Goal: Information Seeking & Learning: Learn about a topic

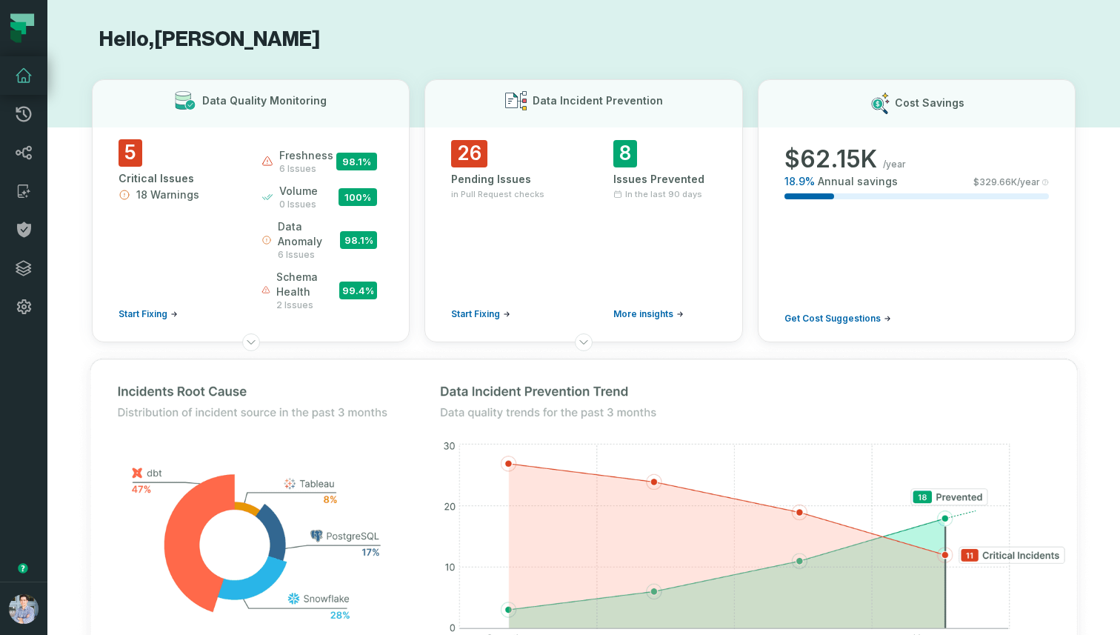
scroll to position [681, 0]
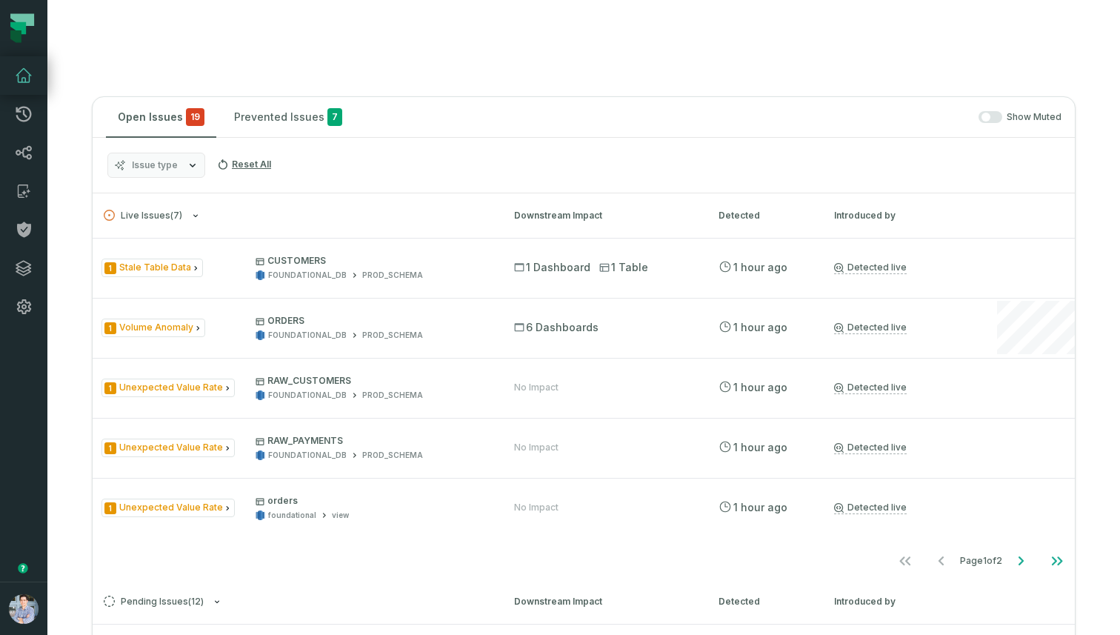
scroll to position [615, 0]
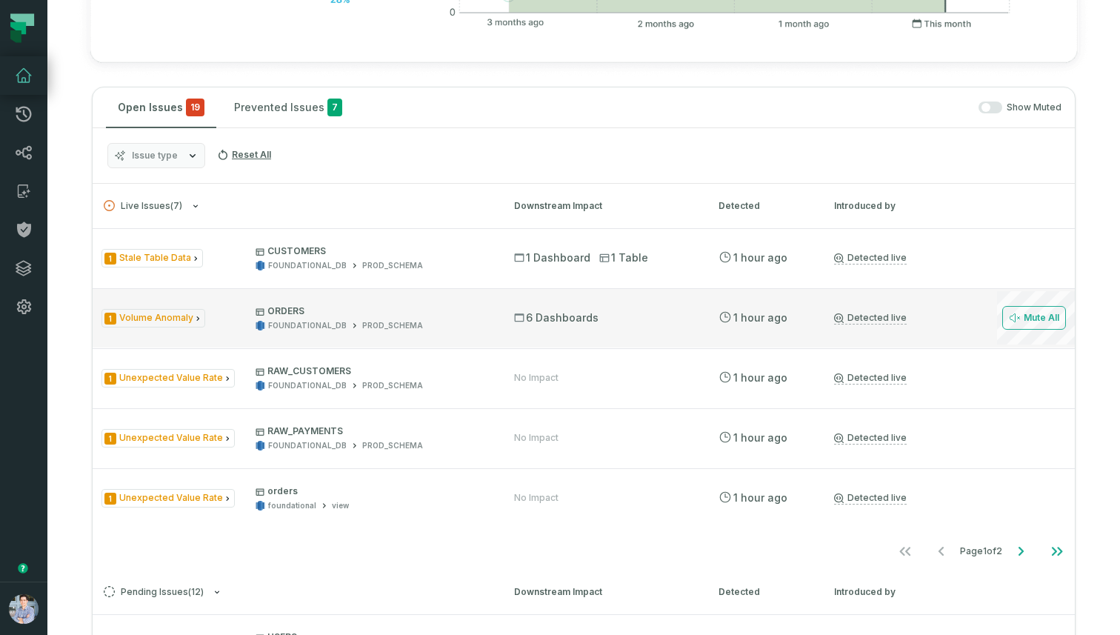
click at [652, 343] on div "1 Volume Anomaly ORDERS FOUNDATIONAL_DB PROD_SCHEMA 6 Dashboards 8/31/2025, 10:…" at bounding box center [584, 317] width 982 height 59
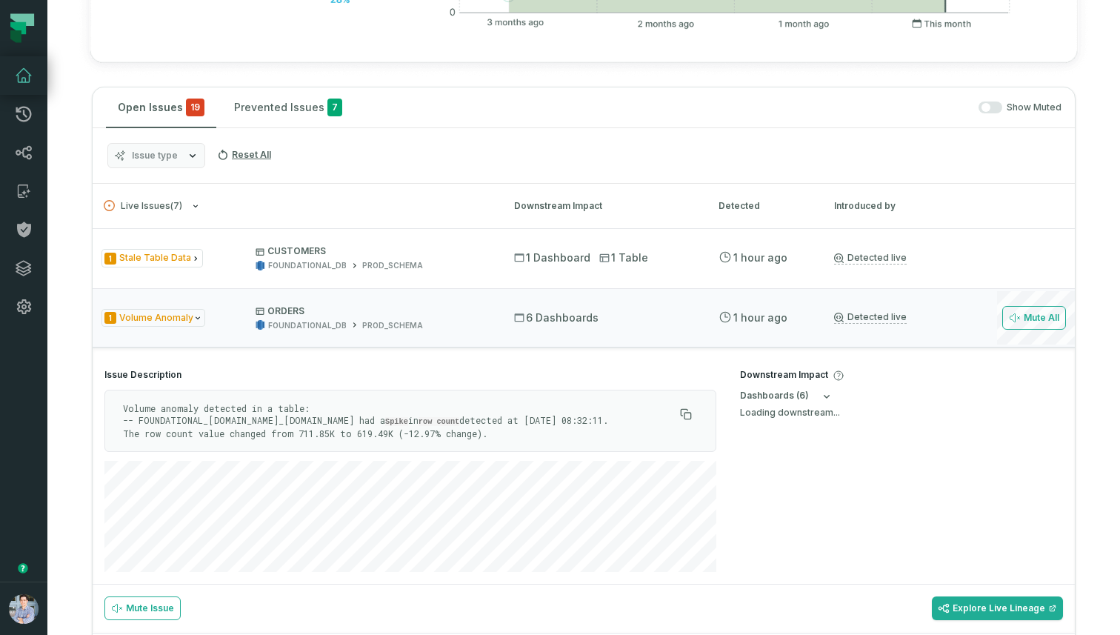
click at [796, 374] on h4 "Downstream Impact" at bounding box center [901, 375] width 323 height 13
click at [911, 400] on div "dashboard s ( 6 ) Loading downstream..." at bounding box center [901, 404] width 323 height 28
click at [413, 305] on p "ORDERS" at bounding box center [370, 311] width 231 height 12
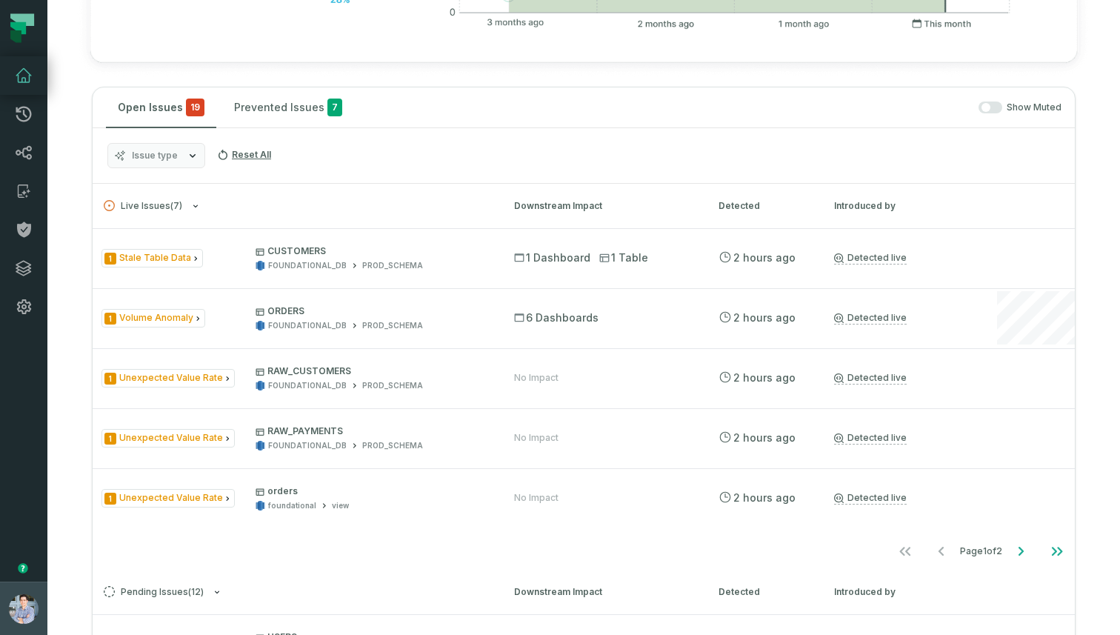
click at [23, 607] on img "button" at bounding box center [24, 609] width 30 height 30
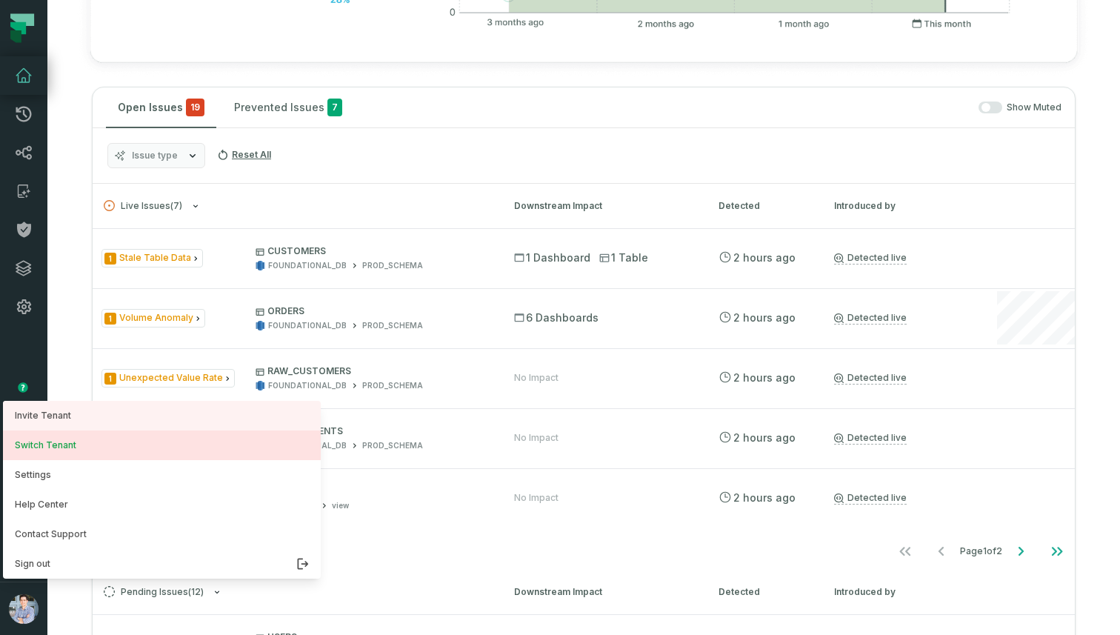
click at [63, 435] on button "Switch Tenant" at bounding box center [162, 445] width 318 height 30
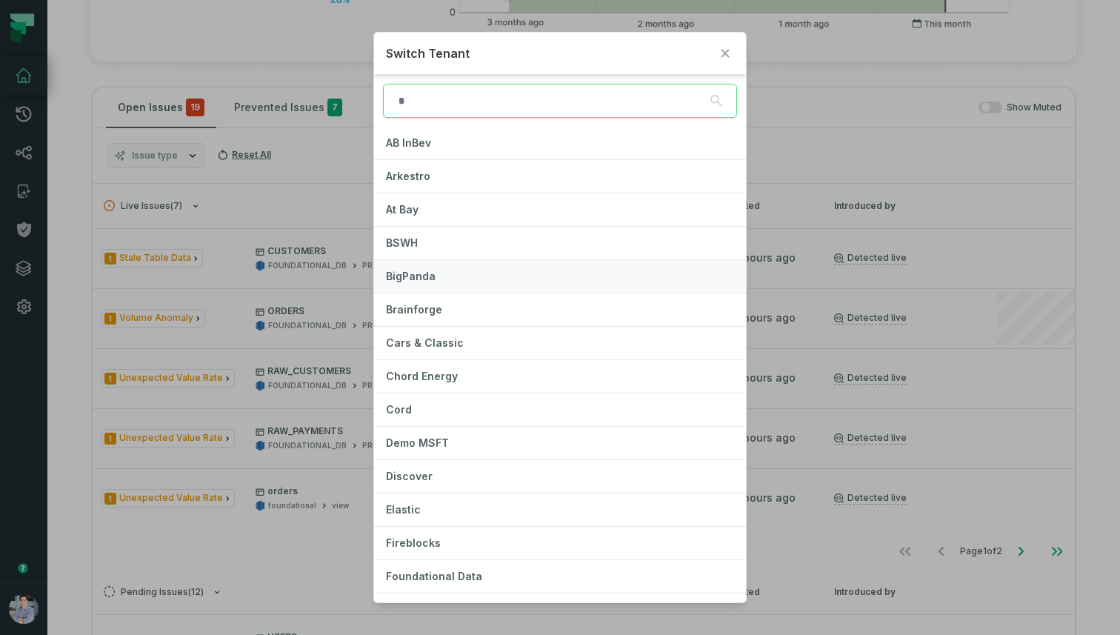
click at [437, 278] on button "BigPanda" at bounding box center [560, 276] width 372 height 33
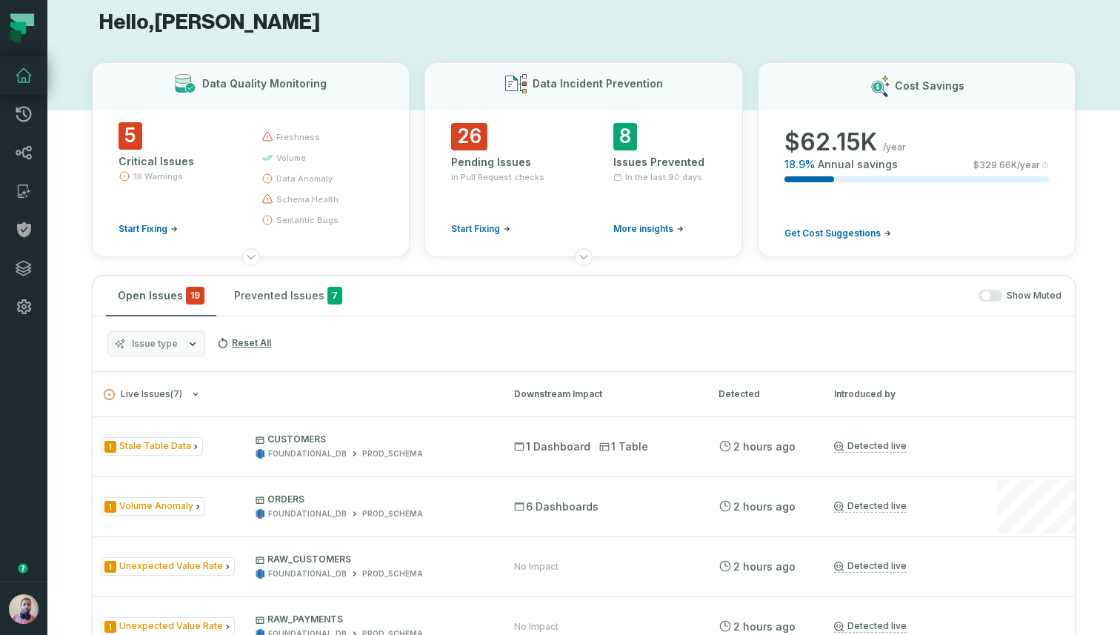
scroll to position [0, 0]
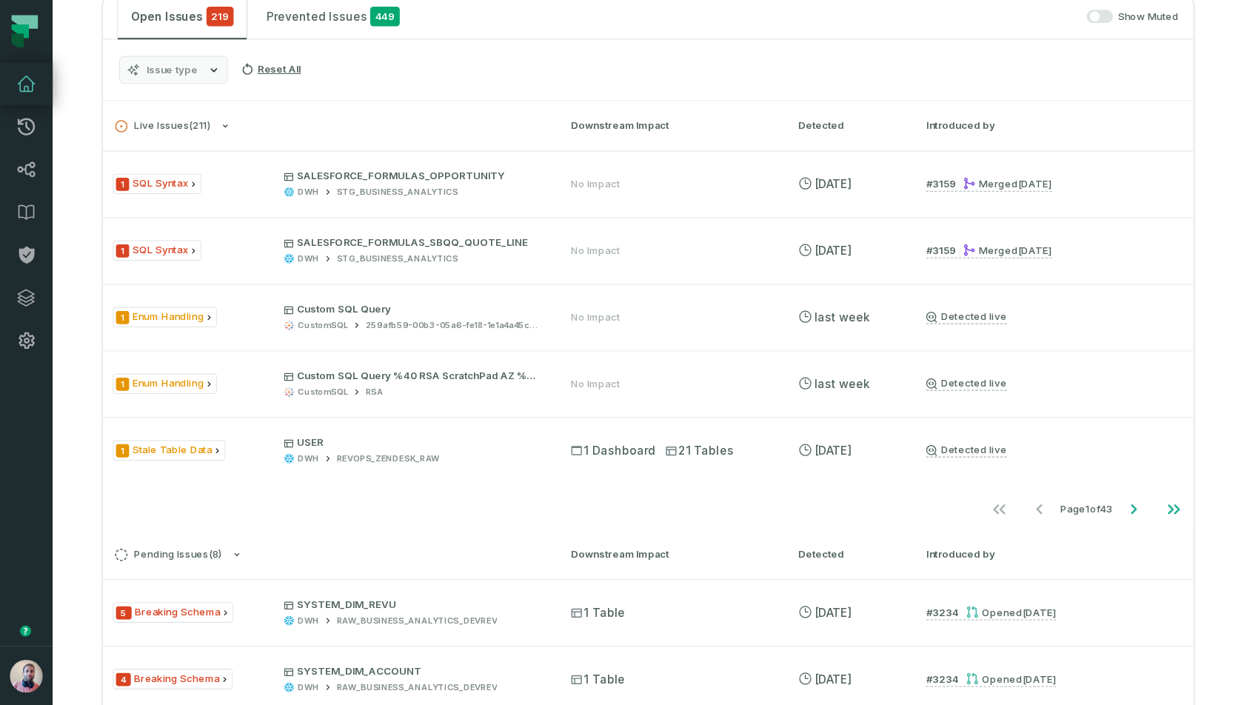
scroll to position [299, 0]
click at [1026, 465] on icon "Go to next page" at bounding box center [1020, 457] width 18 height 18
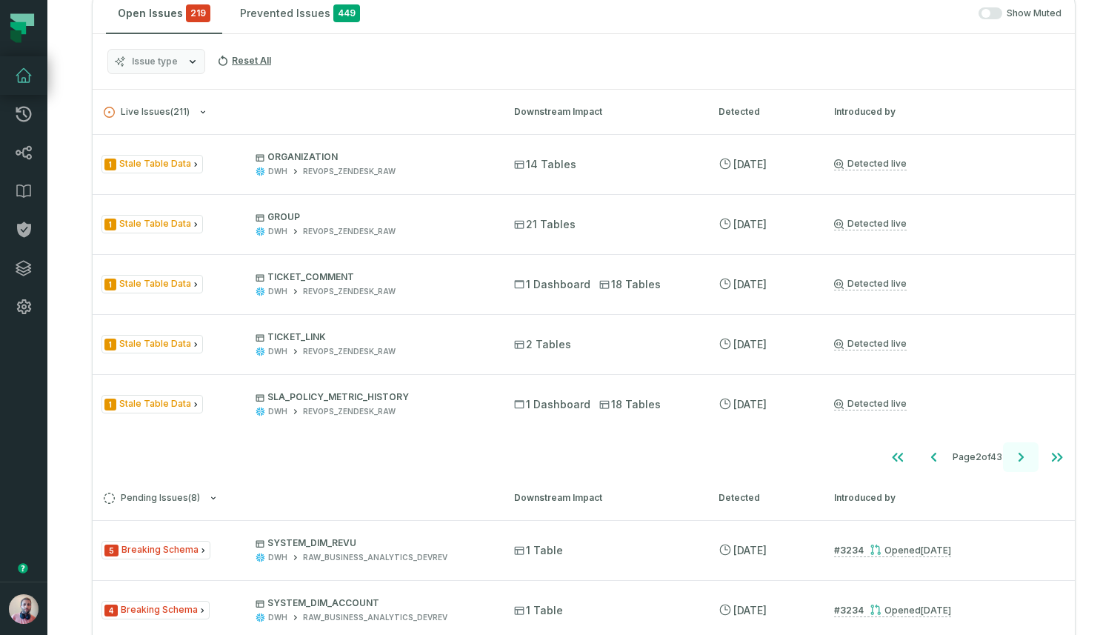
click at [1026, 465] on icon "Go to next page" at bounding box center [1020, 457] width 18 height 18
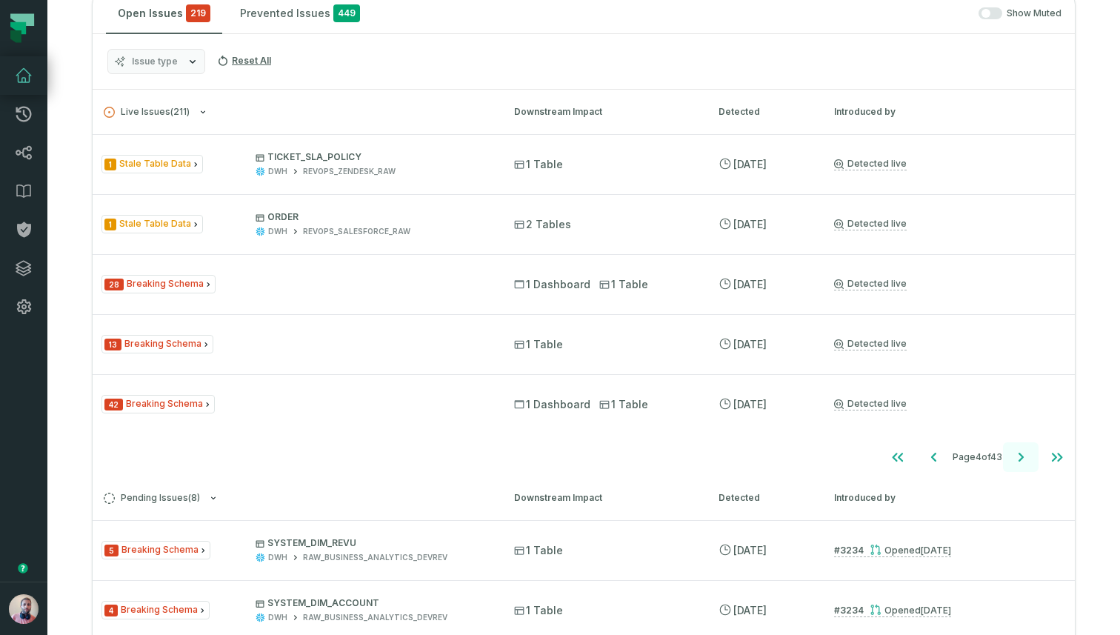
click at [1026, 465] on icon "Go to next page" at bounding box center [1020, 457] width 18 height 18
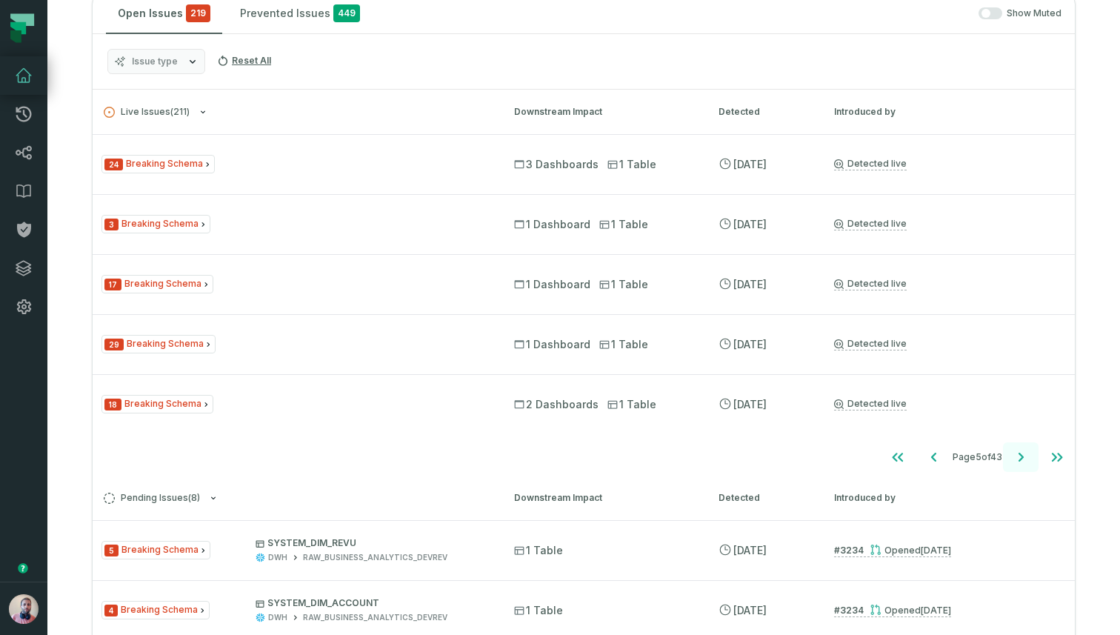
click at [1026, 465] on icon "Go to next page" at bounding box center [1020, 457] width 18 height 18
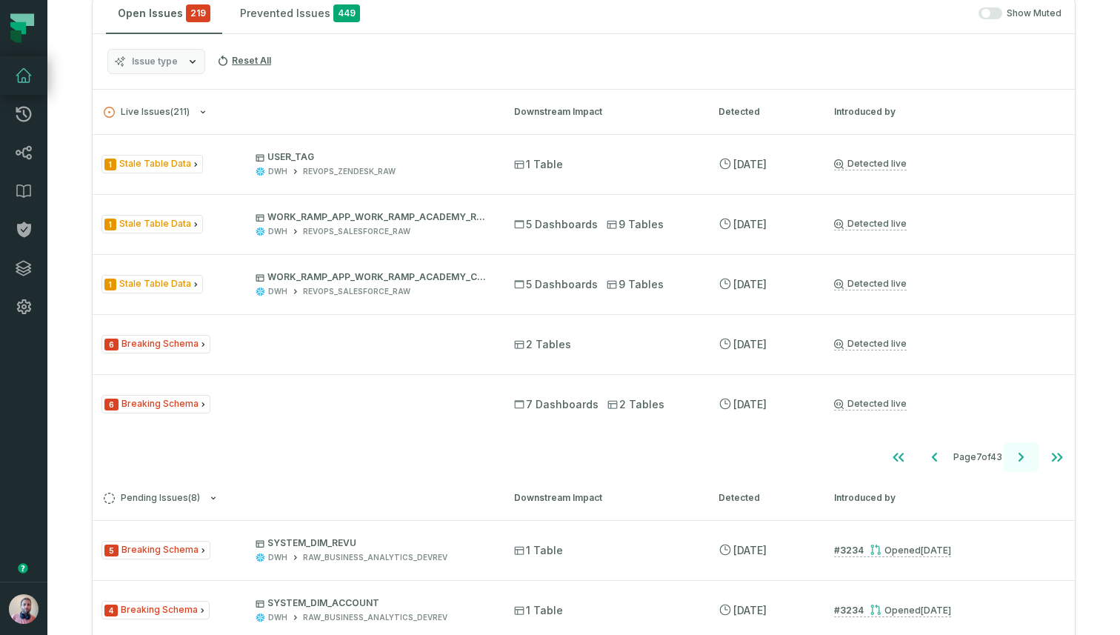
click at [1026, 465] on icon "Go to next page" at bounding box center [1020, 457] width 18 height 18
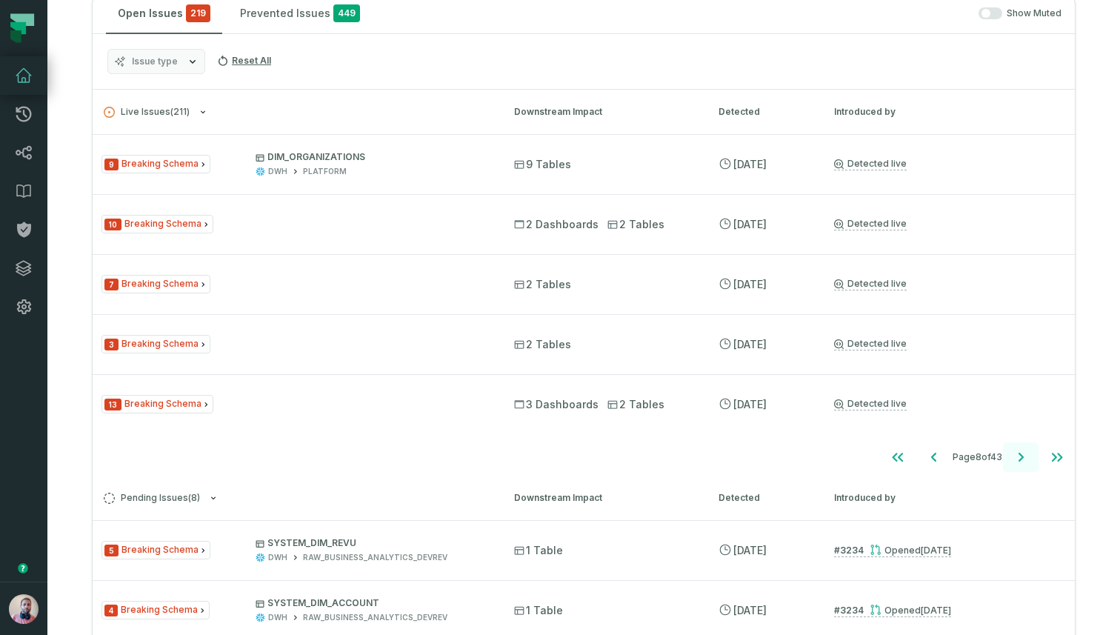
click at [1026, 465] on icon "Go to next page" at bounding box center [1020, 457] width 18 height 18
click at [1025, 461] on icon "Go to next page" at bounding box center [1020, 457] width 18 height 18
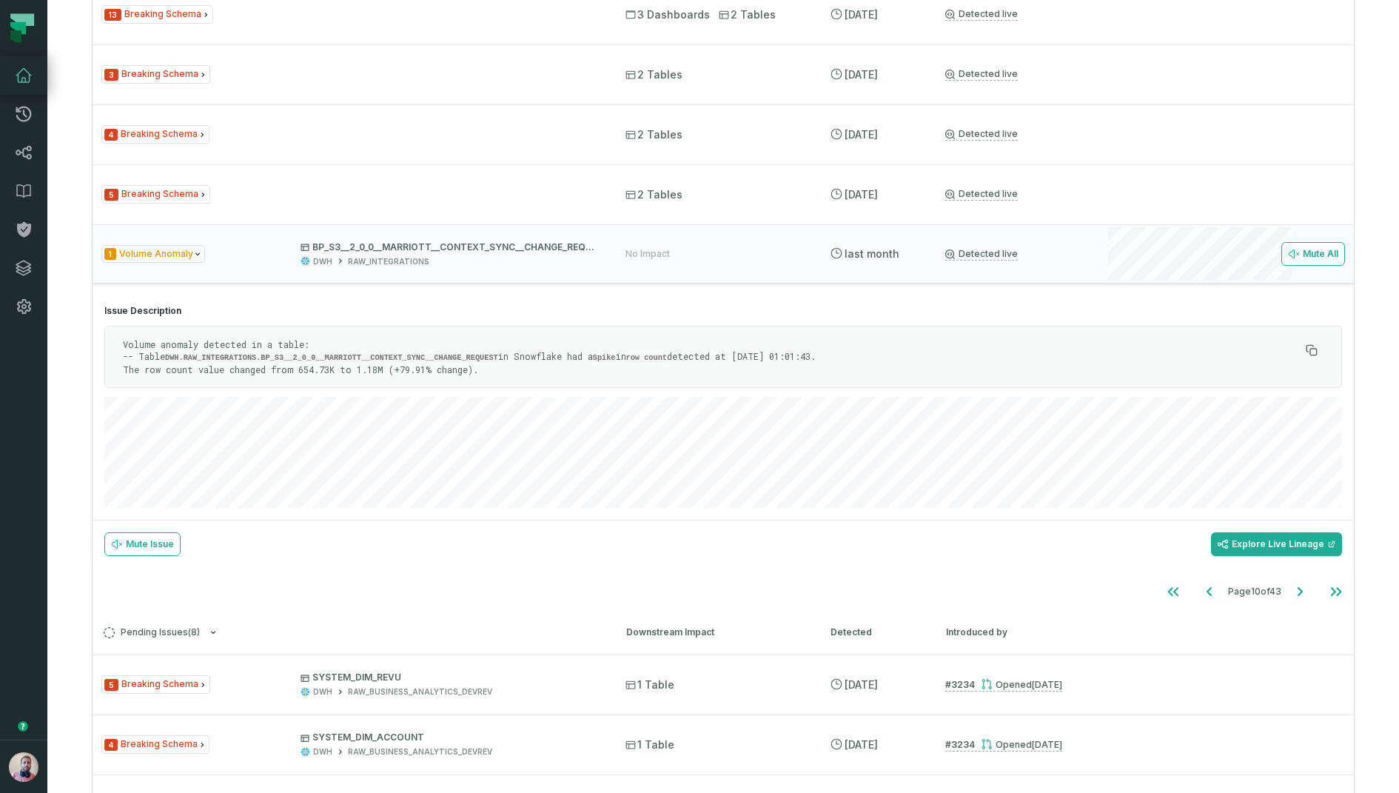
scroll to position [454, 0]
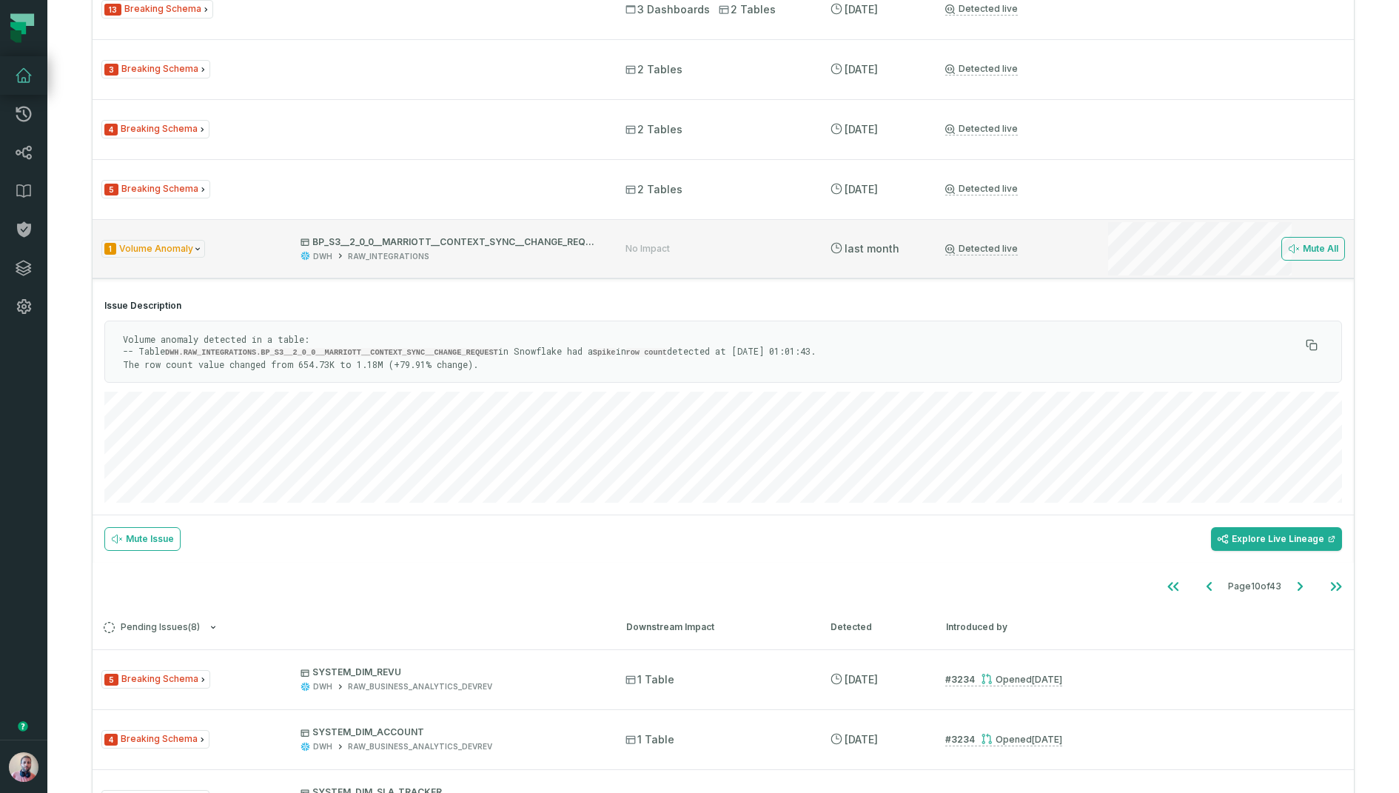
click at [721, 238] on div "1 Volume Anomaly BP_S3__2_0_0__MARRIOTT__CONTEXT_SYNC__CHANGE_REQUEST DWH RAW_I…" at bounding box center [724, 248] width 1262 height 59
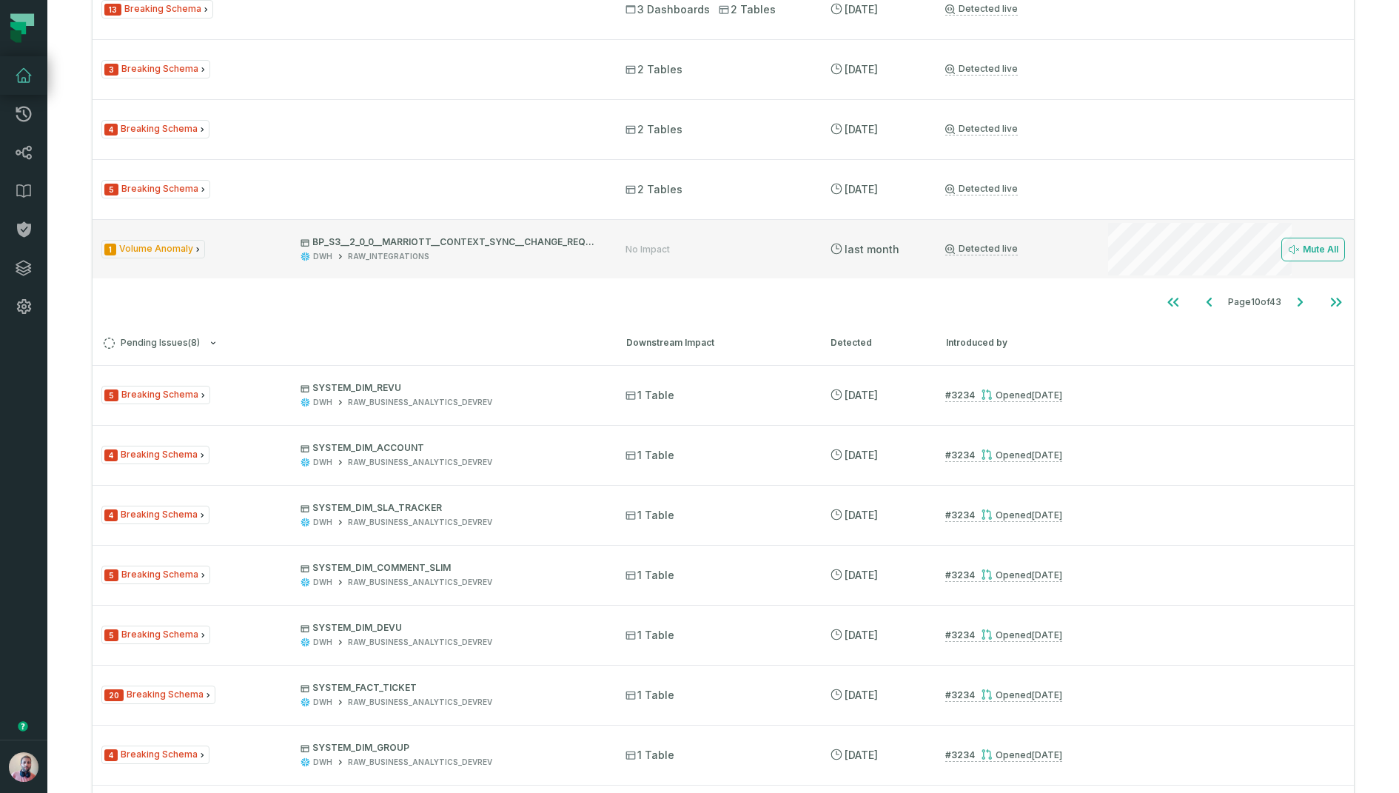
click at [667, 244] on div "No Impact" at bounding box center [648, 250] width 44 height 12
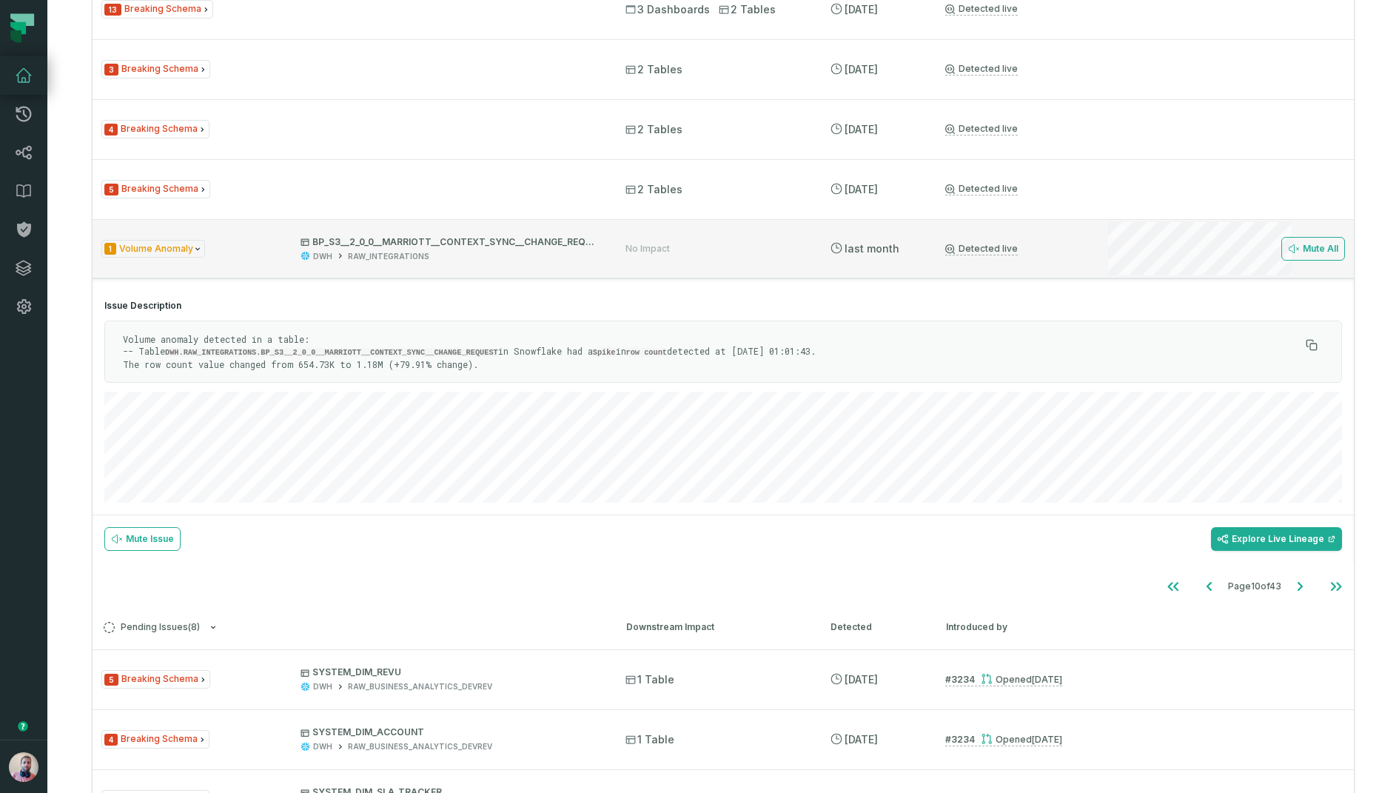
click at [706, 230] on div "1 Volume Anomaly BP_S3__2_0_0__MARRIOTT__CONTEXT_SYNC__CHANGE_REQUEST DWH RAW_I…" at bounding box center [724, 248] width 1262 height 59
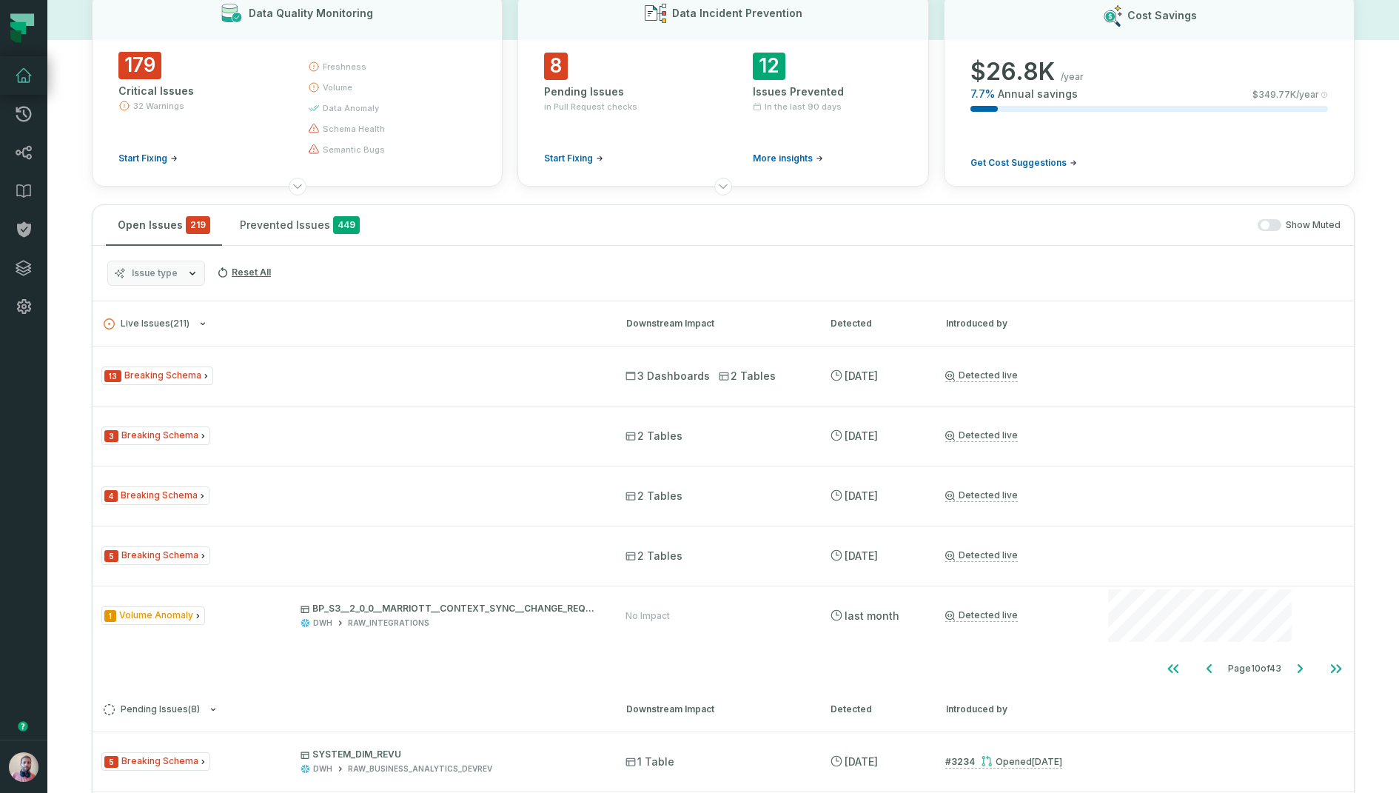
scroll to position [1, 0]
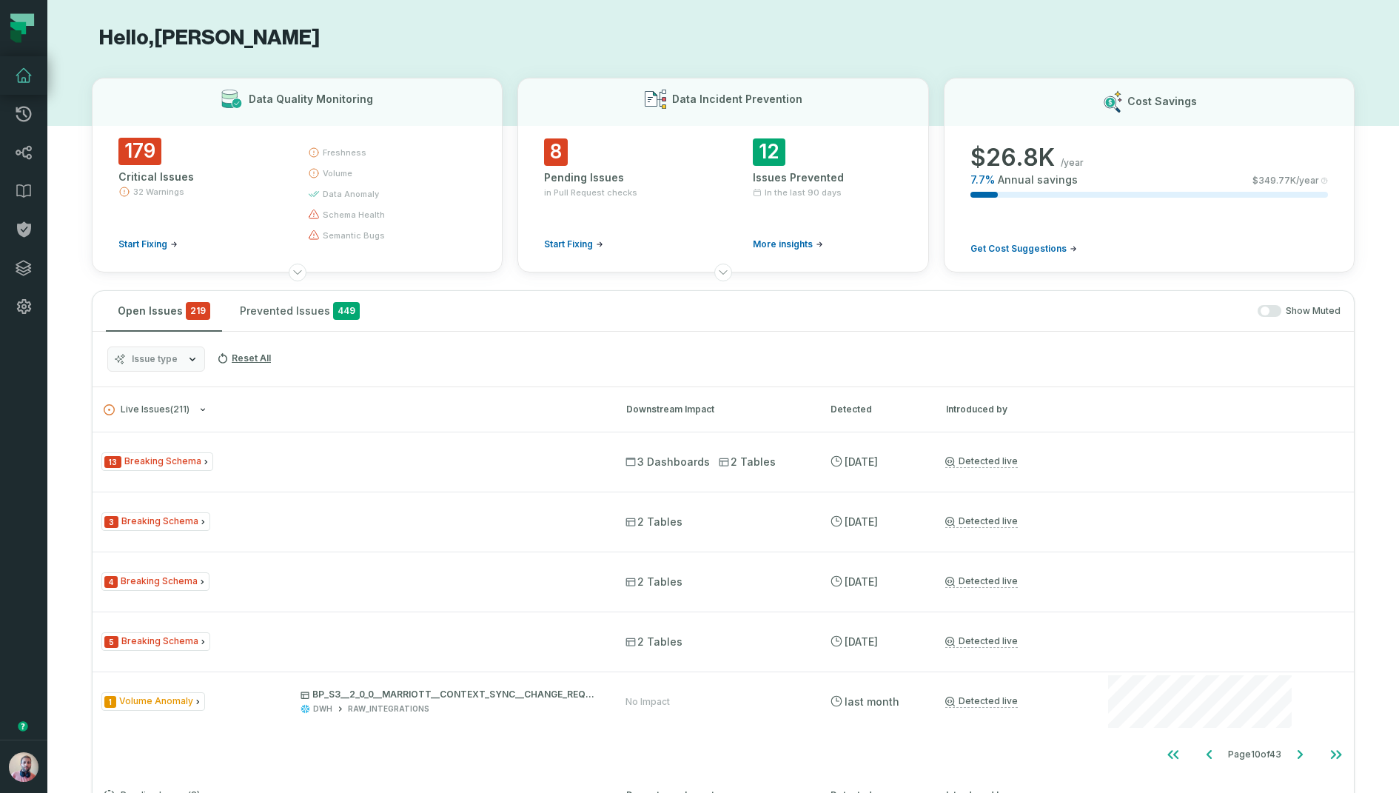
click at [166, 353] on span "Issue type" at bounding box center [155, 359] width 46 height 12
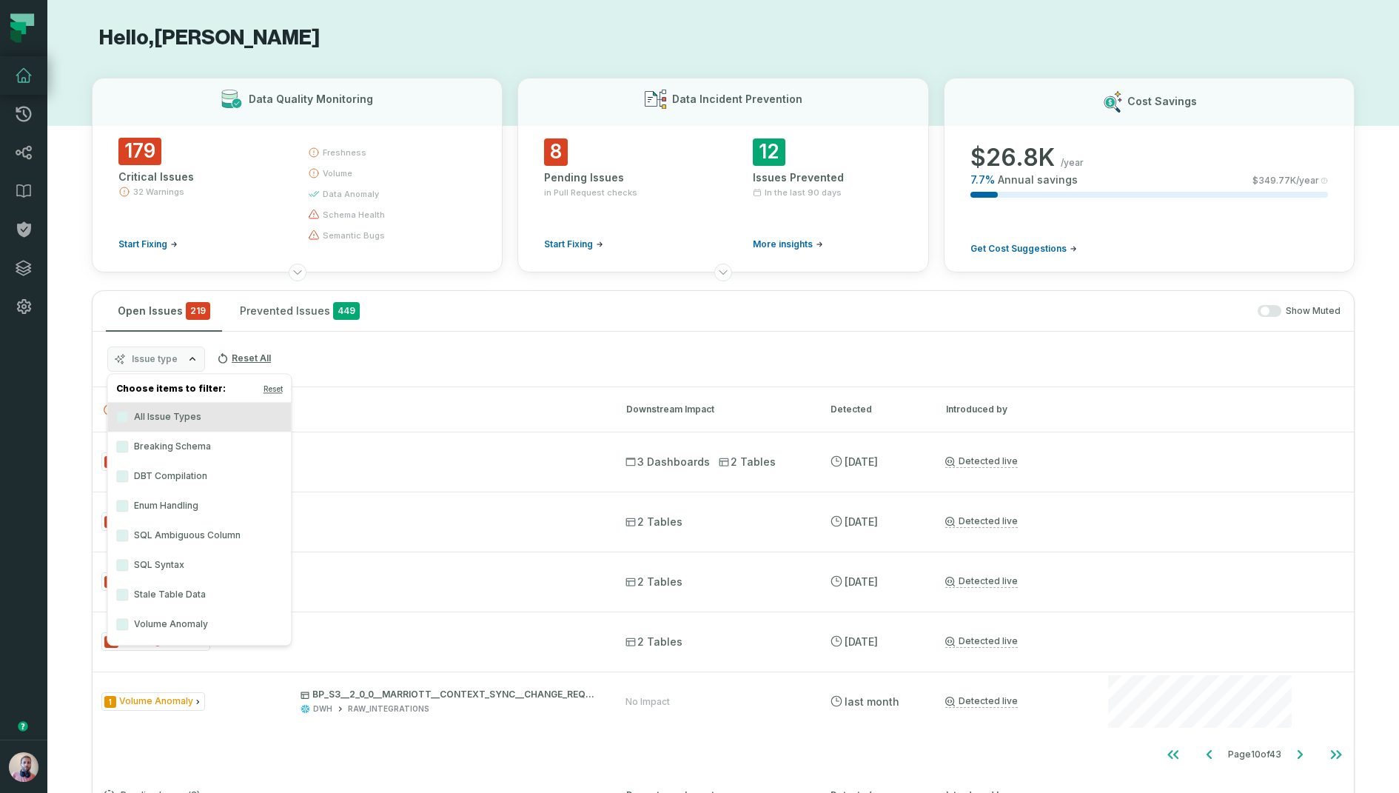
click at [165, 619] on label "Volume Anomaly" at bounding box center [199, 624] width 184 height 30
click at [128, 619] on button "Volume Anomaly" at bounding box center [122, 624] width 12 height 12
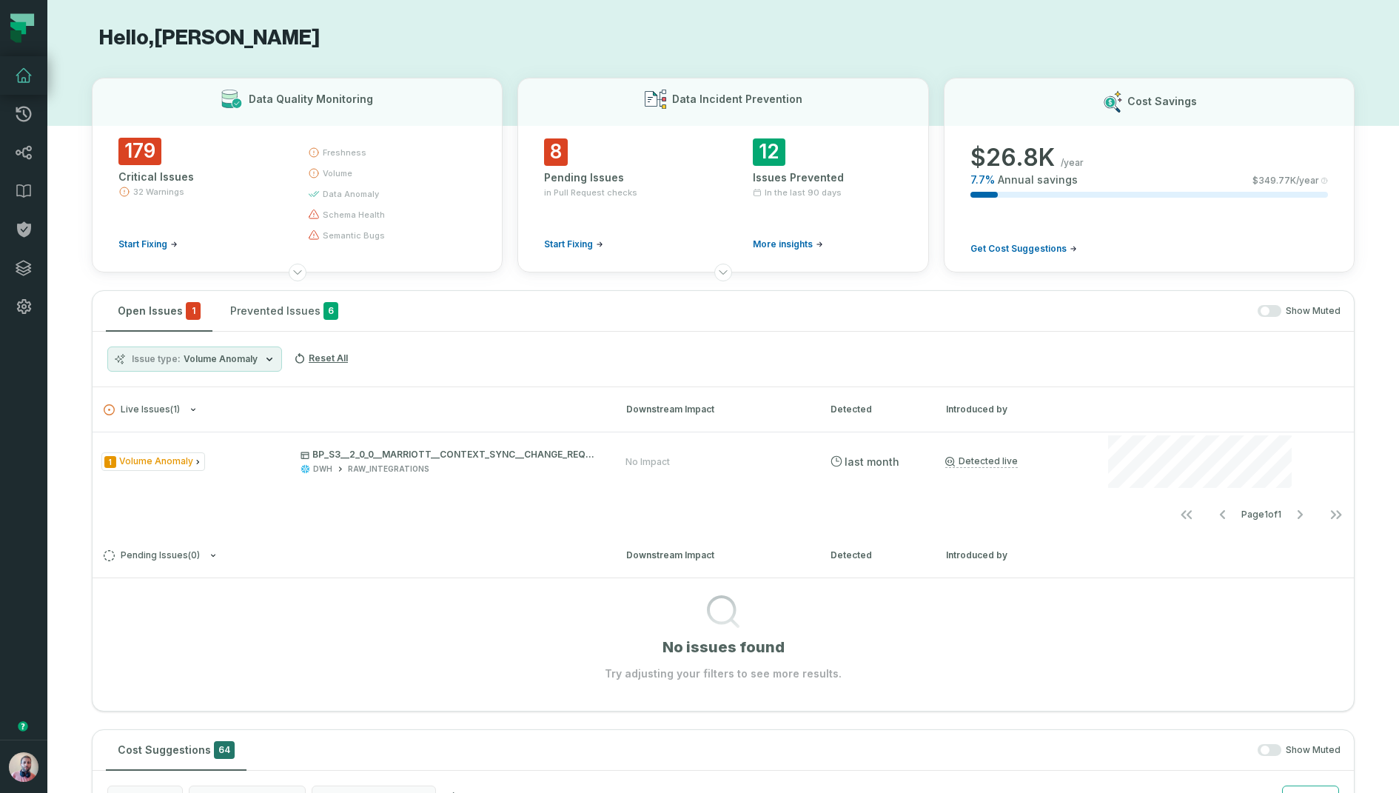
click at [487, 317] on div "Open Issues 1 Prevented Issues 6 Show Muted" at bounding box center [724, 311] width 1262 height 41
click at [21, 634] on img "button" at bounding box center [24, 767] width 30 height 30
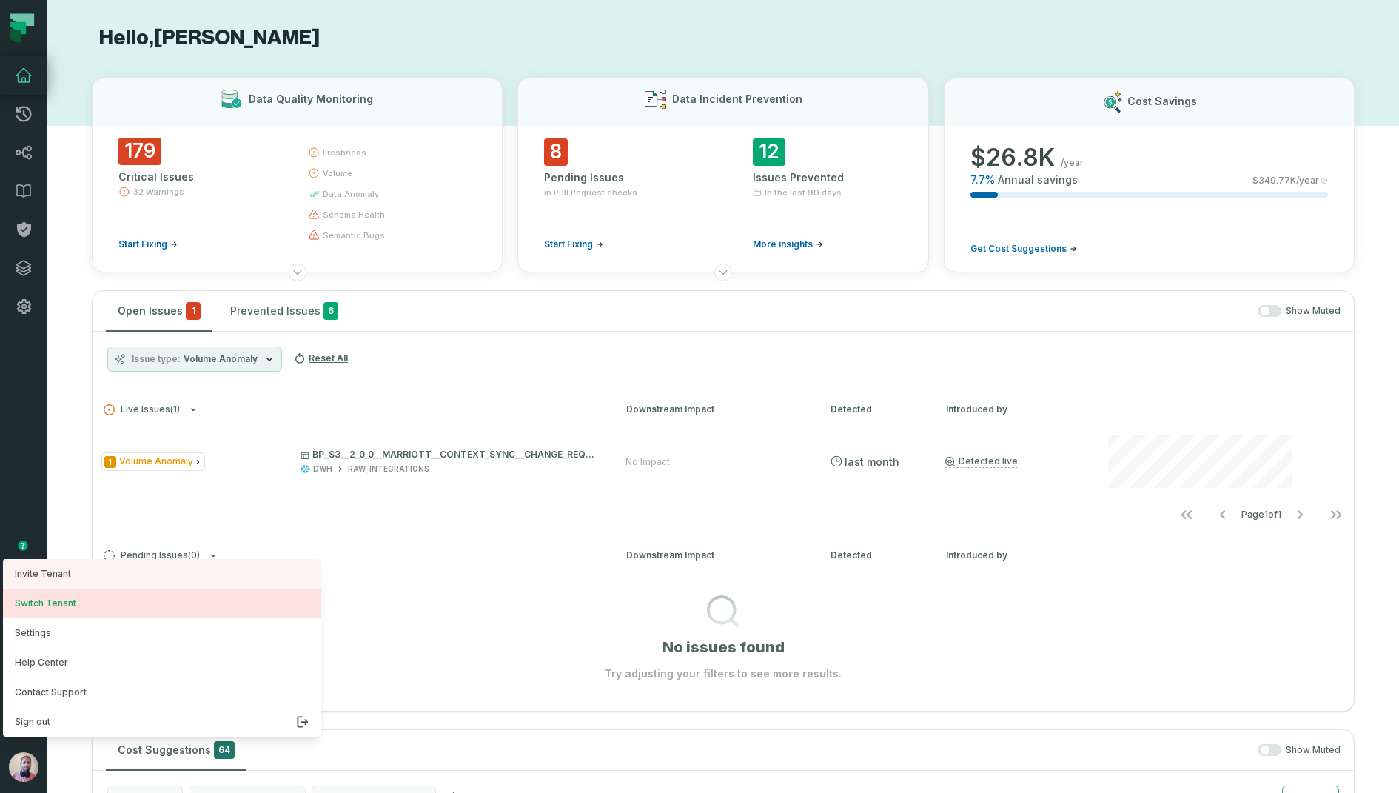
click at [62, 605] on button "Switch Tenant" at bounding box center [162, 604] width 318 height 30
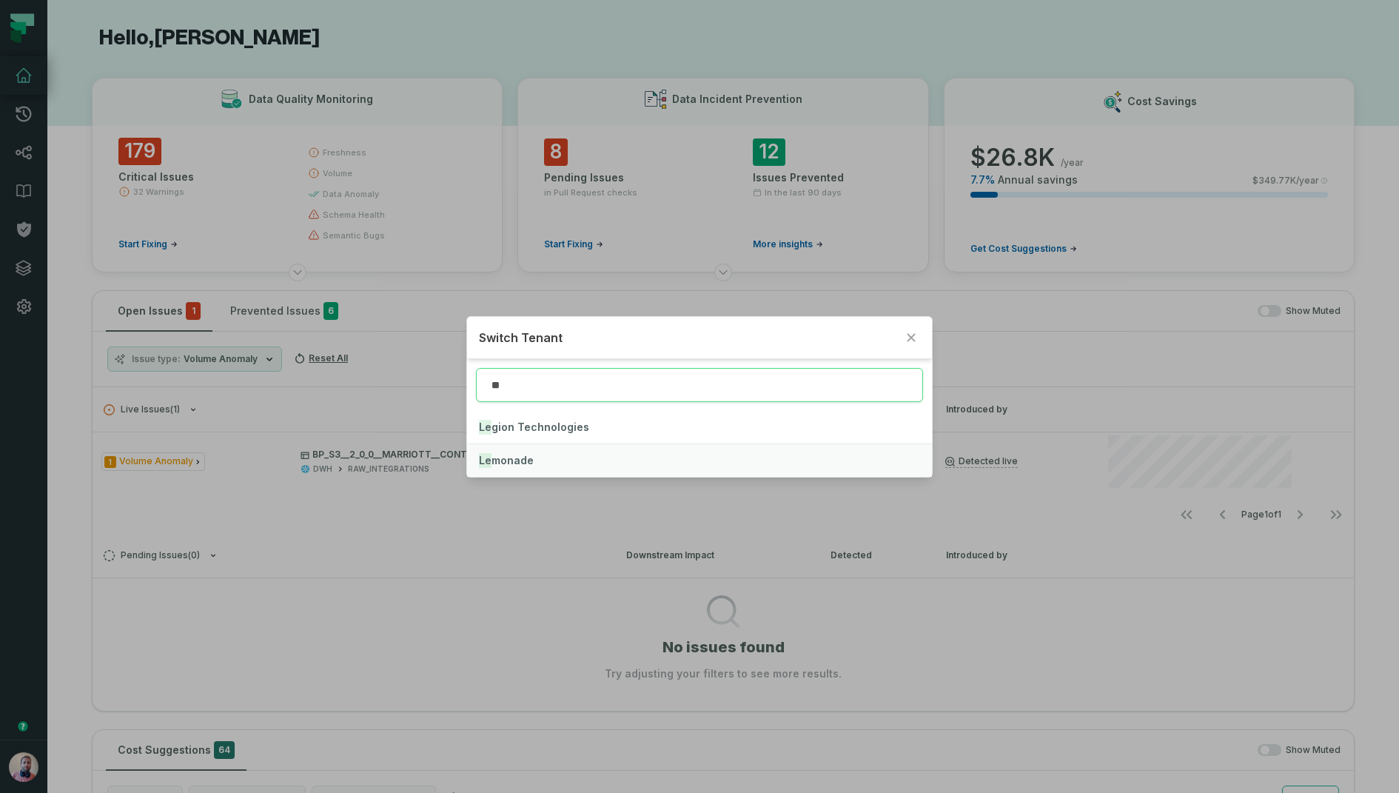
type input "**"
click at [521, 454] on span "Le monade" at bounding box center [506, 460] width 55 height 13
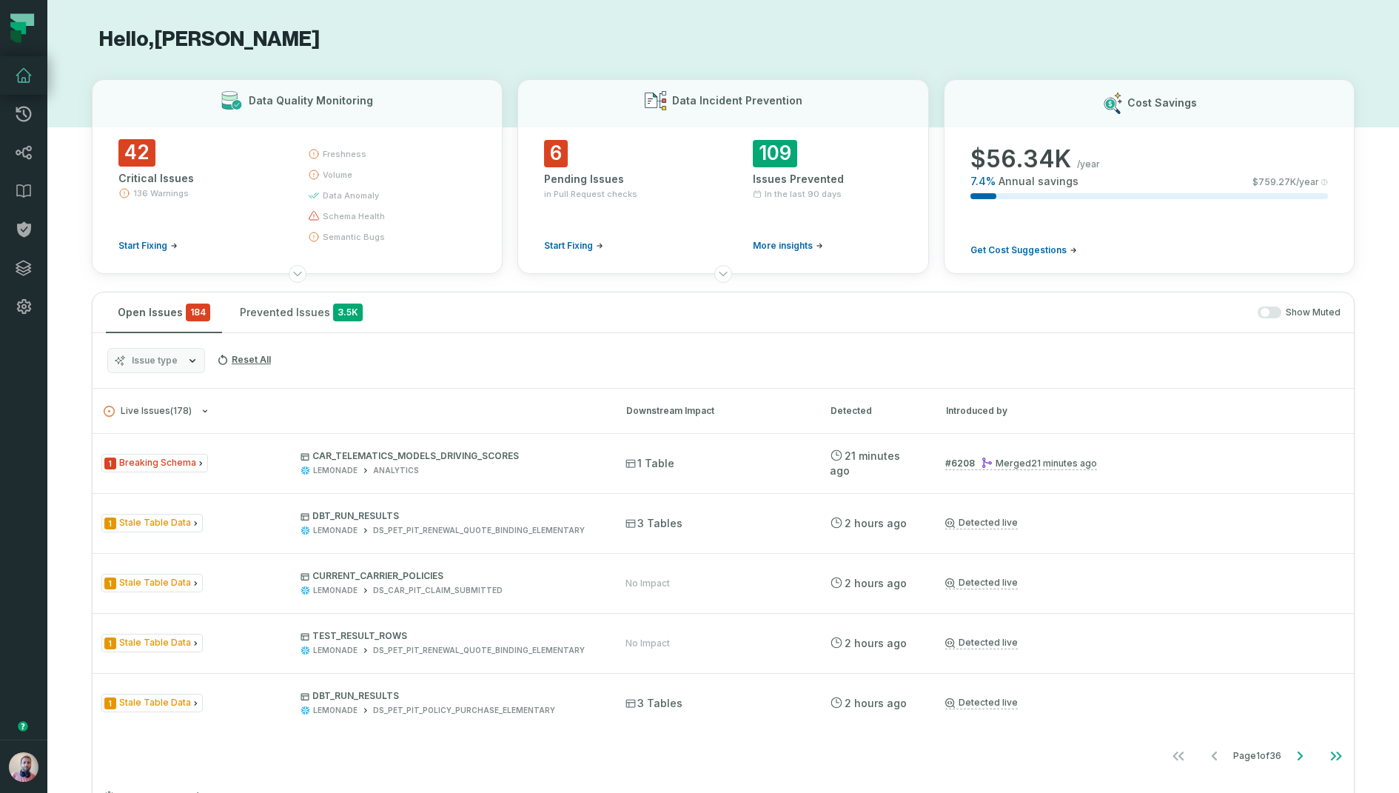
click at [159, 356] on span "Issue type" at bounding box center [155, 361] width 46 height 12
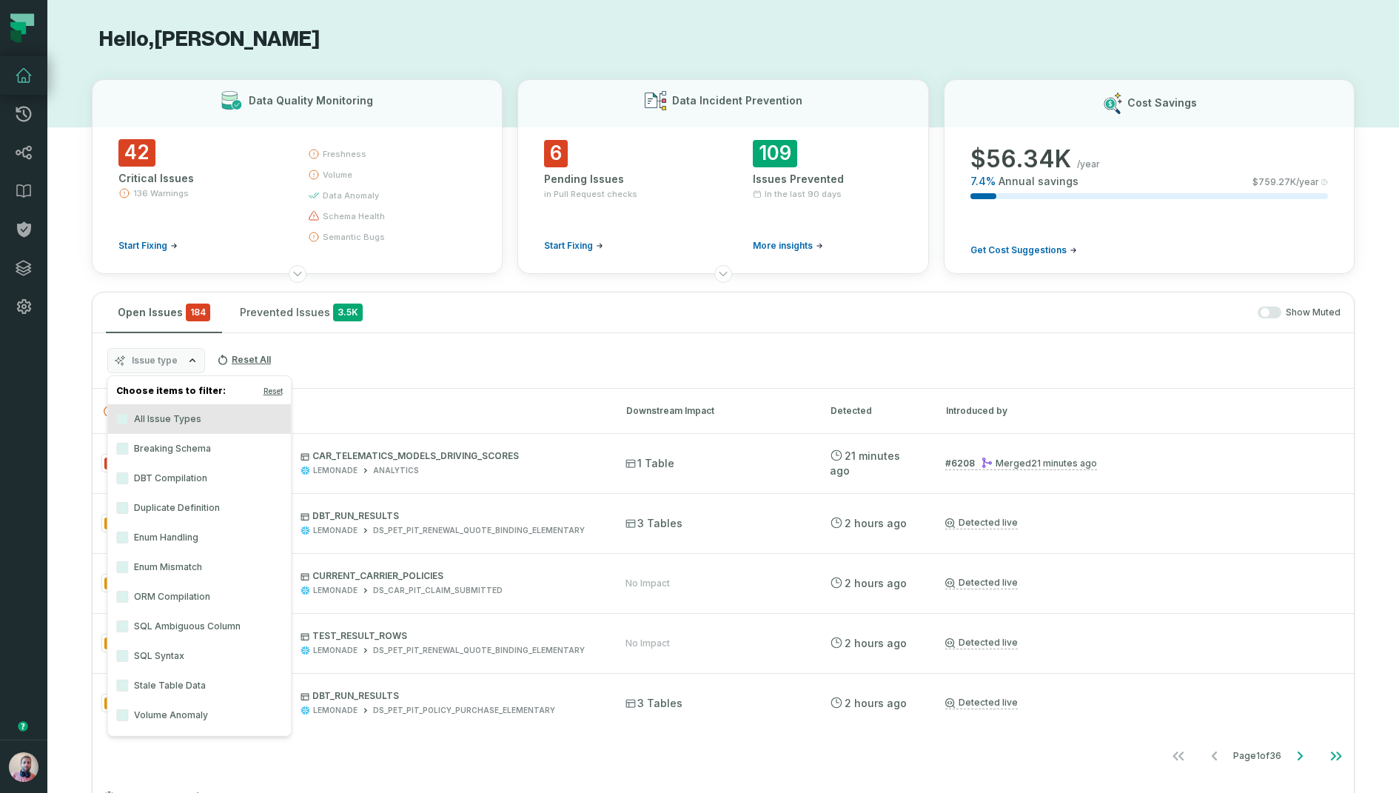
click at [176, 714] on label "Volume Anomaly" at bounding box center [199, 715] width 184 height 30
click at [128, 714] on button "Volume Anomaly" at bounding box center [122, 715] width 12 height 12
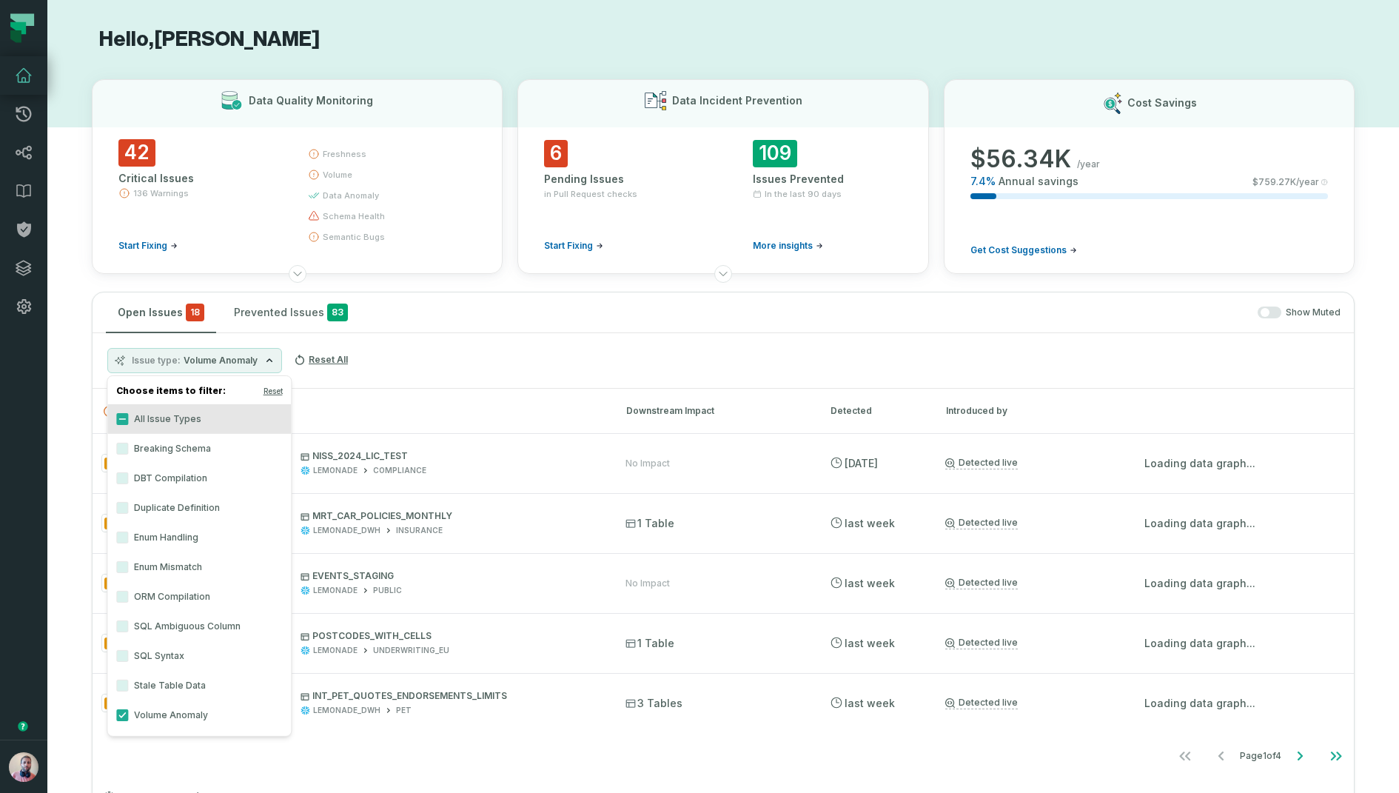
click at [471, 359] on div "Issue type Volume Anomaly Reset All" at bounding box center [724, 361] width 1262 height 56
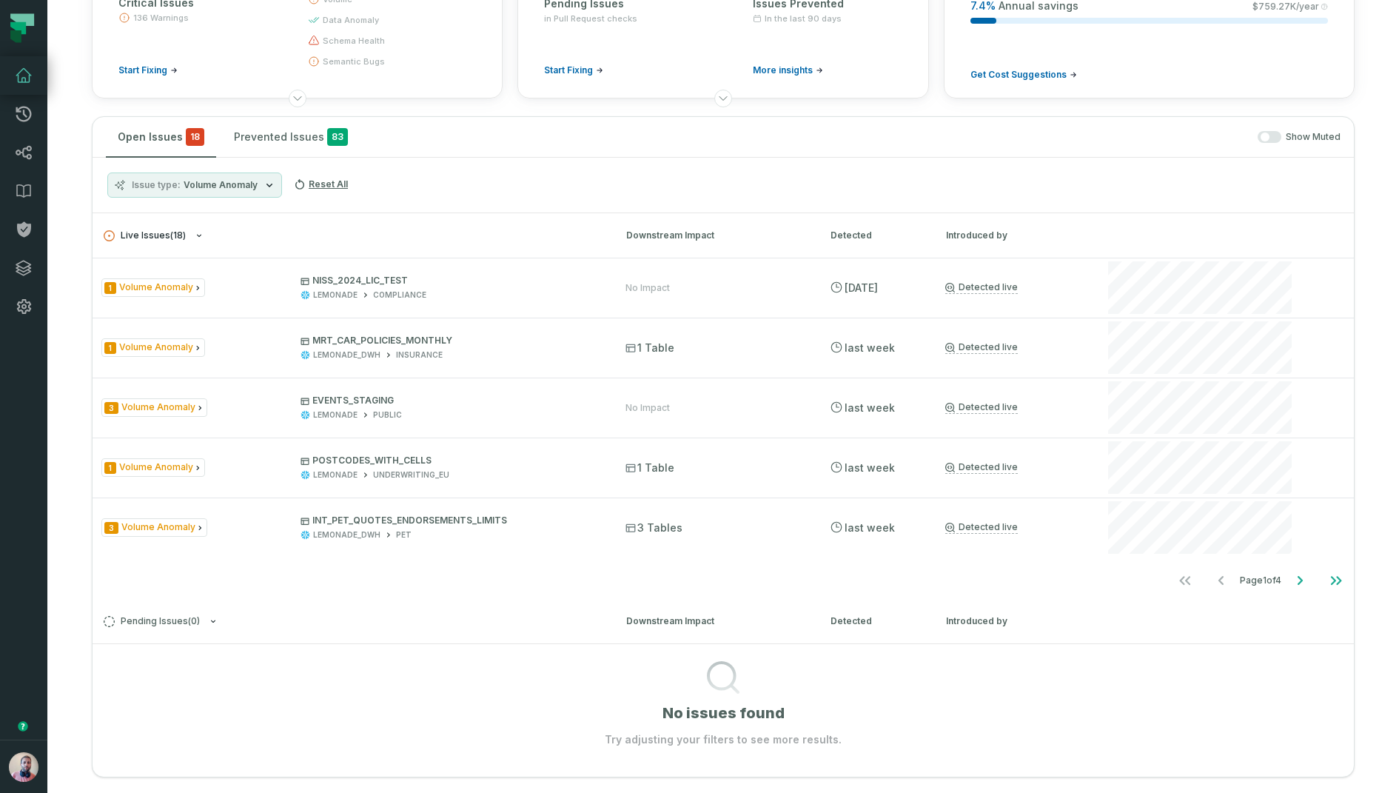
scroll to position [180, 0]
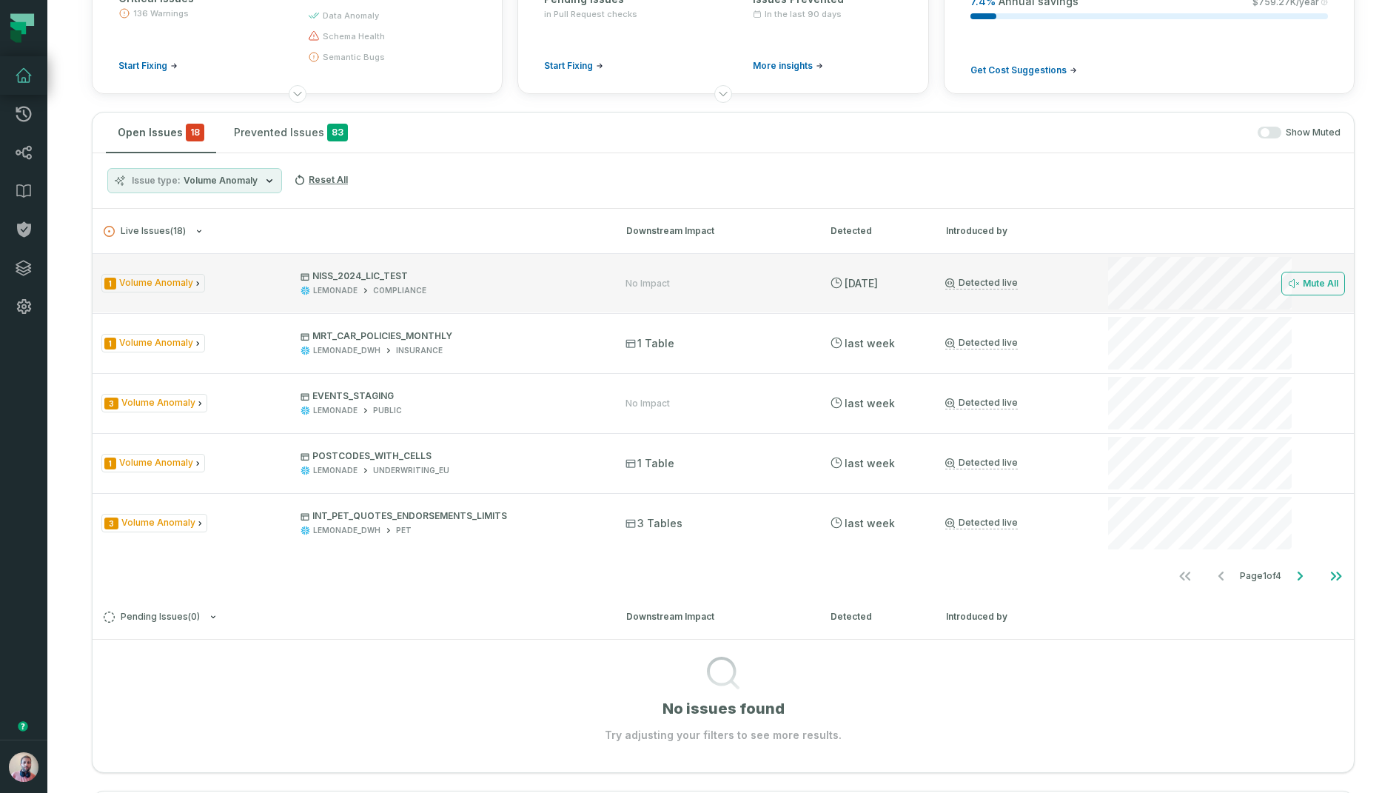
click at [510, 276] on p "NISS_2024_LIC_TEST" at bounding box center [450, 276] width 298 height 12
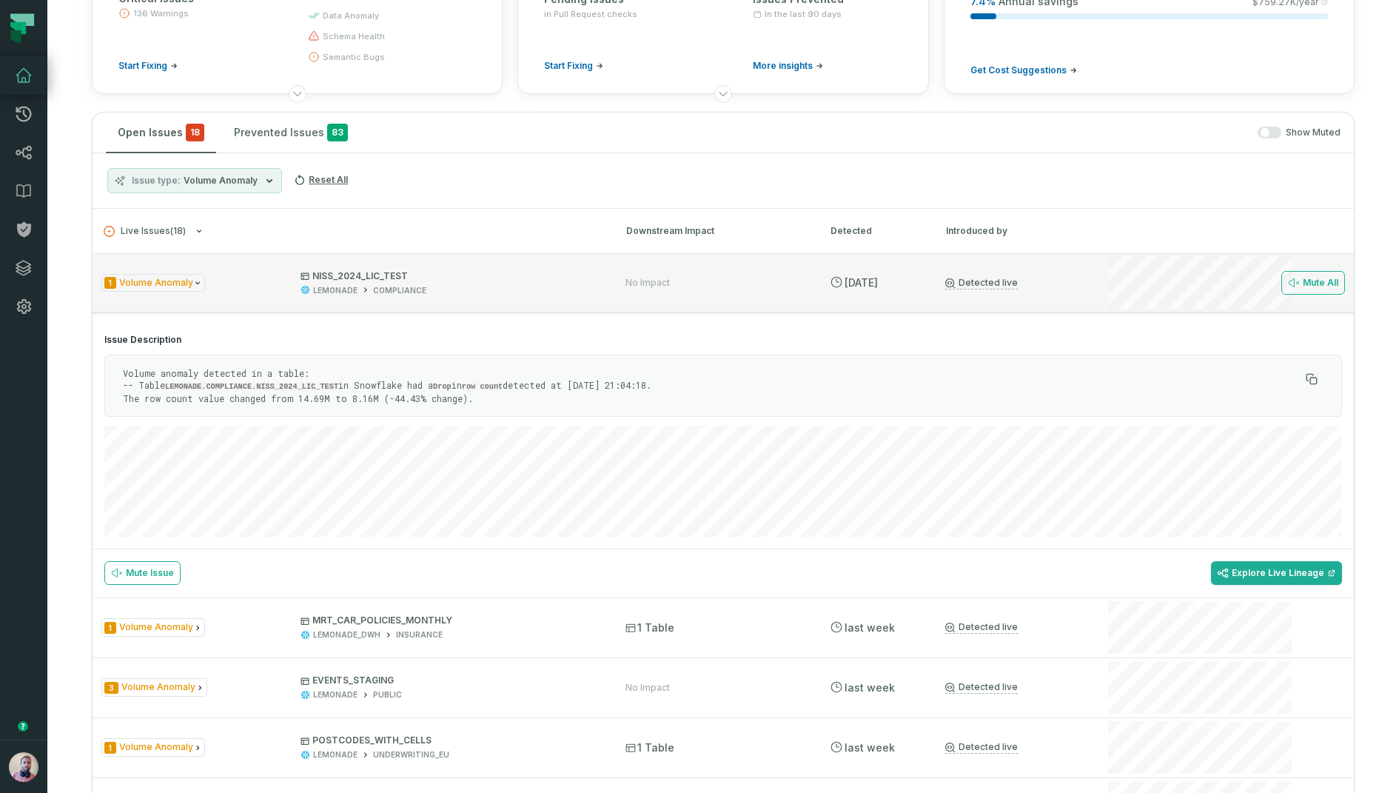
click at [510, 276] on p "NISS_2024_LIC_TEST" at bounding box center [450, 276] width 298 height 12
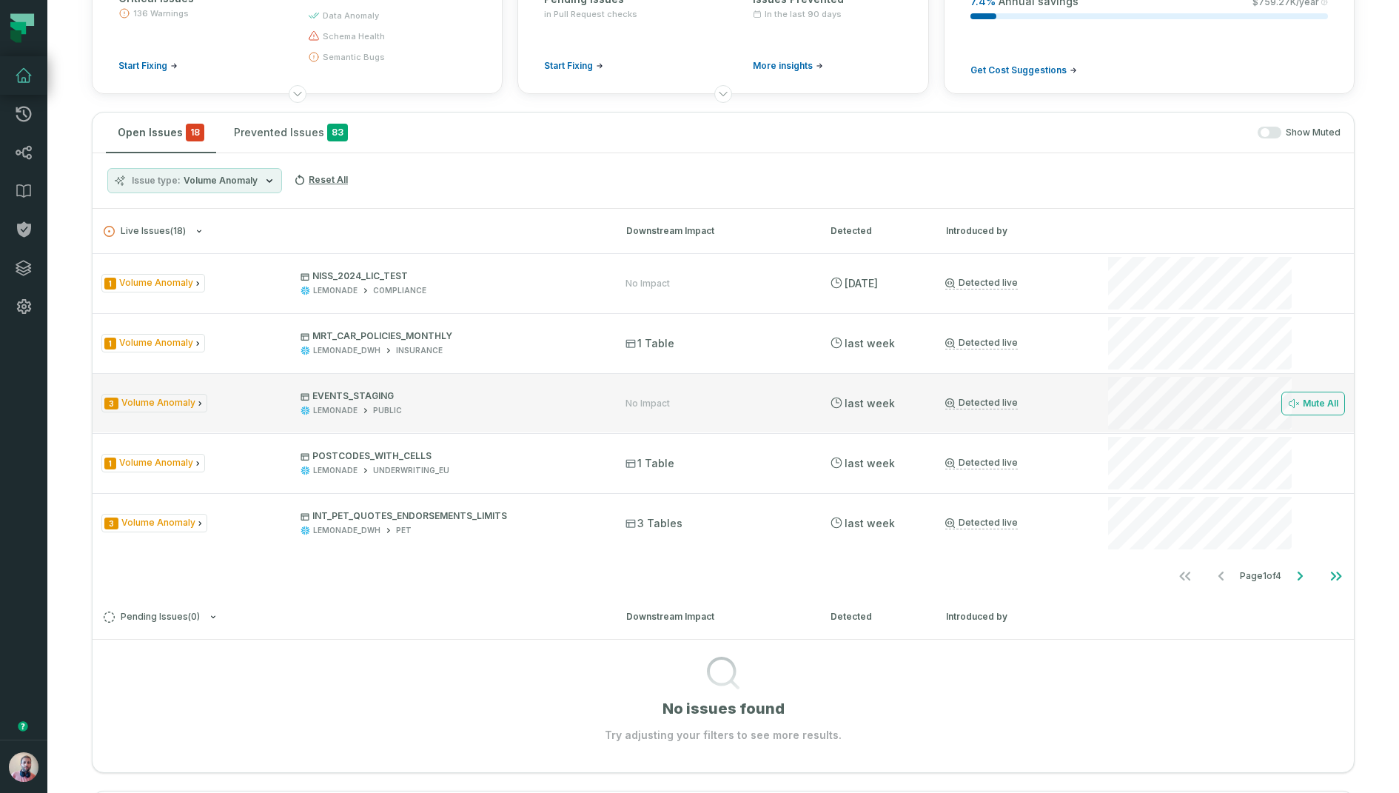
click at [455, 401] on span "EVENTS_STAGING LEMONADE PUBLIC" at bounding box center [450, 403] width 298 height 26
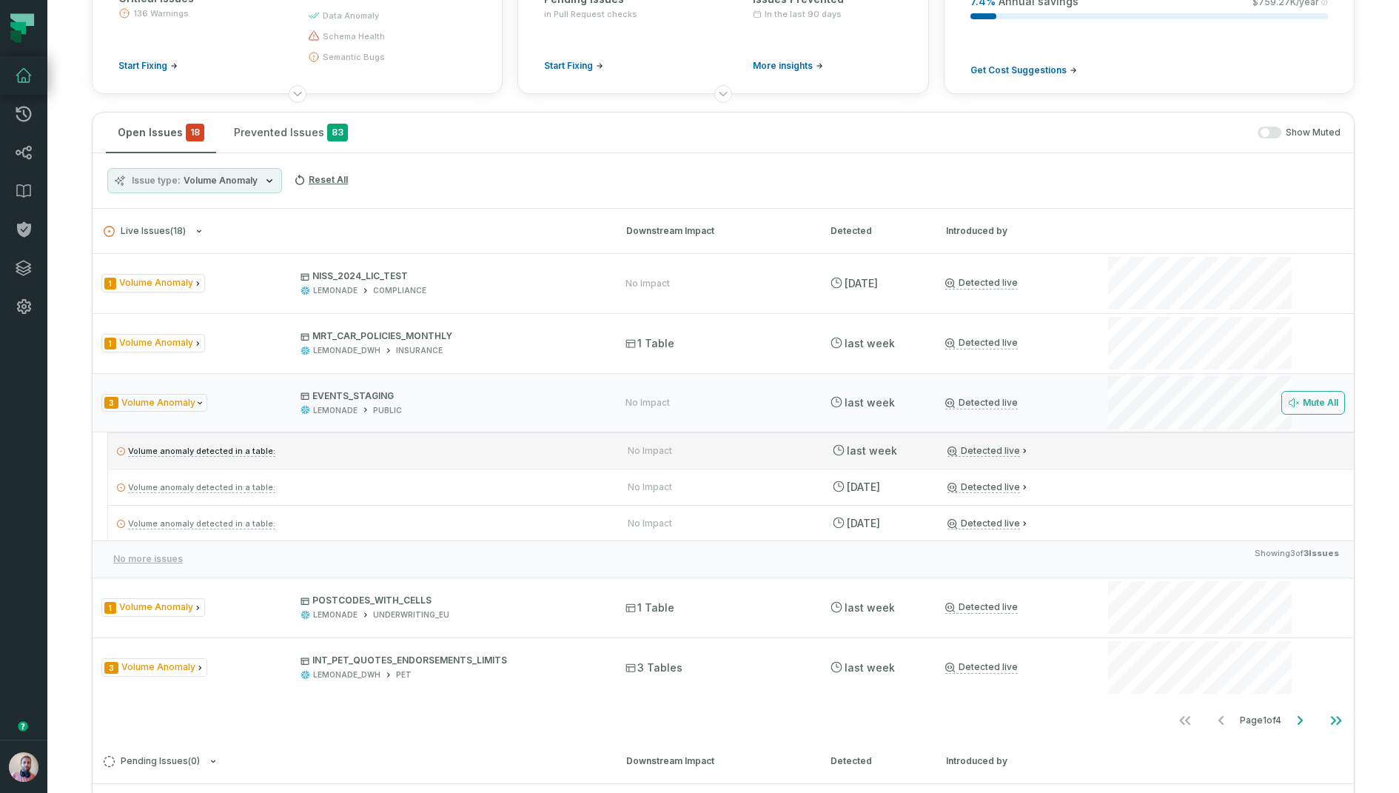
click at [415, 456] on p "Volume anomaly detected in a table:" at bounding box center [359, 451] width 484 height 18
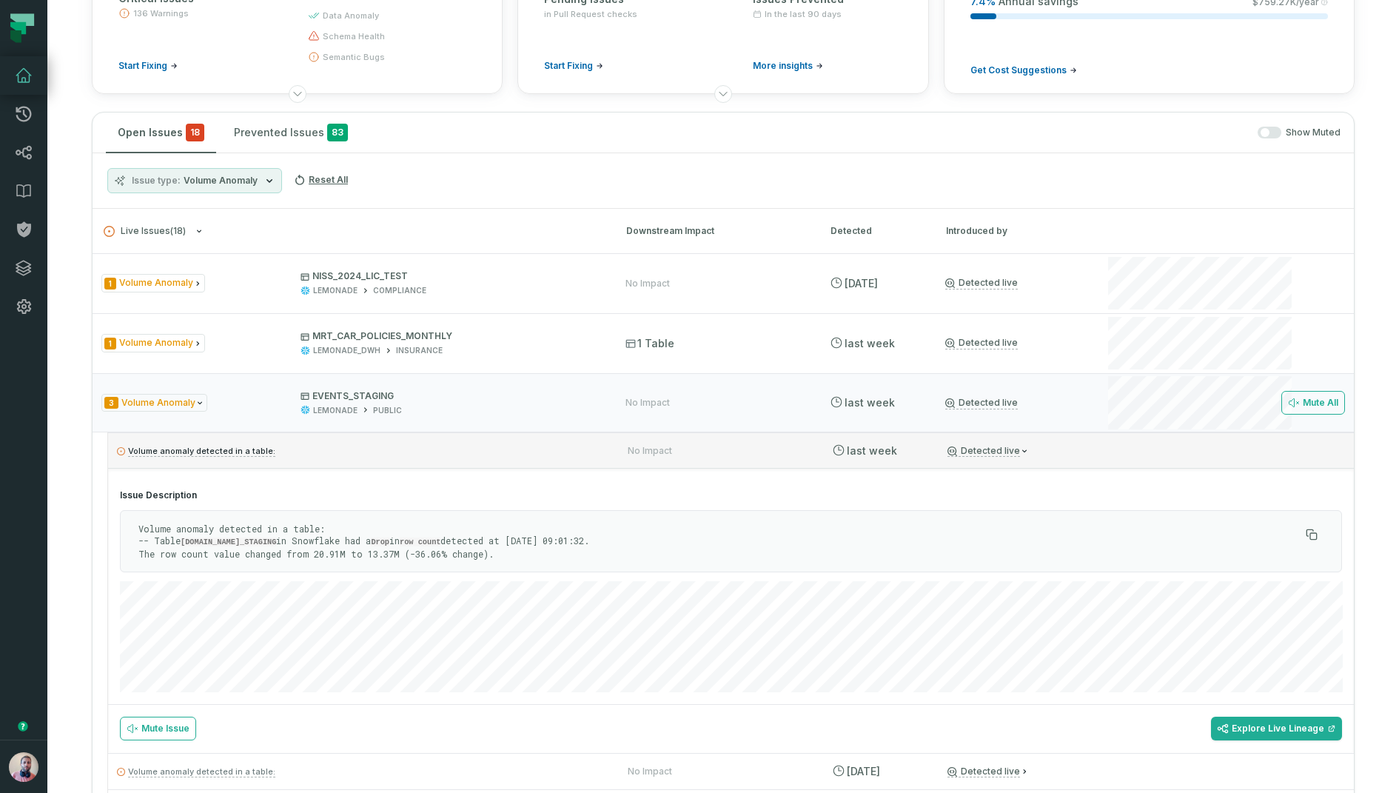
click at [415, 456] on p "Volume anomaly detected in a table:" at bounding box center [359, 451] width 484 height 18
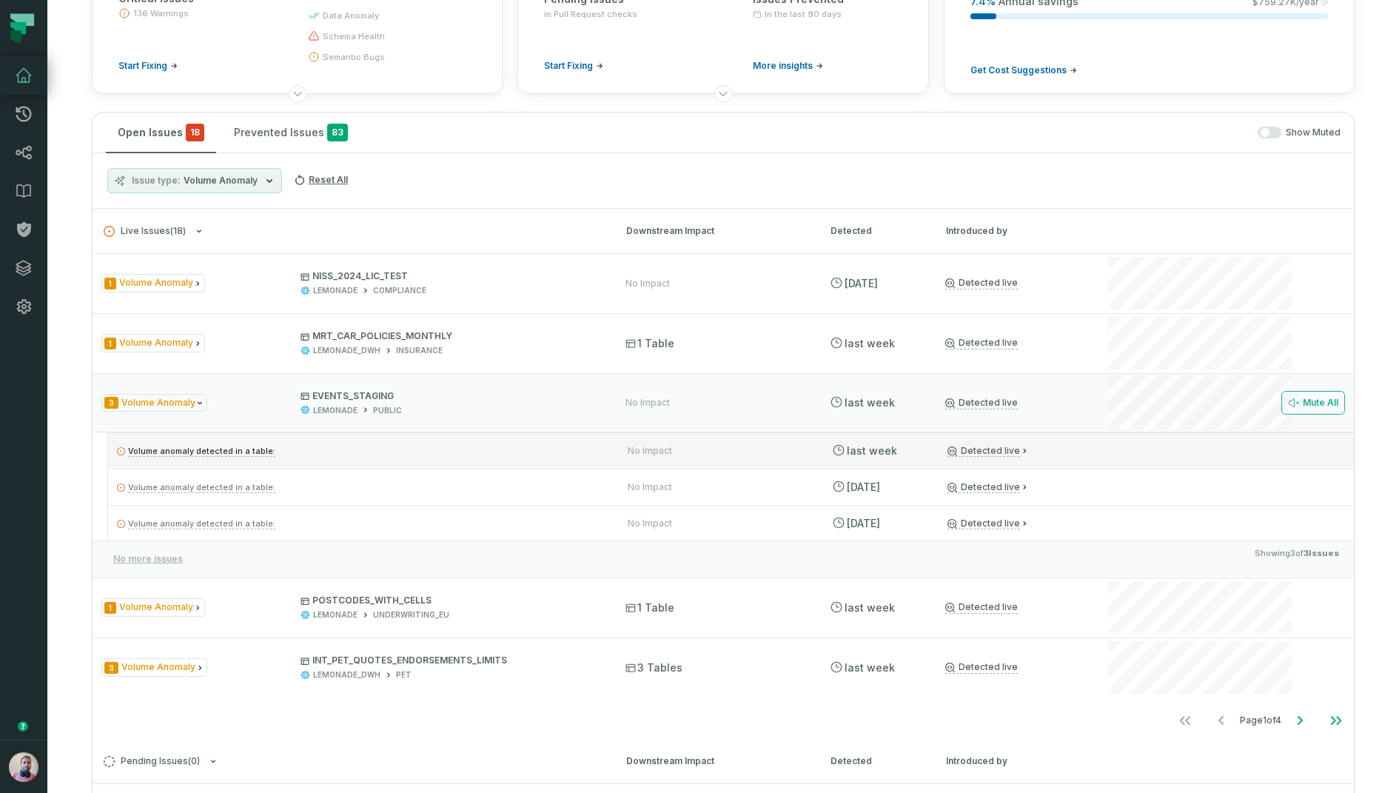
click at [349, 447] on p "Volume anomaly detected in a table:" at bounding box center [359, 451] width 484 height 18
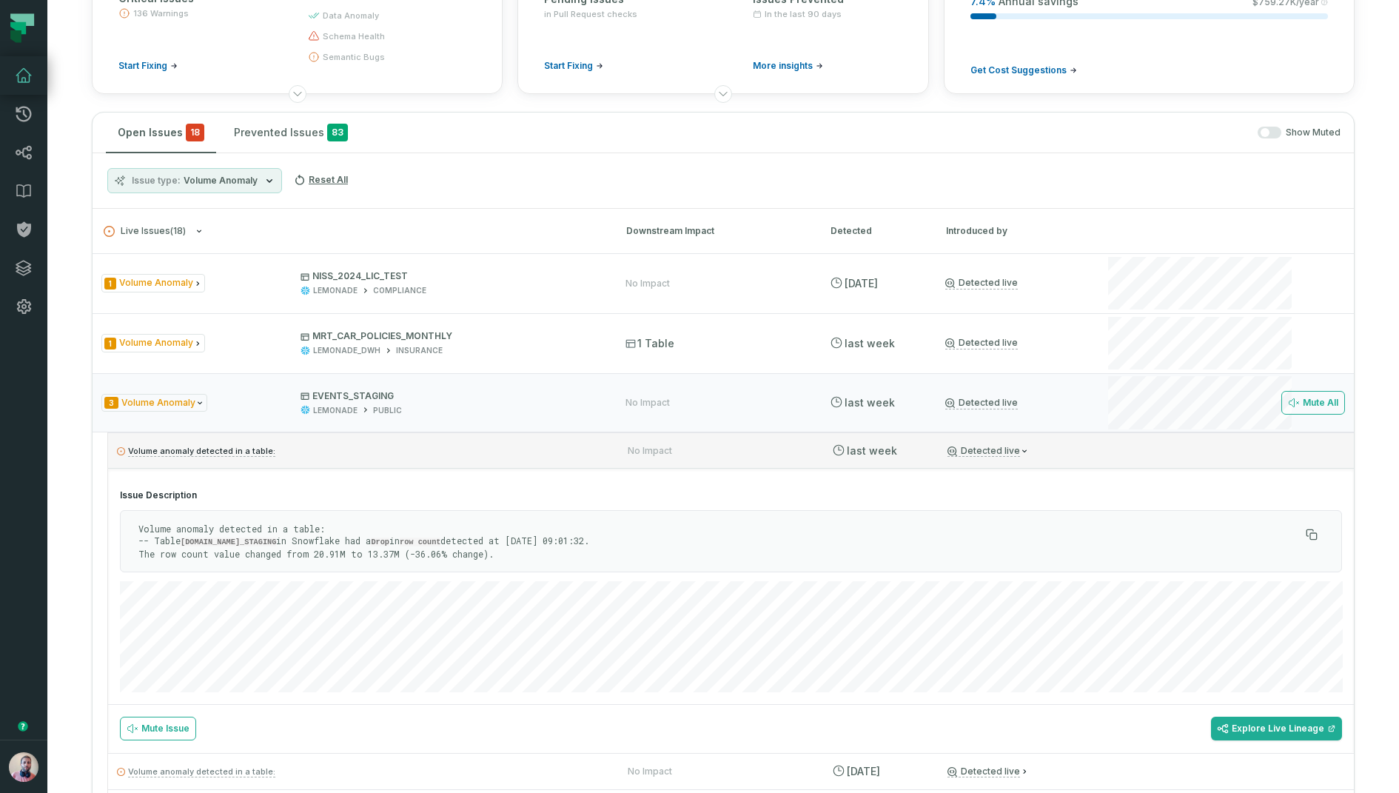
click at [349, 447] on p "Volume anomaly detected in a table:" at bounding box center [359, 451] width 484 height 18
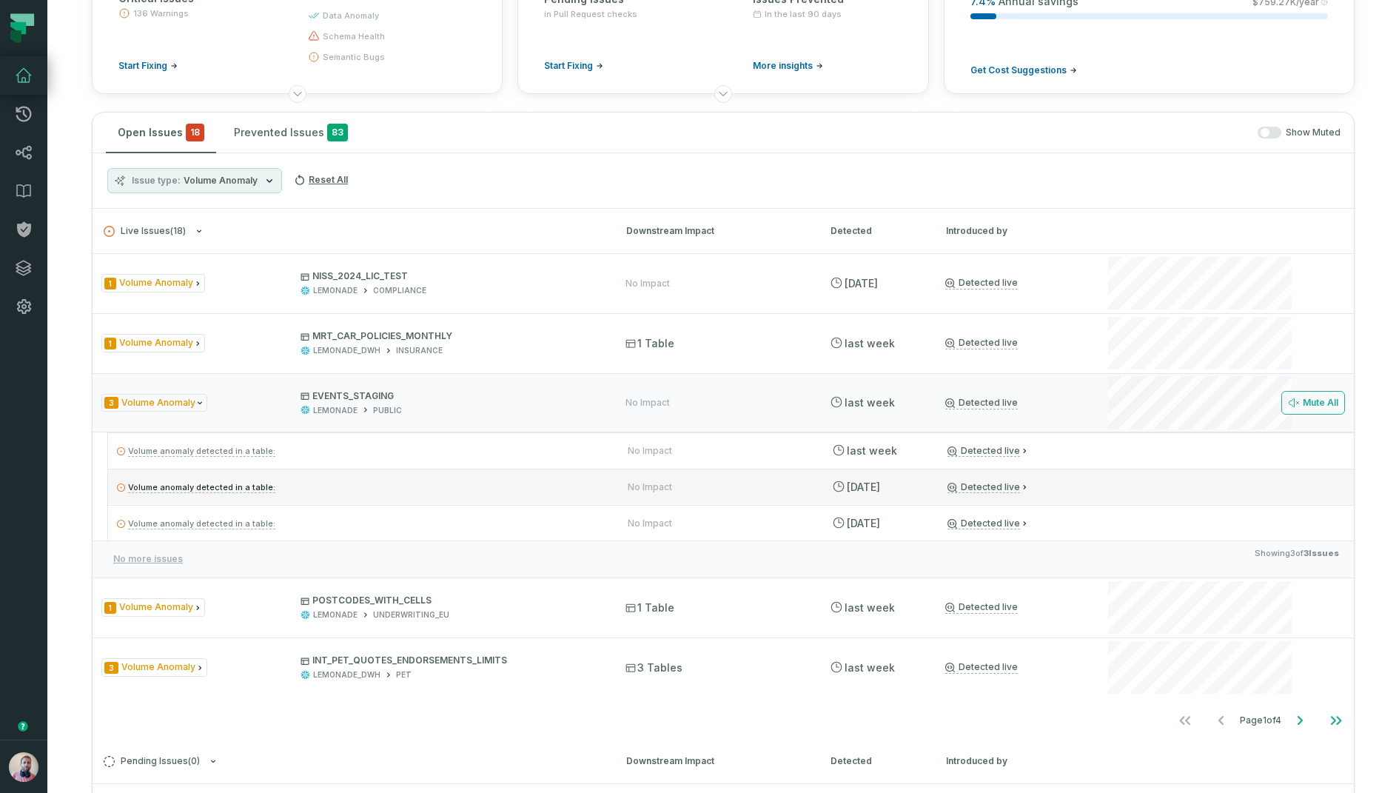
click at [340, 495] on div "Volume anomaly detected in a table: No Impact 8/11/2025, 1:27:46 PM Detected li…" at bounding box center [731, 487] width 1246 height 36
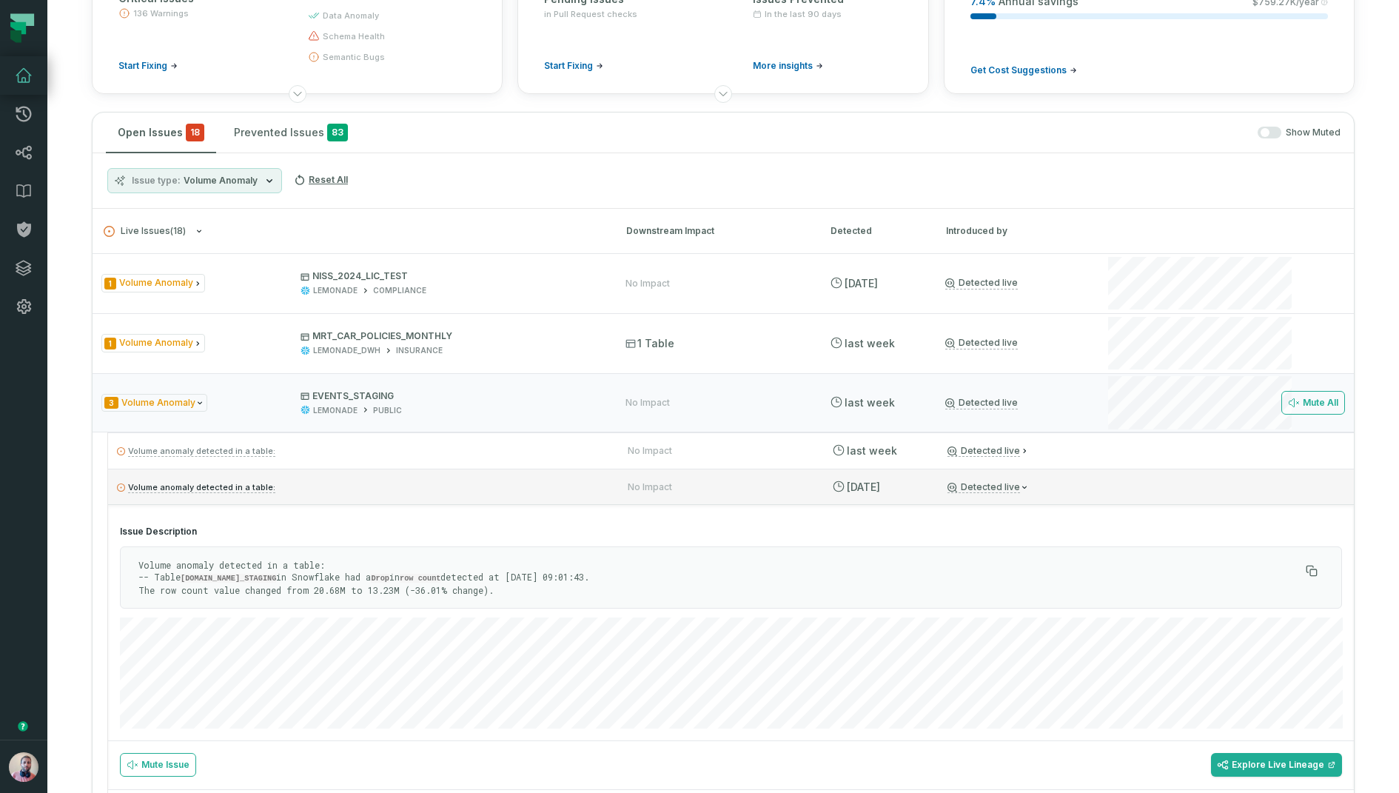
click at [340, 495] on div "Volume anomaly detected in a table: No Impact 8/11/2025, 1:27:46 PM Detected li…" at bounding box center [731, 487] width 1246 height 36
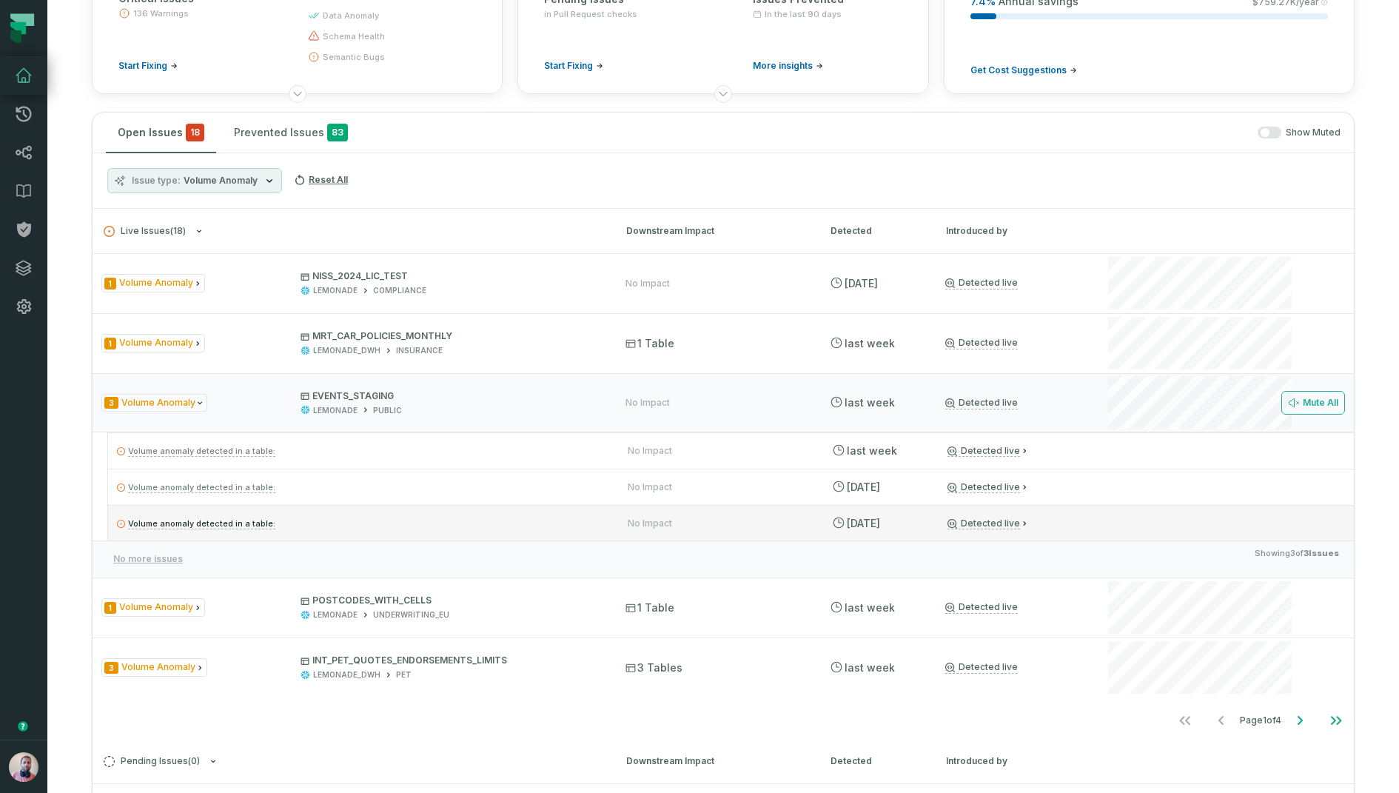
click at [330, 515] on p "Volume anomaly detected in a table:" at bounding box center [359, 524] width 484 height 18
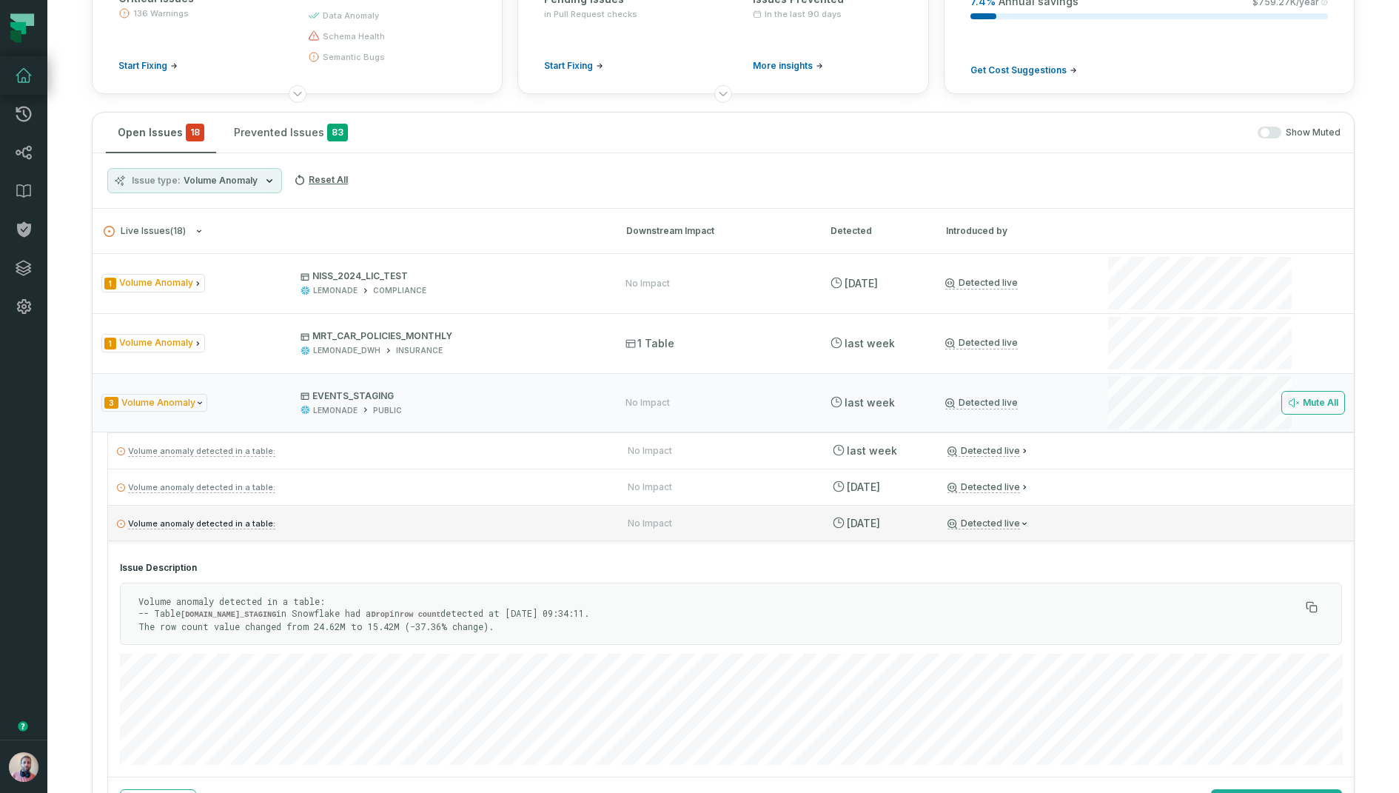
click at [330, 515] on p "Volume anomaly detected in a table:" at bounding box center [359, 524] width 484 height 18
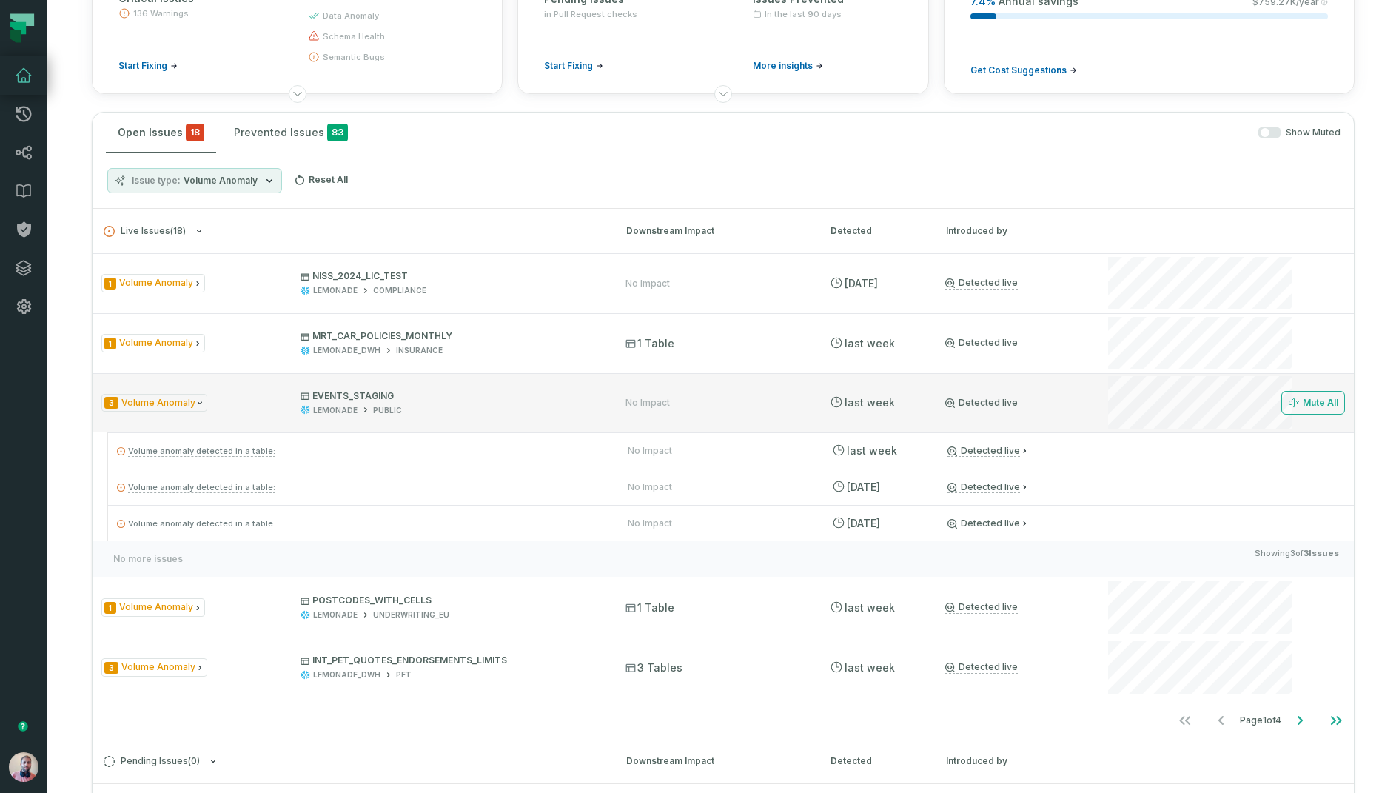
click at [514, 406] on div "LEMONADE PUBLIC" at bounding box center [450, 410] width 298 height 11
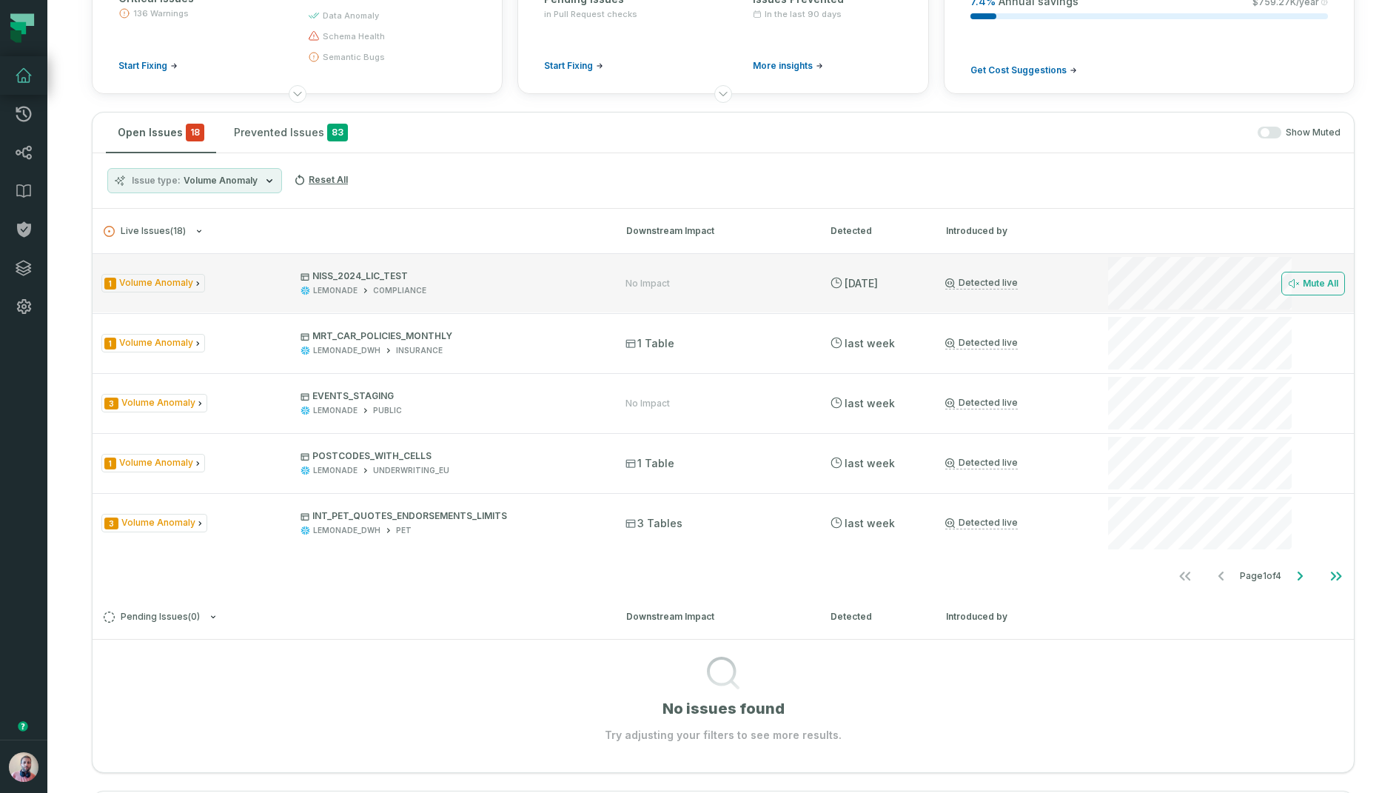
click at [541, 285] on div "LEMONADE COMPLIANCE" at bounding box center [450, 290] width 298 height 11
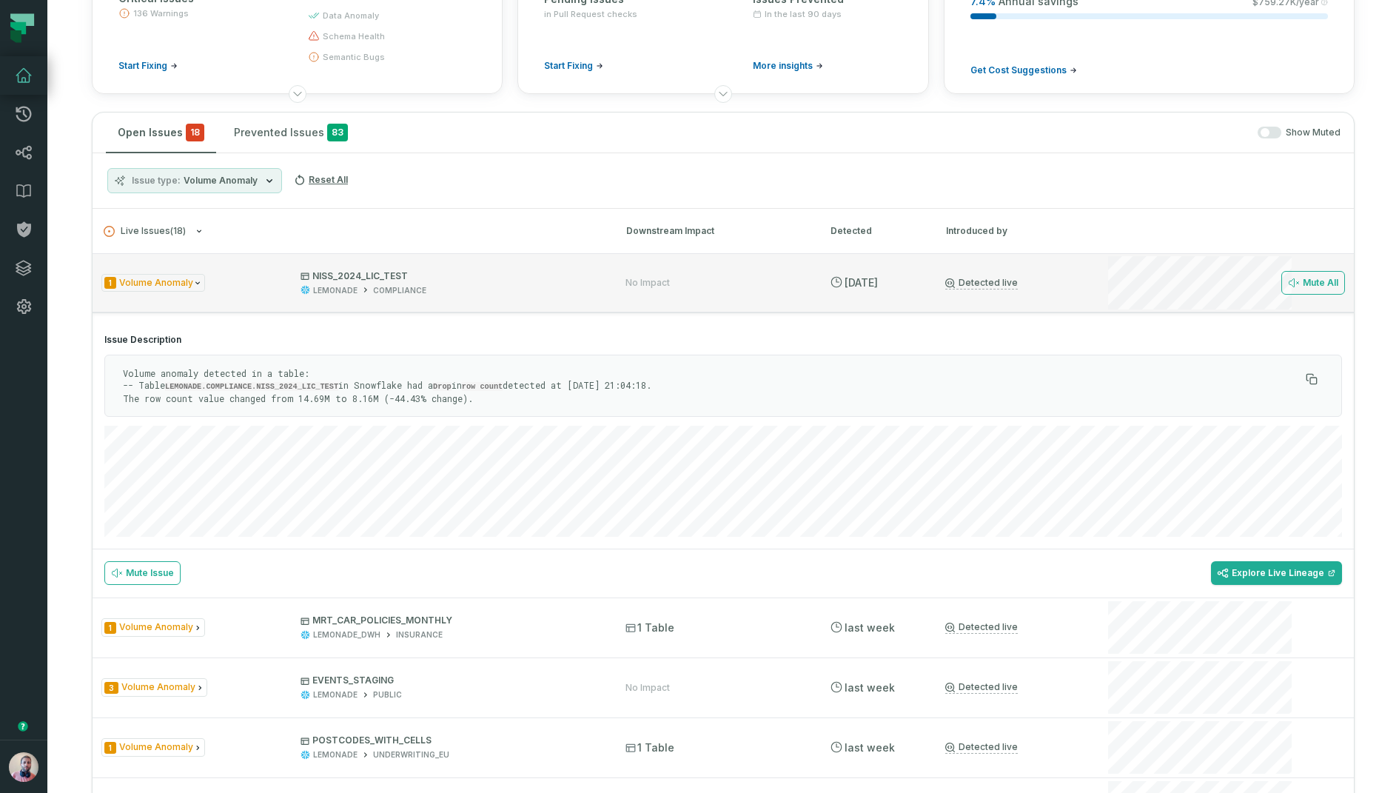
click at [498, 281] on span "NISS_2024_LIC_TEST LEMONADE COMPLIANCE" at bounding box center [450, 283] width 298 height 26
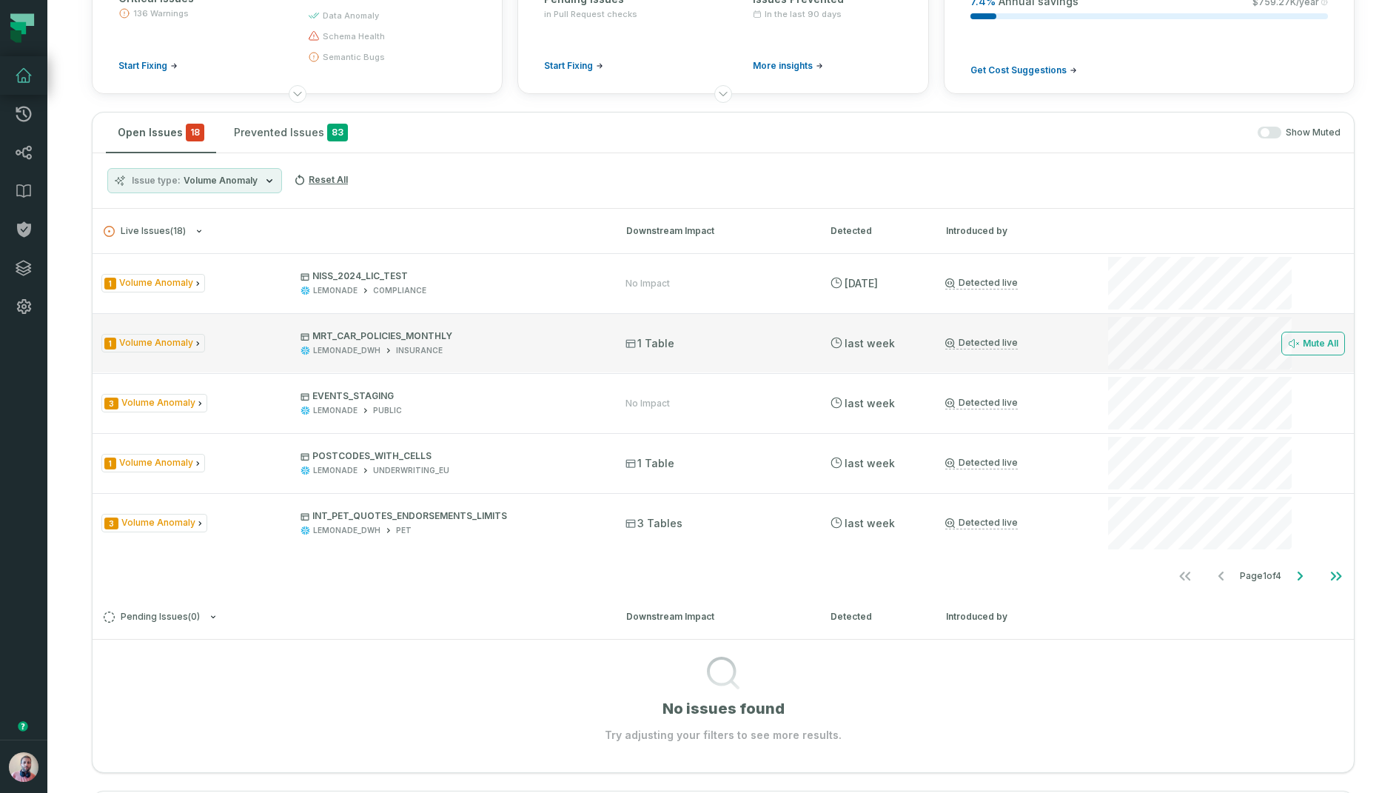
click at [989, 338] on link "Detected live" at bounding box center [982, 343] width 73 height 13
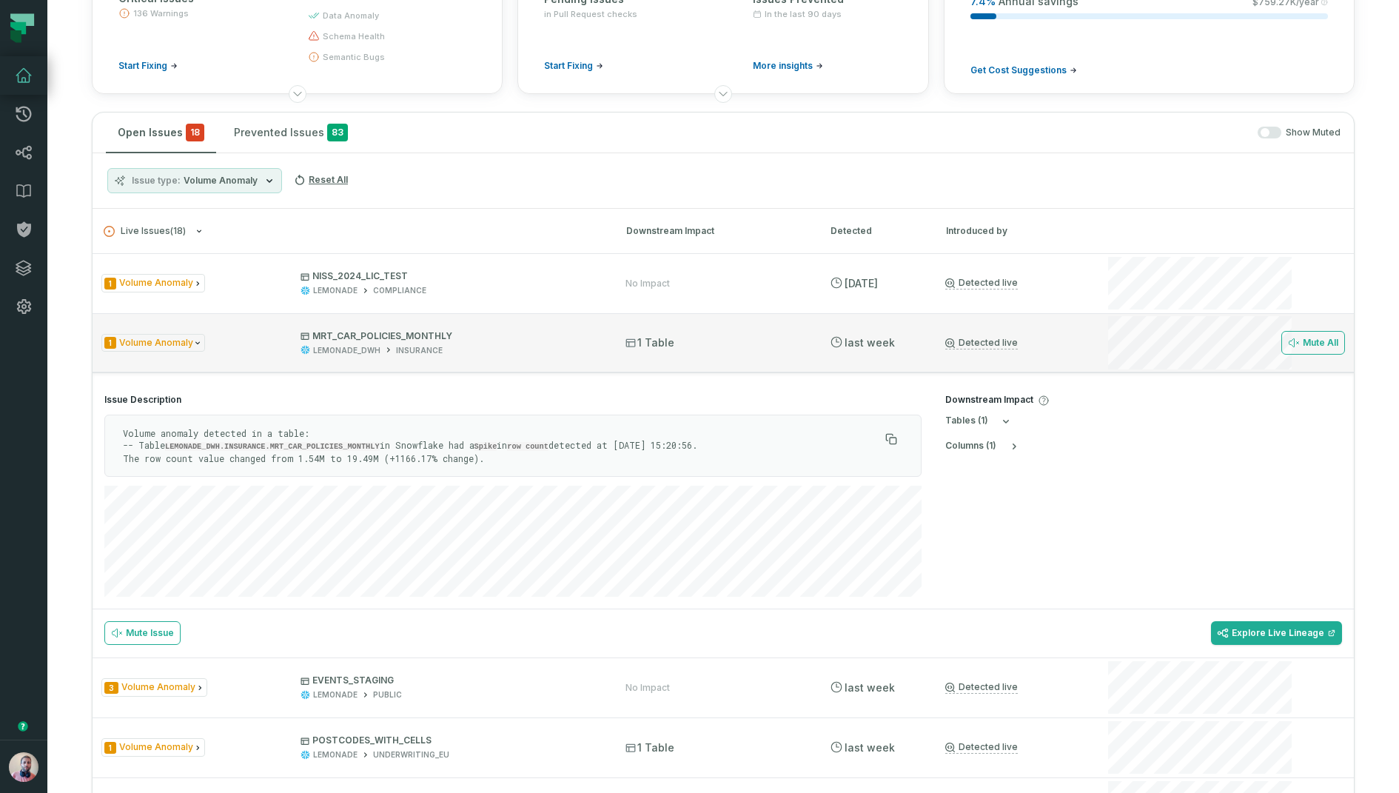
click at [347, 347] on div "LEMONADE_DWH" at bounding box center [346, 350] width 67 height 11
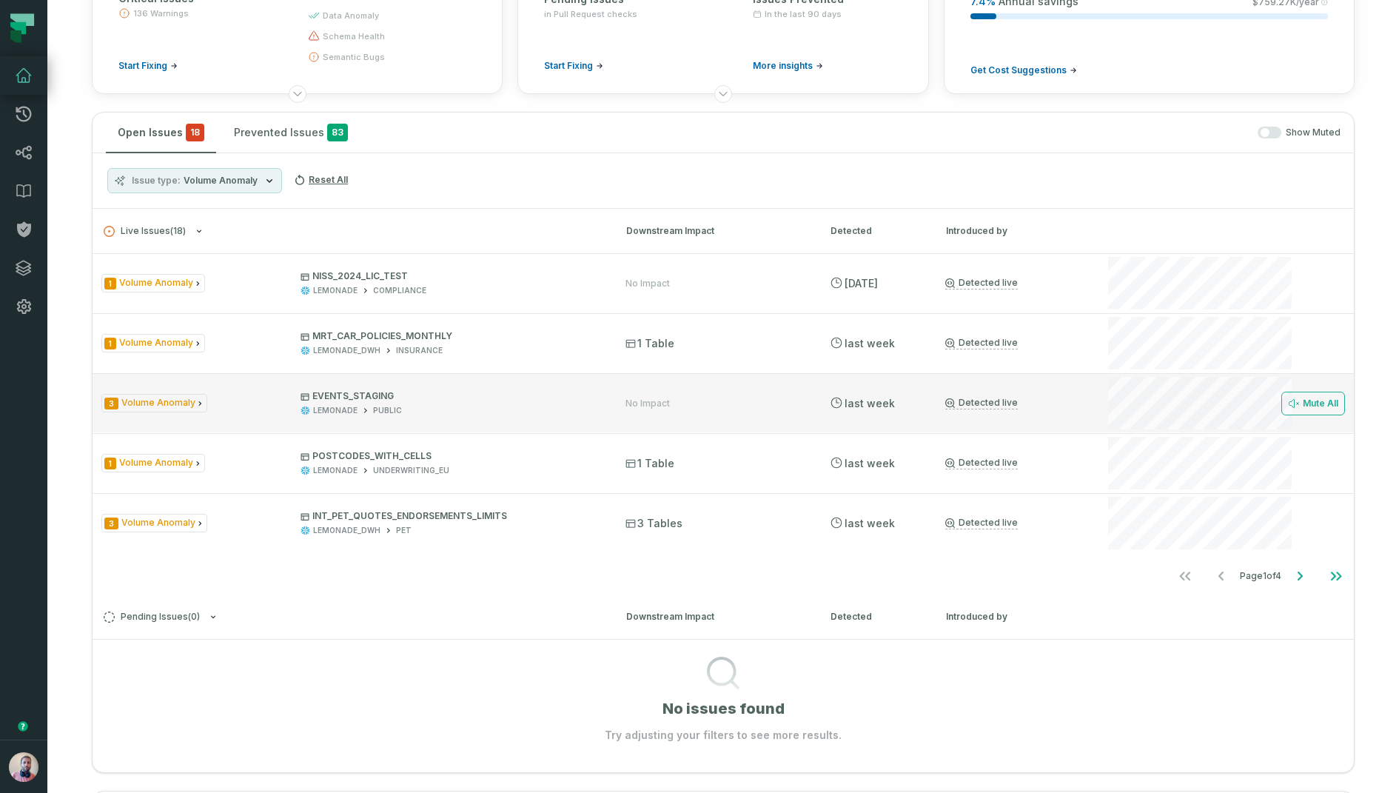
click at [307, 406] on icon at bounding box center [306, 411] width 10 height 10
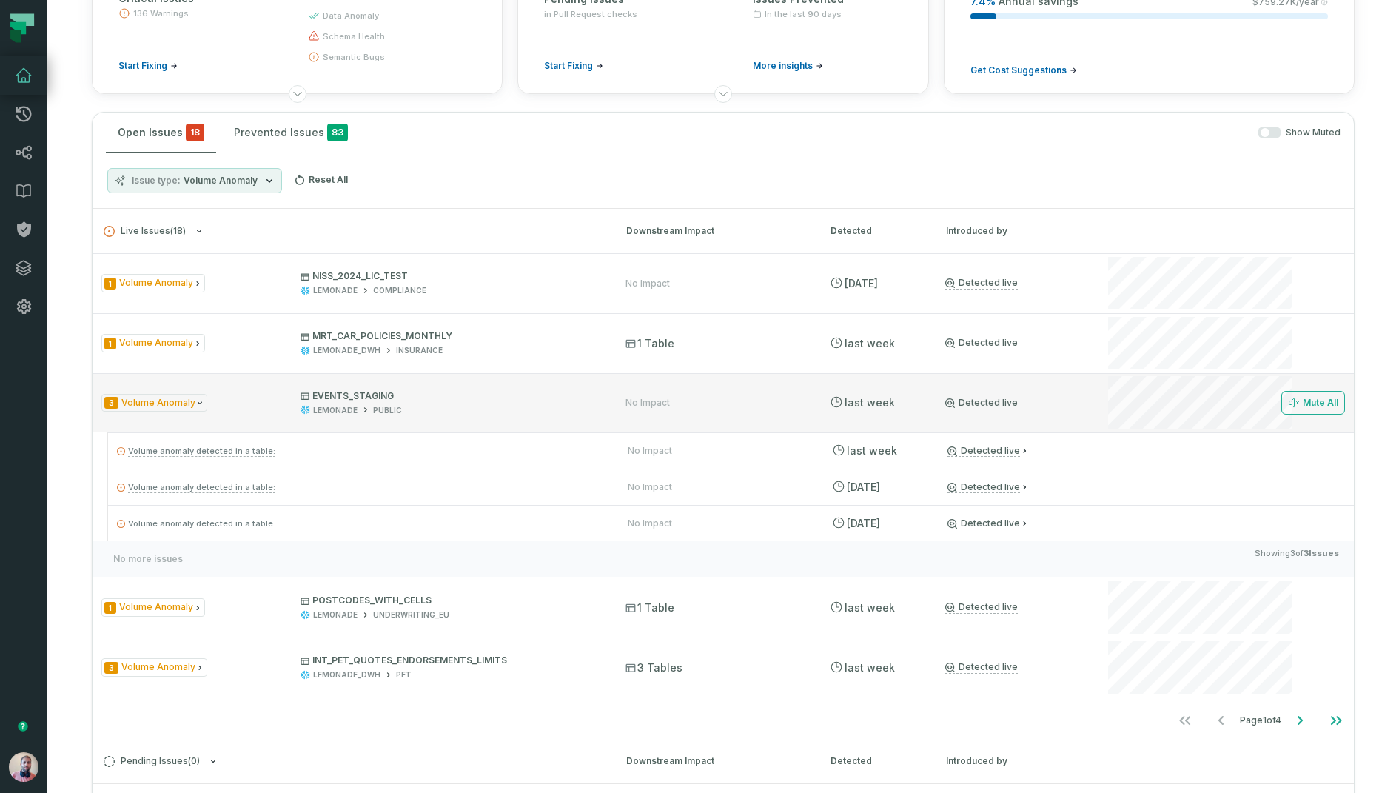
click at [426, 377] on div "3 Volume Anomaly EVENTS_STAGING LEMONADE PUBLIC No Impact 8/25/2025, 1:32:12 PM…" at bounding box center [724, 402] width 1262 height 59
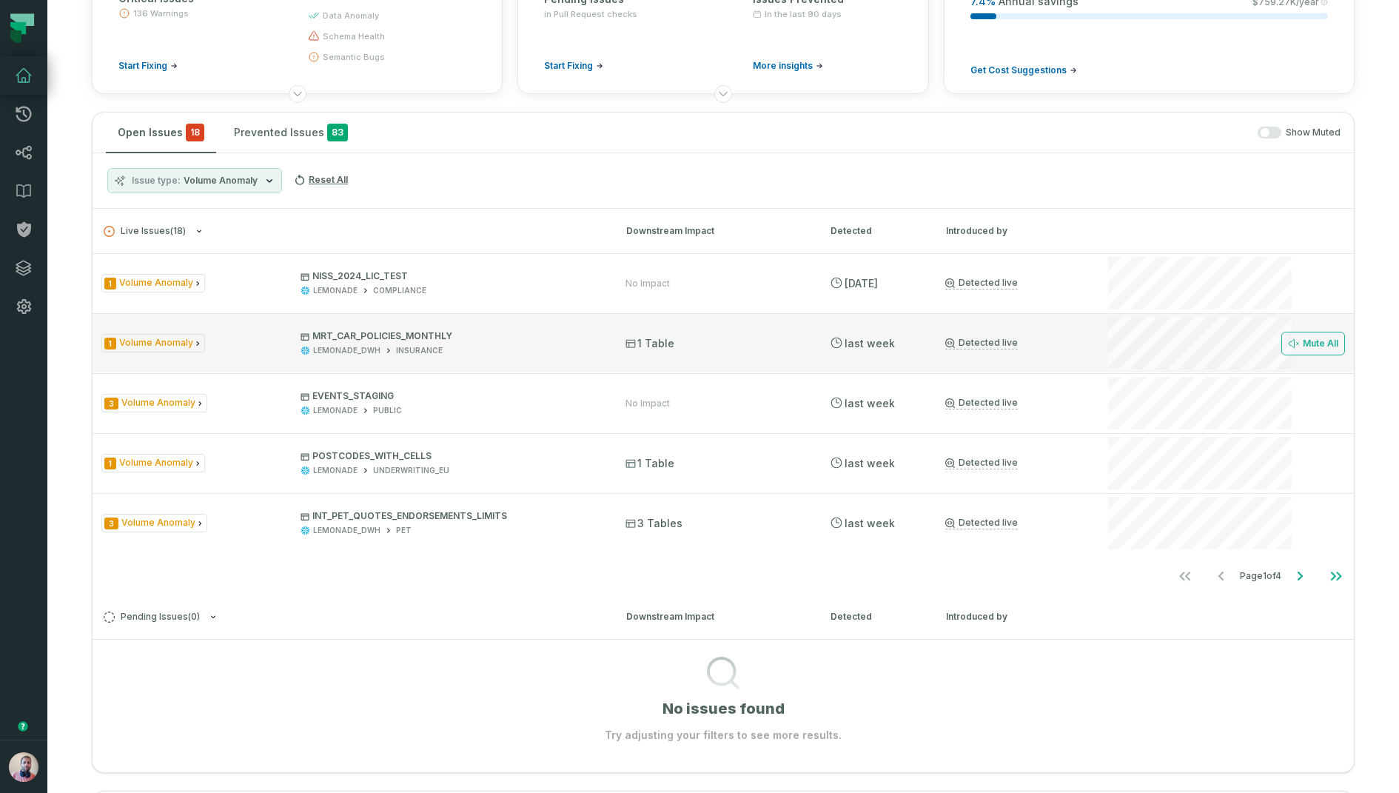
click at [1096, 346] on div "1 Volume Anomaly MRT_CAR_POLICIES_MONTHLY LEMONADE_DWH INSURANCE 1 Table 8/25/2…" at bounding box center [724, 342] width 1262 height 59
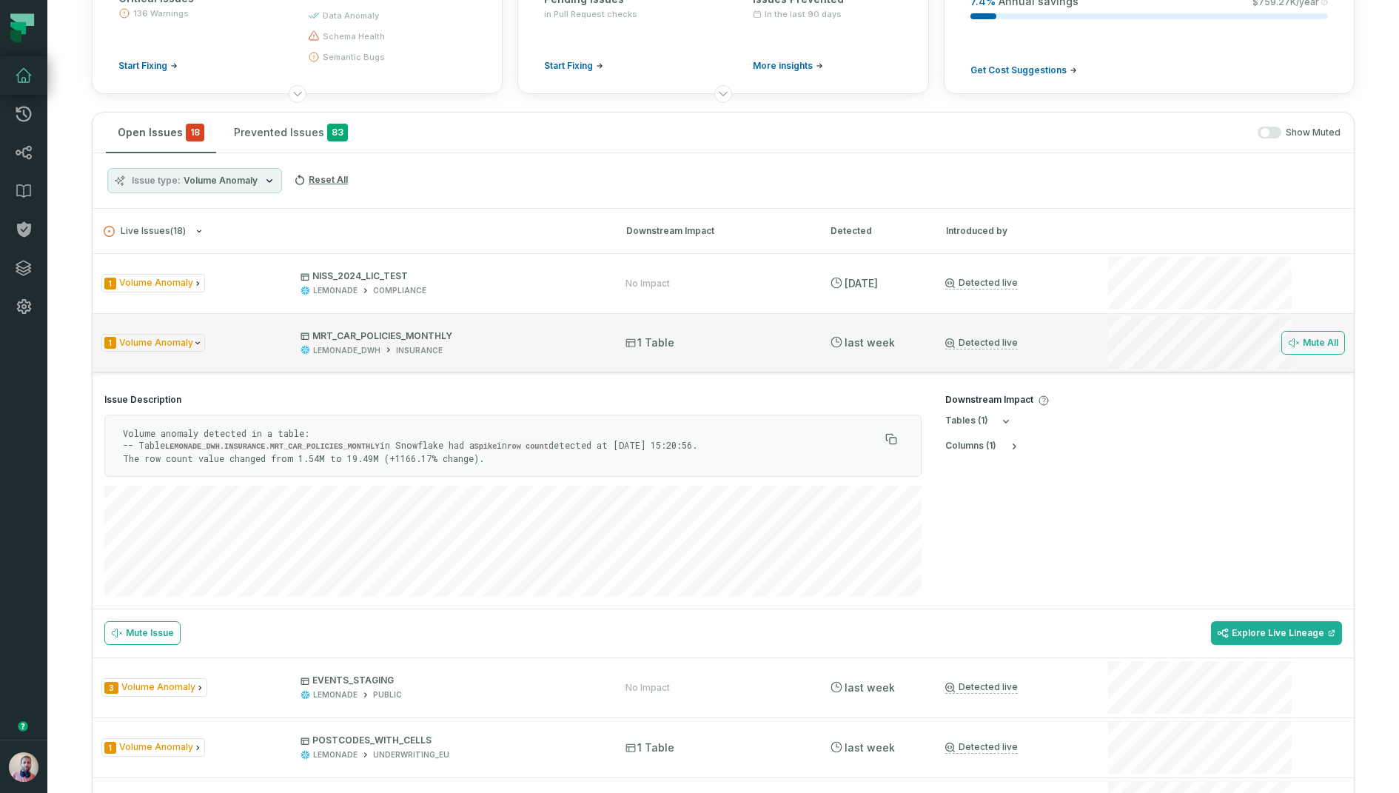
click at [1096, 346] on div "1 Volume Anomaly MRT_CAR_POLICIES_MONTHLY LEMONADE_DWH INSURANCE 1 Table 8/25/2…" at bounding box center [724, 342] width 1262 height 59
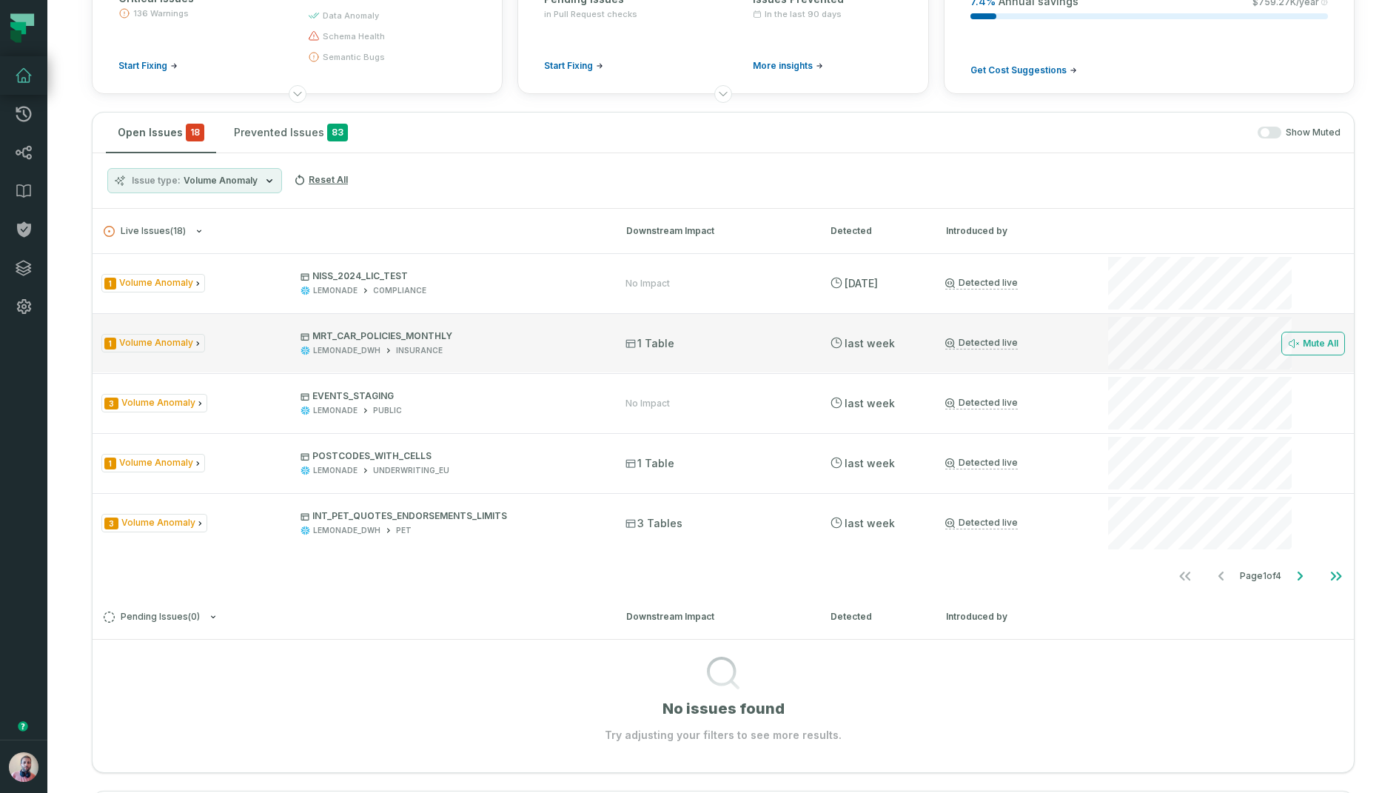
click at [1096, 346] on div "1 Volume Anomaly MRT_CAR_POLICIES_MONTHLY LEMONADE_DWH INSURANCE 1 Table 8/25/2…" at bounding box center [724, 342] width 1262 height 59
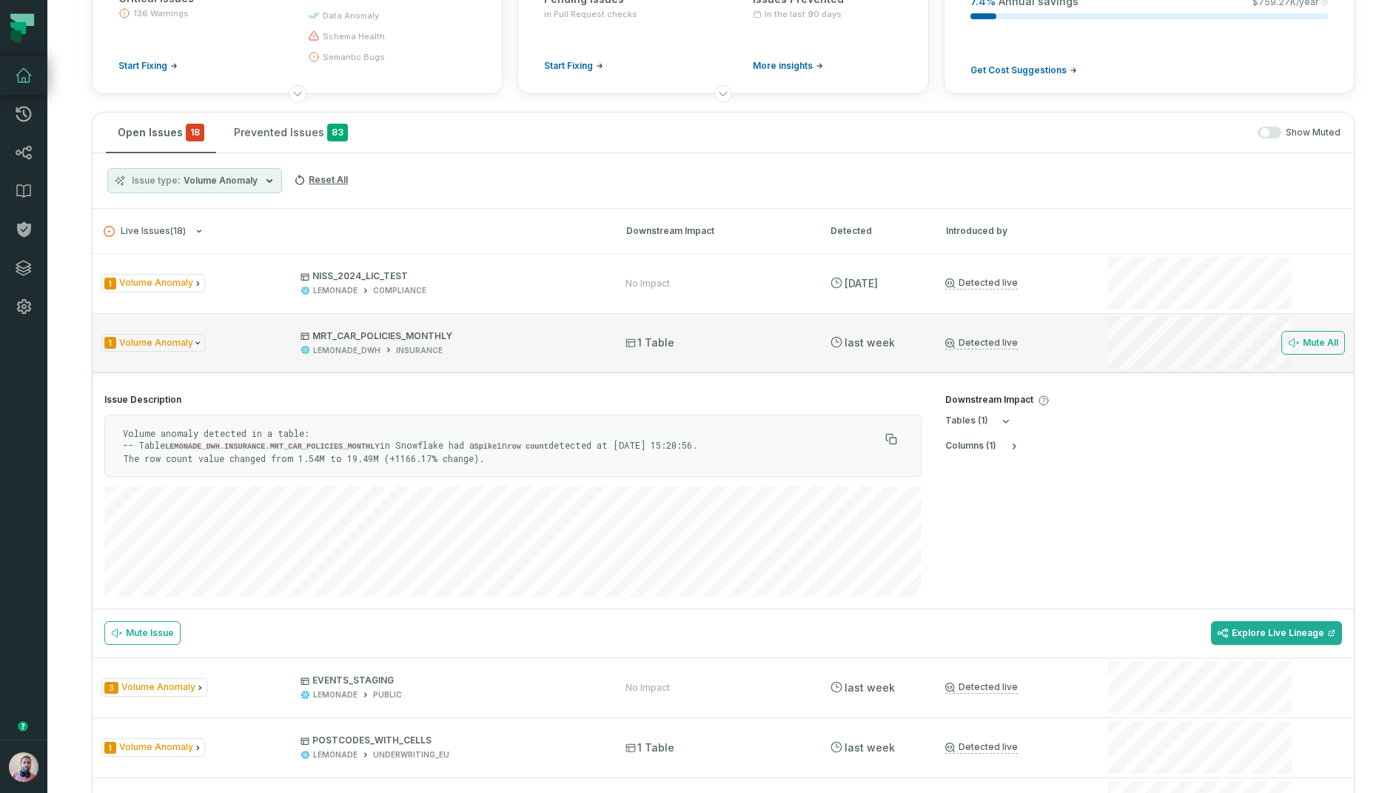
click at [1096, 346] on div "1 Volume Anomaly MRT_CAR_POLICIES_MONTHLY LEMONADE_DWH INSURANCE 1 Table 8/25/2…" at bounding box center [724, 342] width 1262 height 59
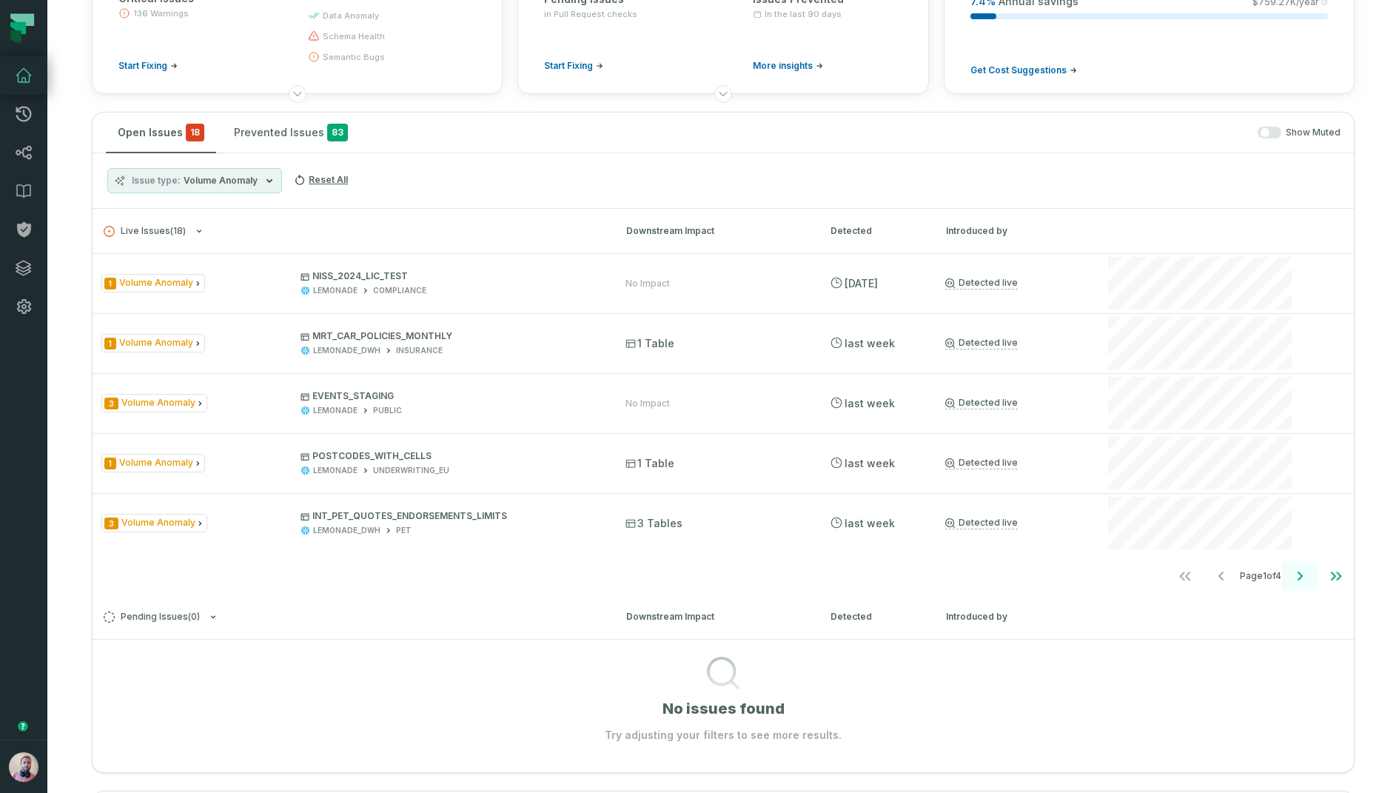
click at [1310, 570] on button "Go to next page" at bounding box center [1300, 576] width 36 height 30
click at [1303, 579] on icon "Go to next page" at bounding box center [1300, 576] width 18 height 18
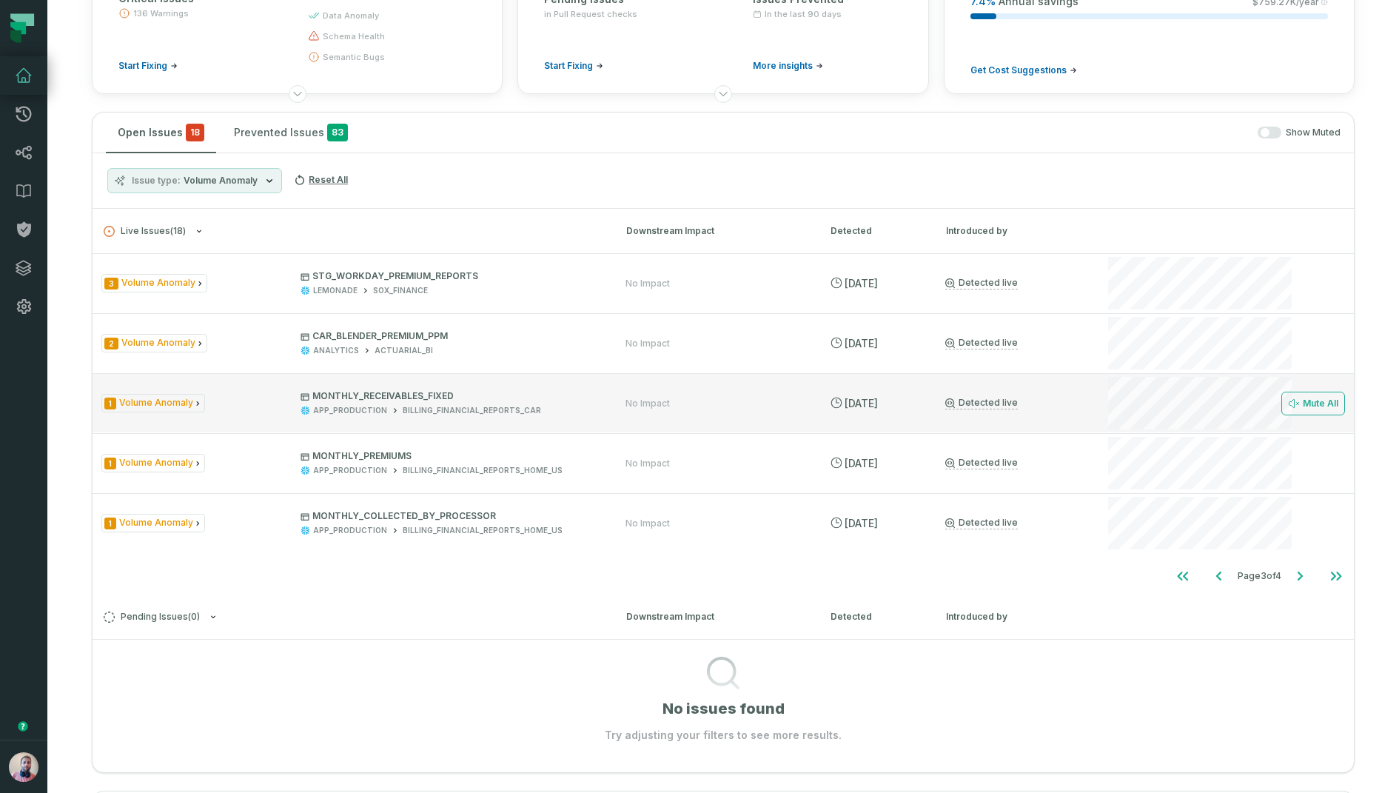
click at [1086, 393] on div "1 Volume Anomaly MONTHLY_RECEIVABLES_FIXED APP_PRODUCTION BILLING_FINANCIAL_REP…" at bounding box center [724, 402] width 1262 height 59
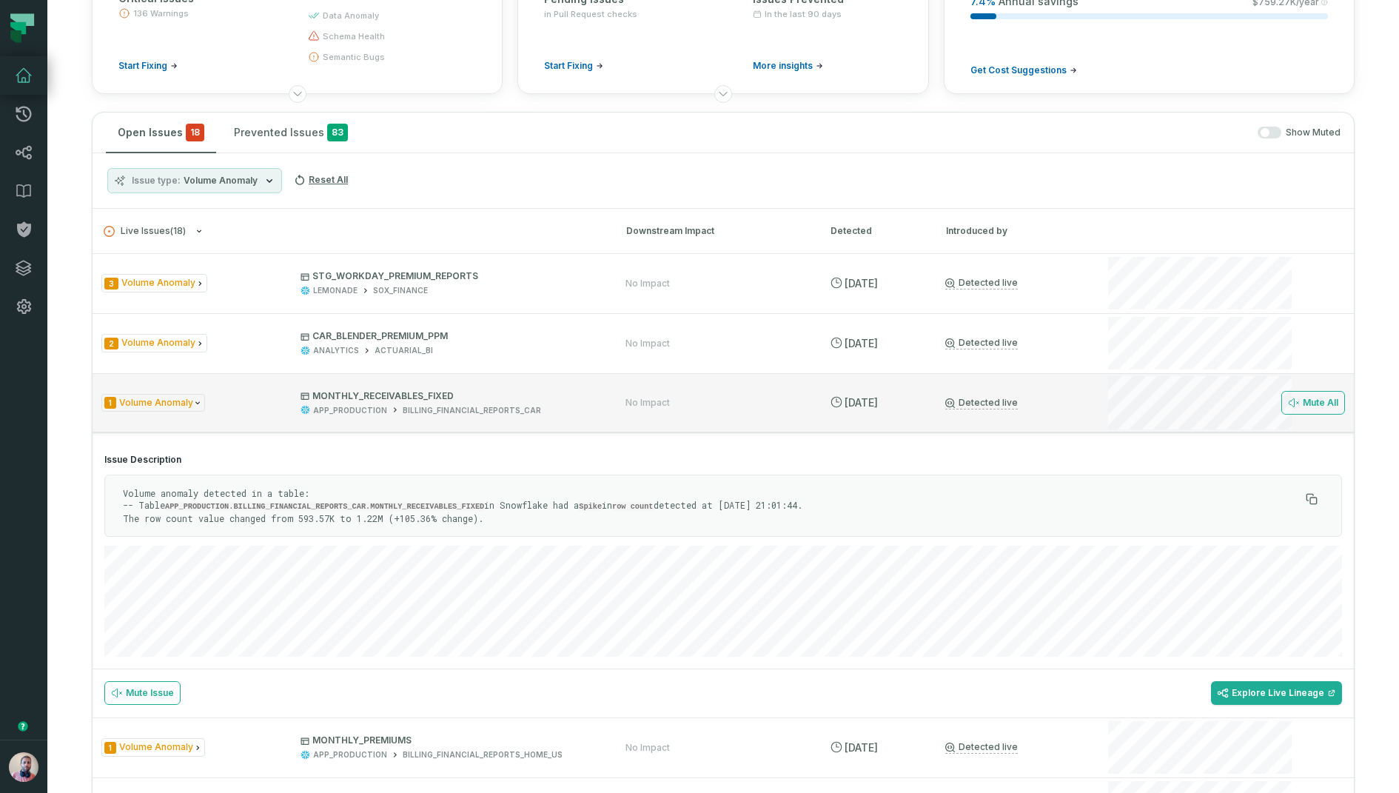
click at [1084, 393] on div "1 Volume Anomaly MONTHLY_RECEIVABLES_FIXED APP_PRODUCTION BILLING_FINANCIAL_REP…" at bounding box center [724, 402] width 1262 height 59
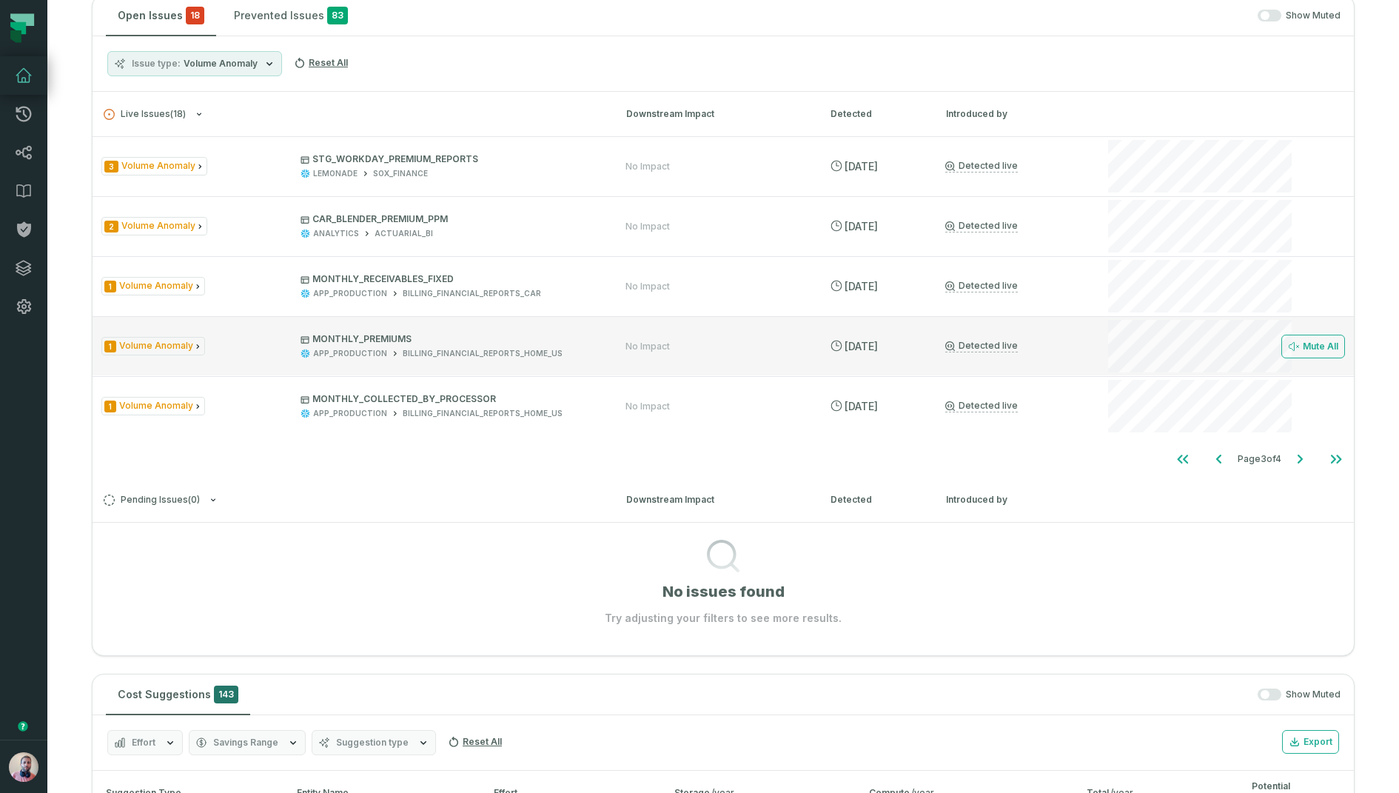
scroll to position [381, 0]
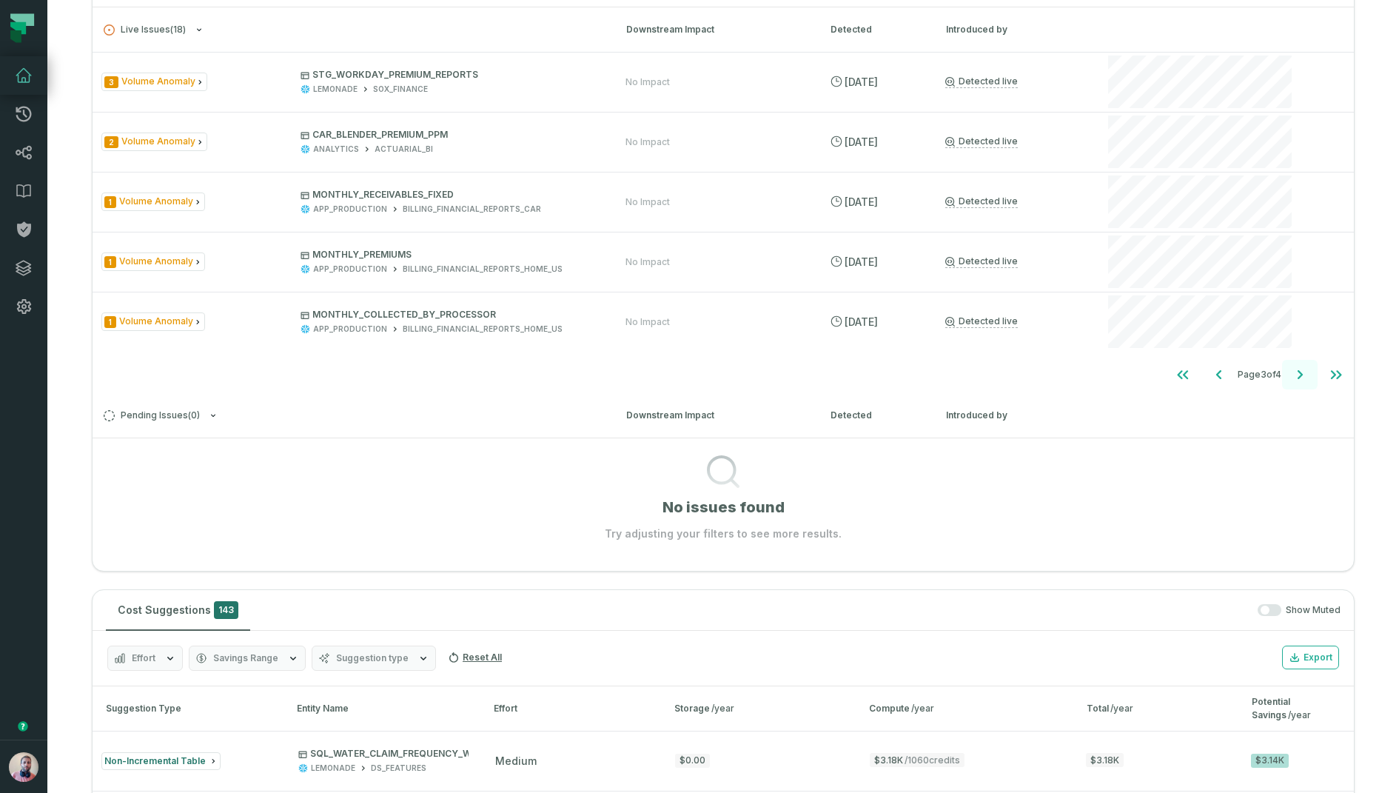
click at [1297, 367] on icon "Go to next page" at bounding box center [1300, 375] width 18 height 18
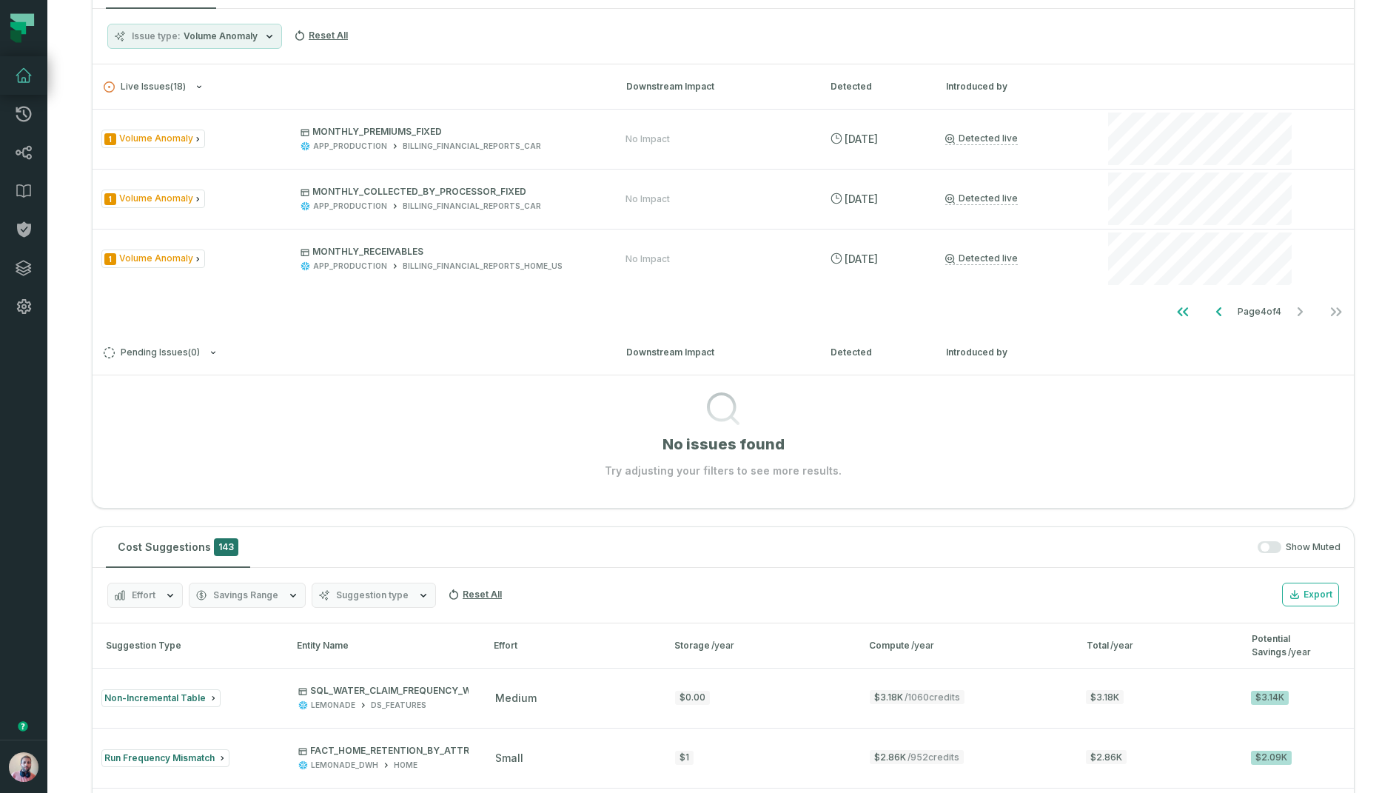
scroll to position [324, 0]
click at [1211, 318] on icon "Go to previous page" at bounding box center [1220, 313] width 18 height 18
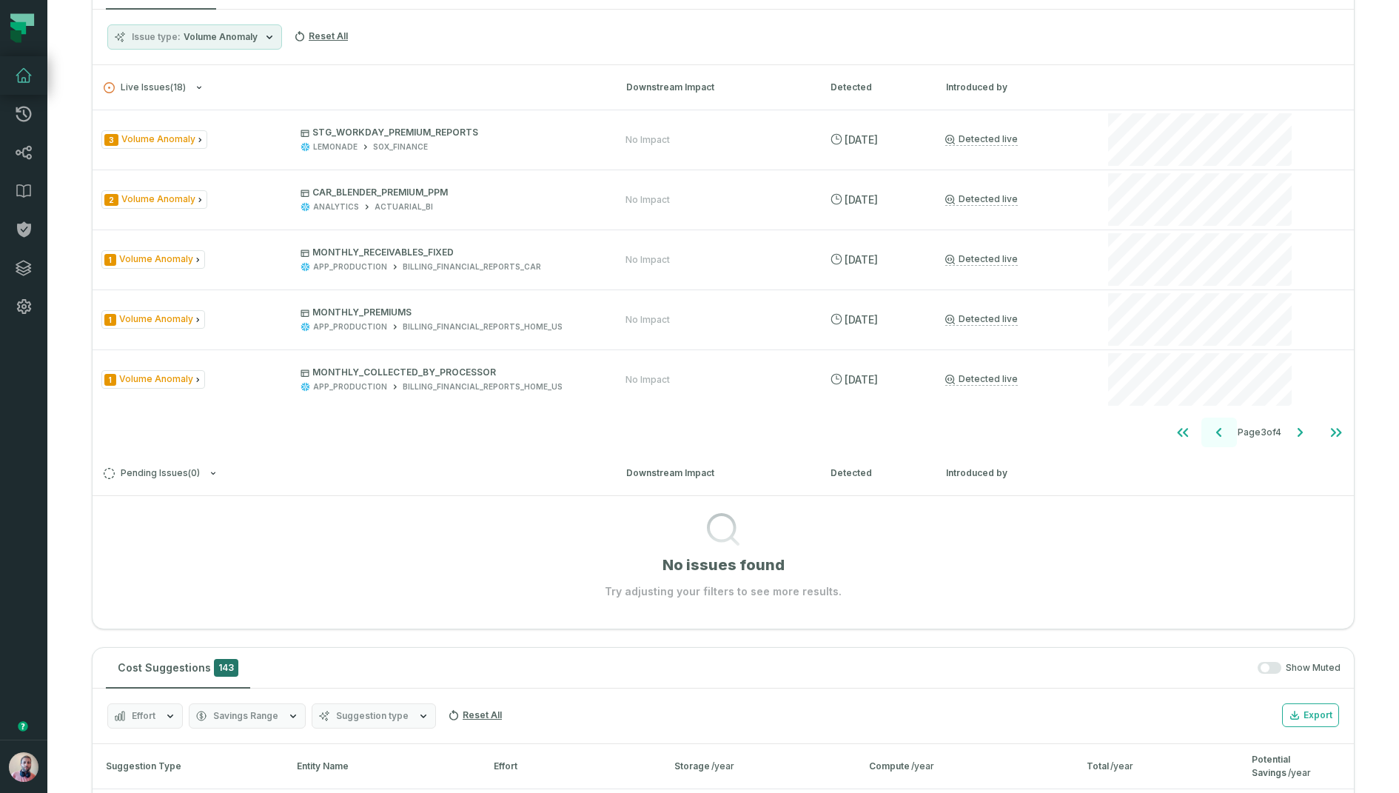
click at [1217, 434] on icon "Go to previous page" at bounding box center [1220, 433] width 18 height 18
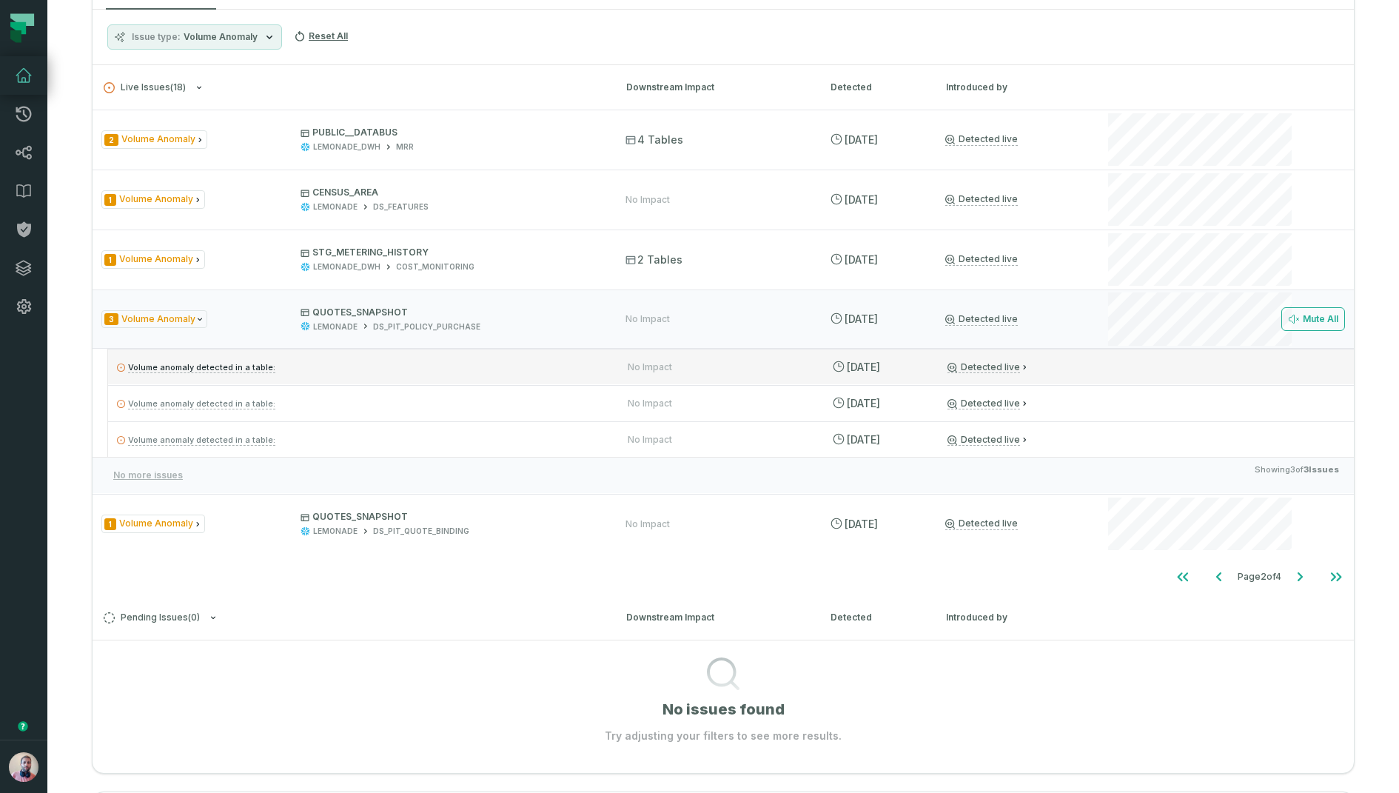
click at [519, 365] on p "Volume anomaly detected in a table:" at bounding box center [359, 367] width 484 height 18
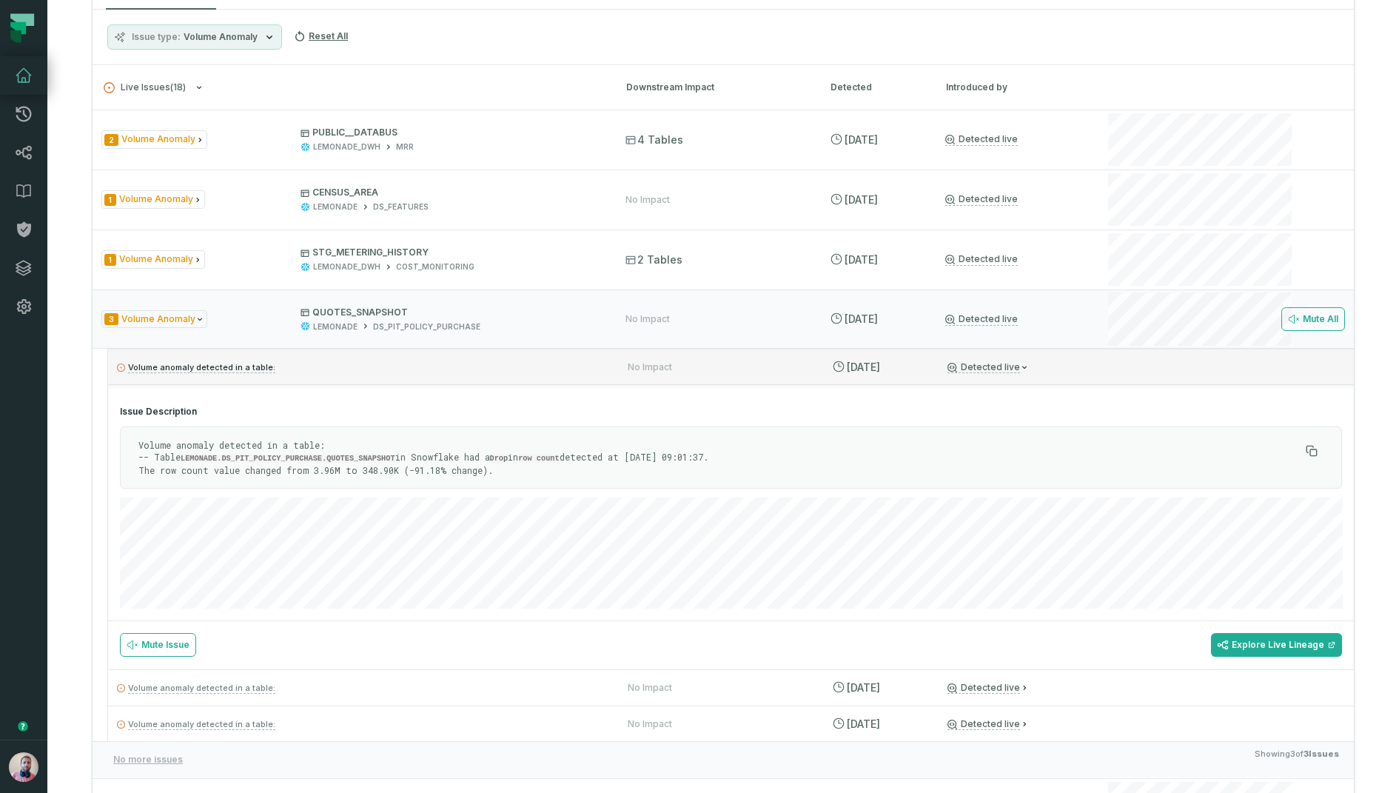
click at [340, 358] on p "Volume anomaly detected in a table:" at bounding box center [359, 367] width 484 height 18
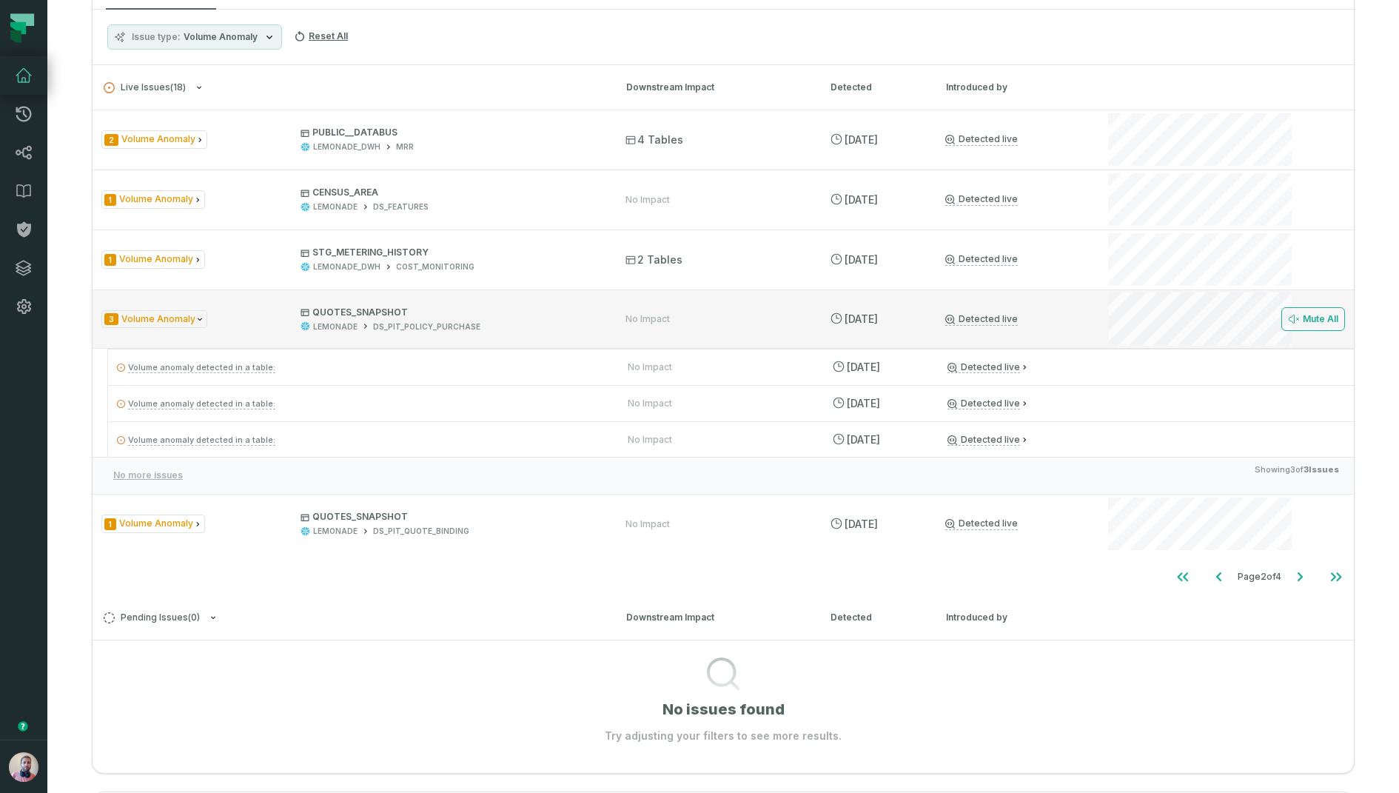
click at [556, 324] on div "LEMONADE DS_PIT_POLICY_PURCHASE" at bounding box center [450, 326] width 298 height 11
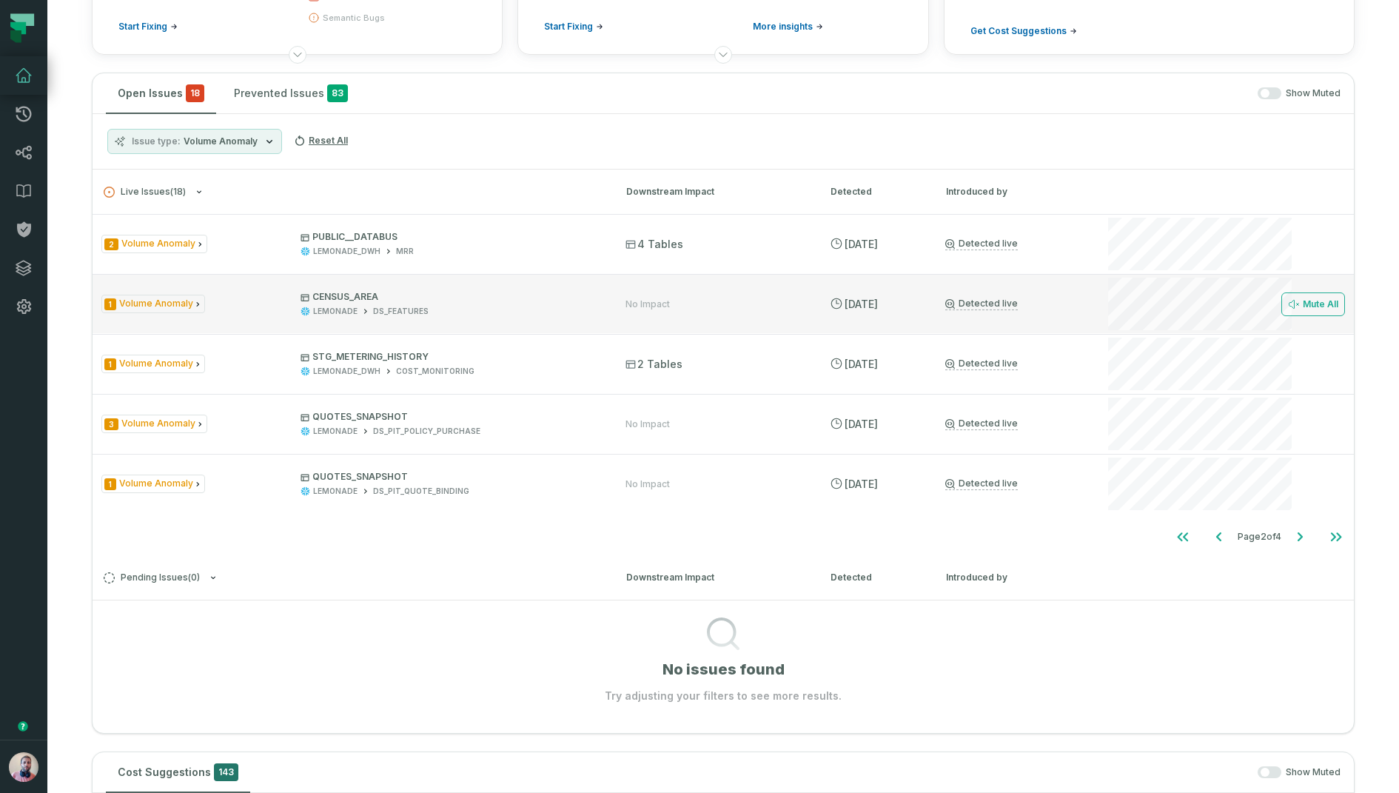
scroll to position [218, 0]
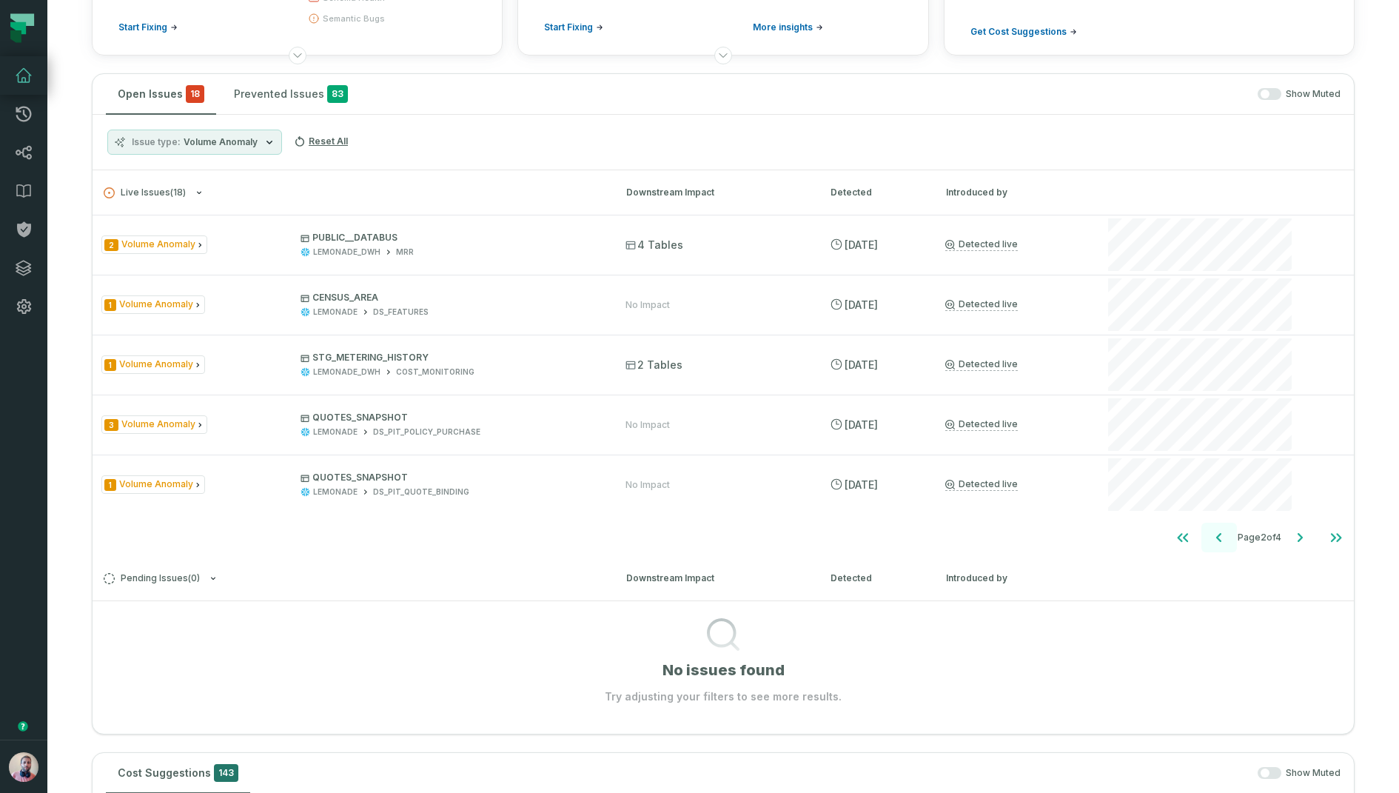
click at [1213, 538] on icon "Go to previous page" at bounding box center [1220, 538] width 18 height 18
click at [1305, 535] on icon "Go to next page" at bounding box center [1300, 538] width 18 height 18
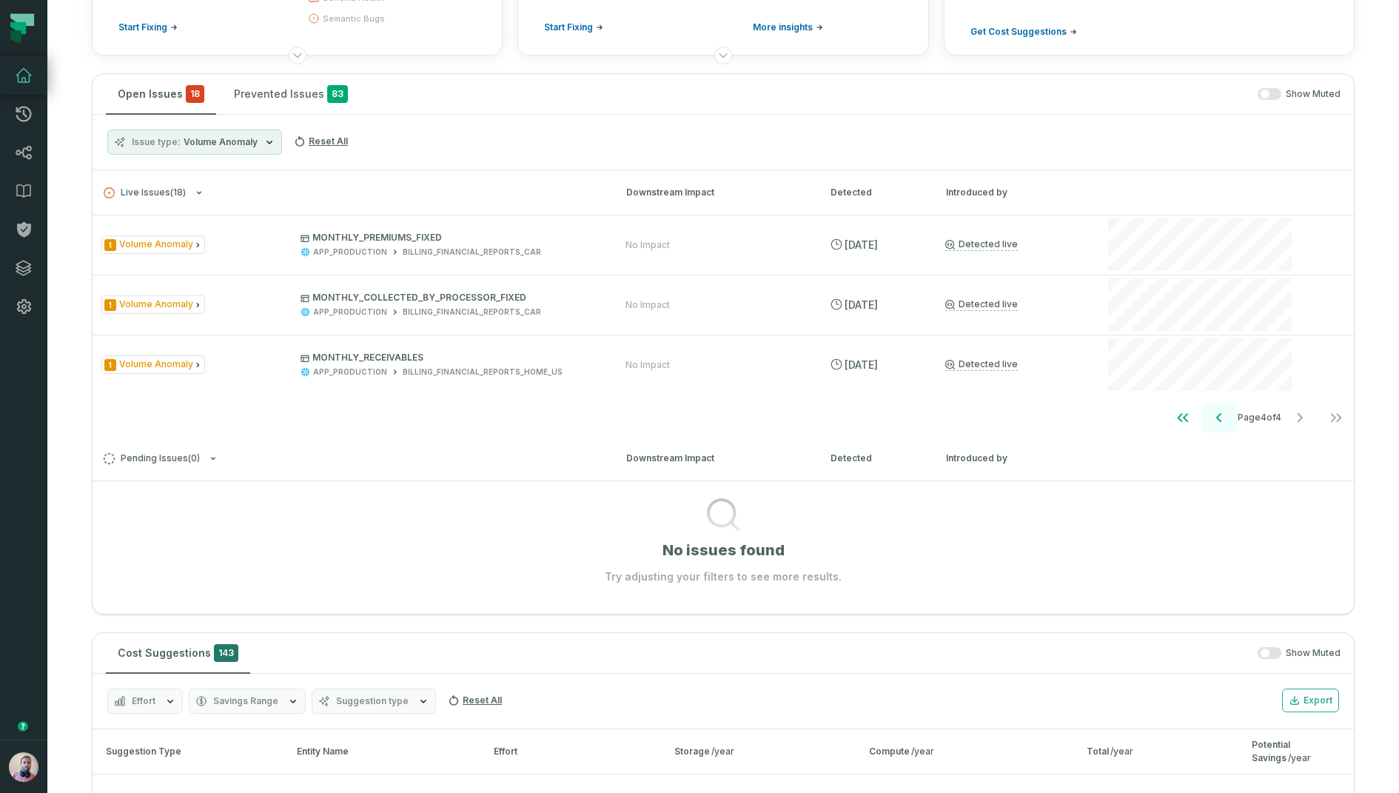
click at [1211, 415] on icon "Go to previous page" at bounding box center [1220, 418] width 18 height 18
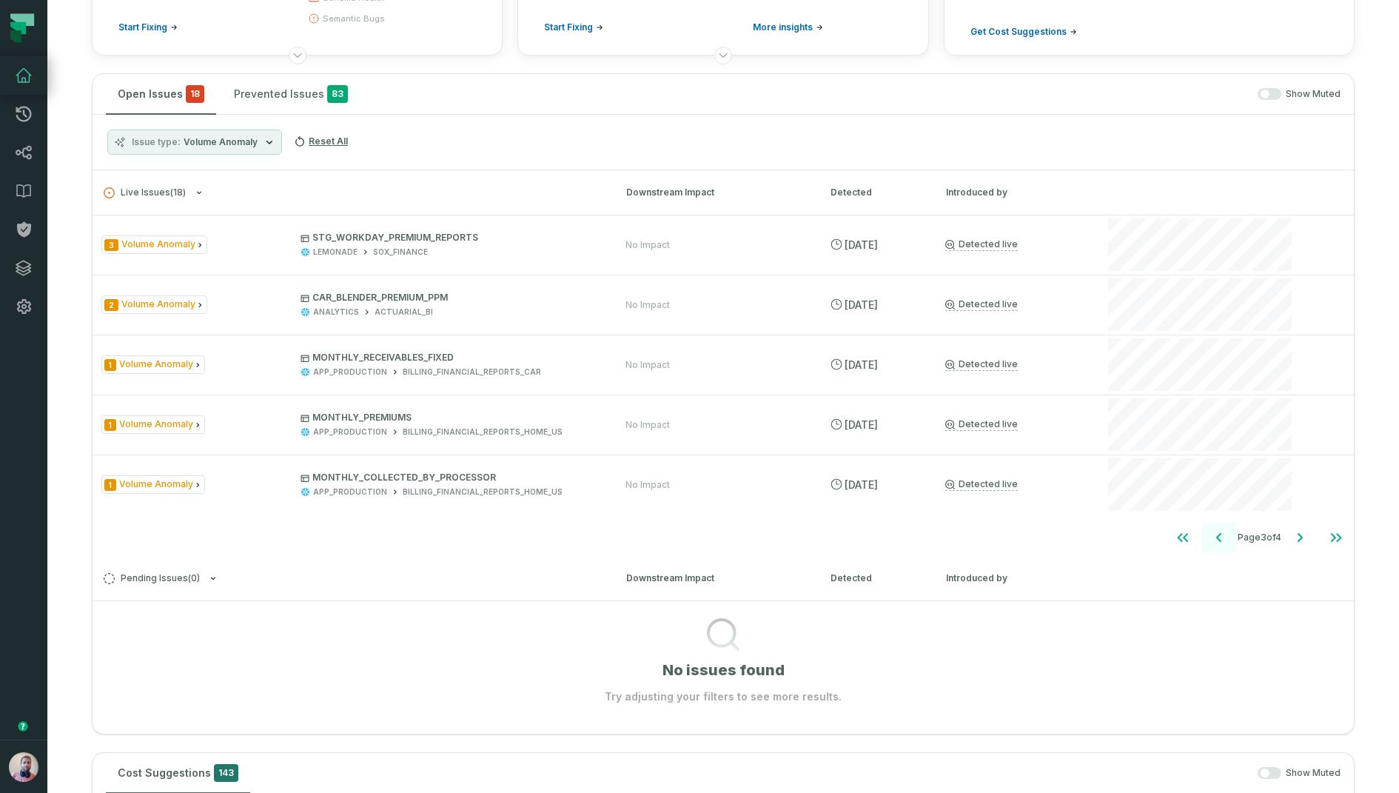
click at [1211, 534] on icon "Go to previous page" at bounding box center [1220, 538] width 18 height 18
click at [1211, 532] on icon "Go to previous page" at bounding box center [1220, 538] width 18 height 18
click at [228, 127] on div "Issue type Volume Anomaly Reset All" at bounding box center [724, 143] width 1262 height 56
click at [338, 142] on button "Reset All" at bounding box center [321, 142] width 66 height 24
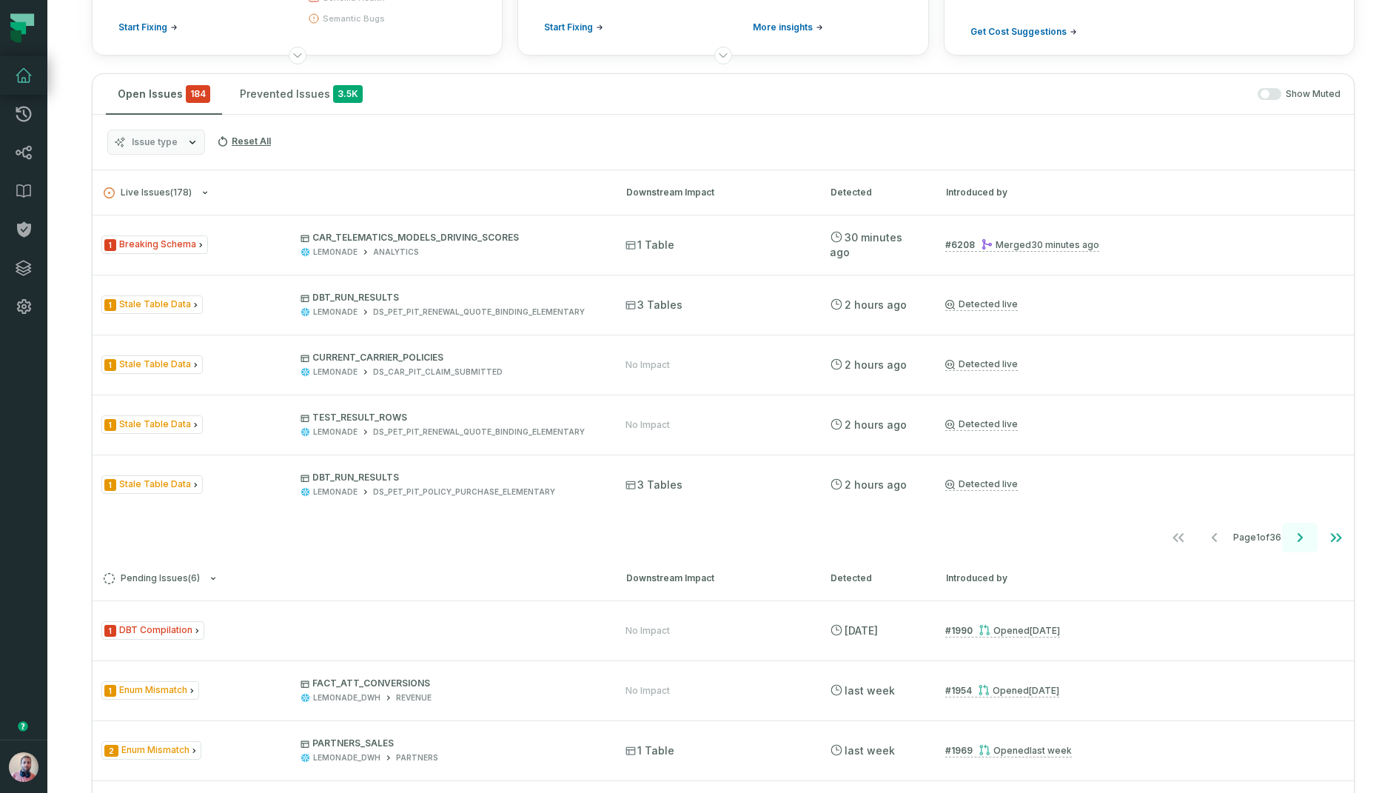
click at [1300, 544] on icon "Go to next page" at bounding box center [1300, 538] width 18 height 18
click at [1301, 538] on icon "Go to next page" at bounding box center [1300, 538] width 18 height 18
click at [1302, 535] on icon "Go to next page" at bounding box center [1300, 537] width 5 height 9
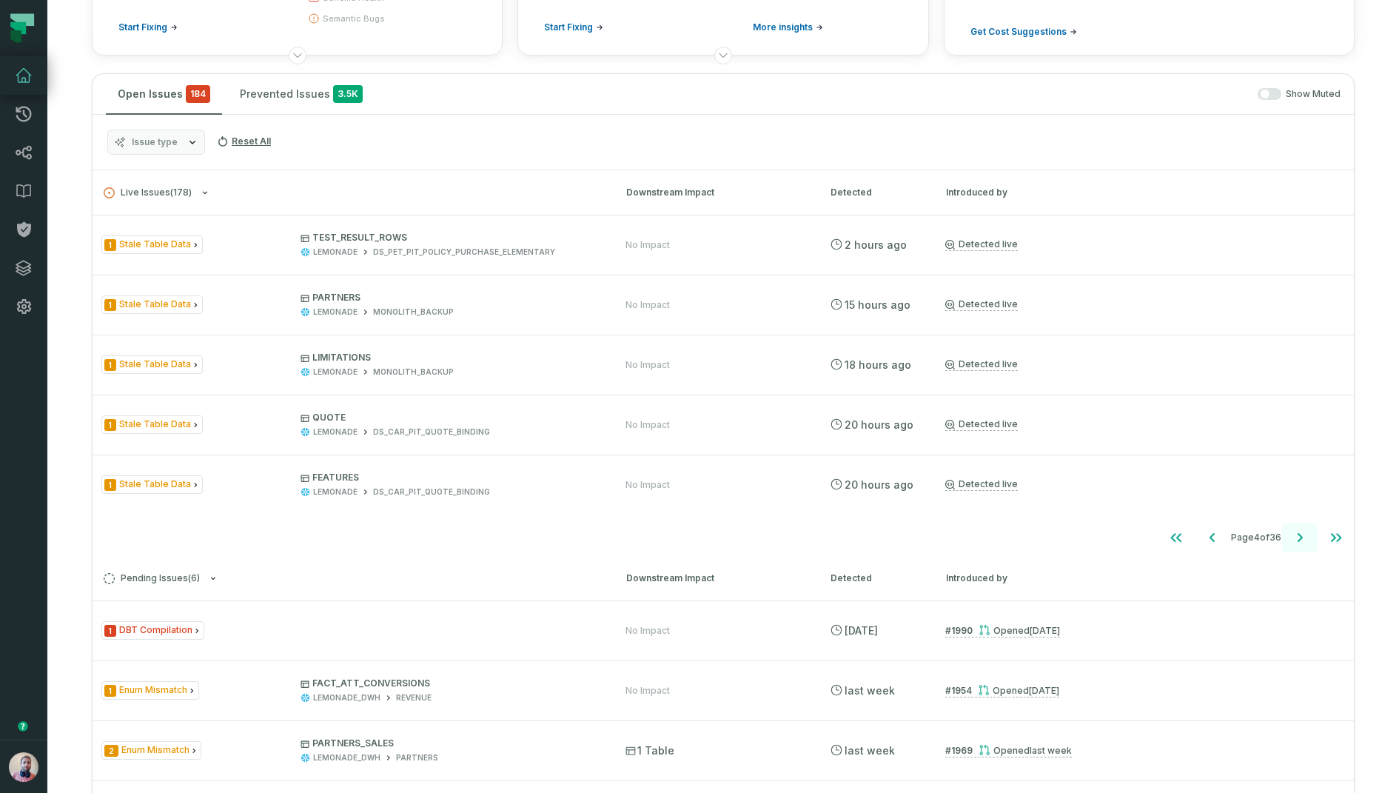
click at [1300, 537] on icon "Go to next page" at bounding box center [1300, 537] width 5 height 9
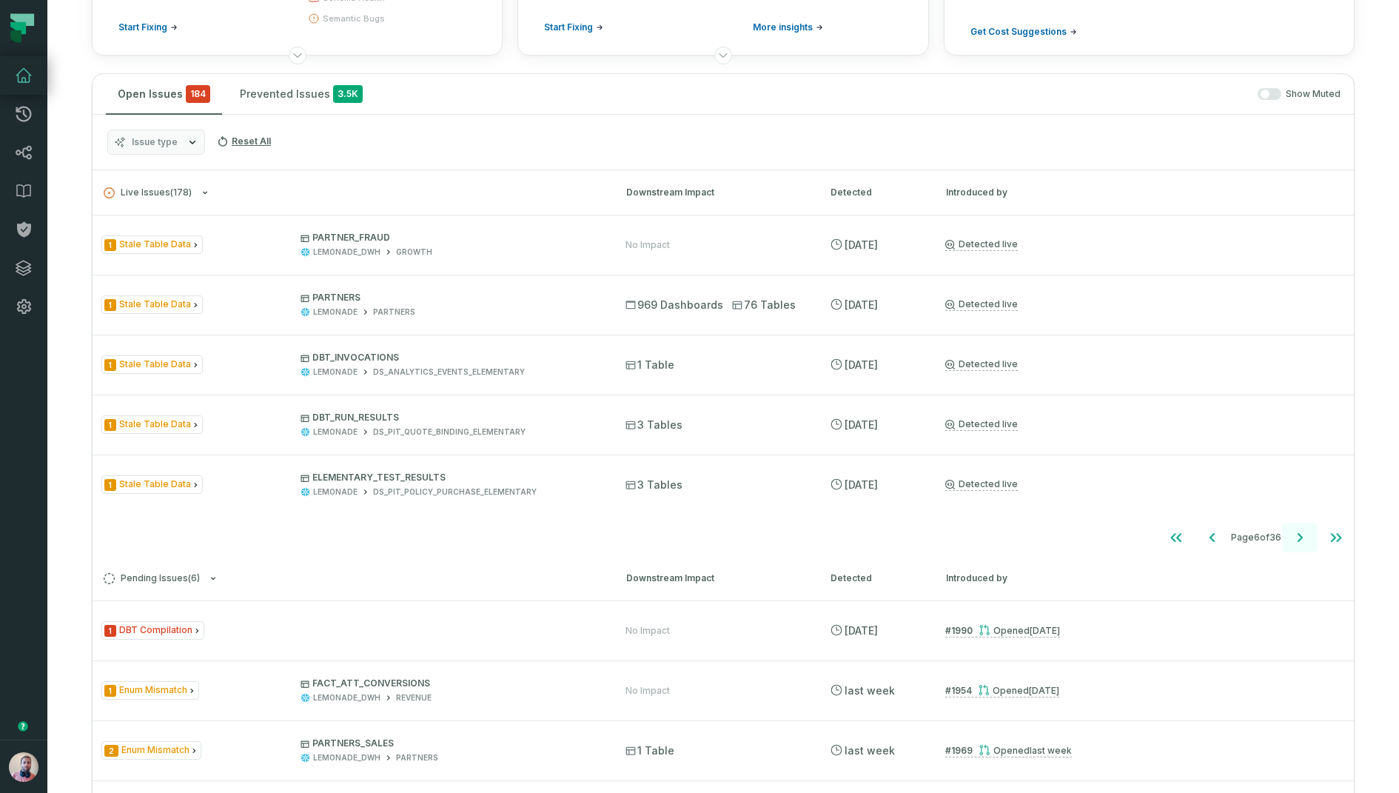
click at [1300, 538] on icon "Go to next page" at bounding box center [1300, 537] width 5 height 9
click at [1204, 535] on icon "Go to previous page" at bounding box center [1213, 538] width 18 height 18
click at [1205, 535] on icon "Go to previous page" at bounding box center [1214, 538] width 18 height 18
click at [1204, 535] on icon "Go to previous page" at bounding box center [1213, 538] width 18 height 18
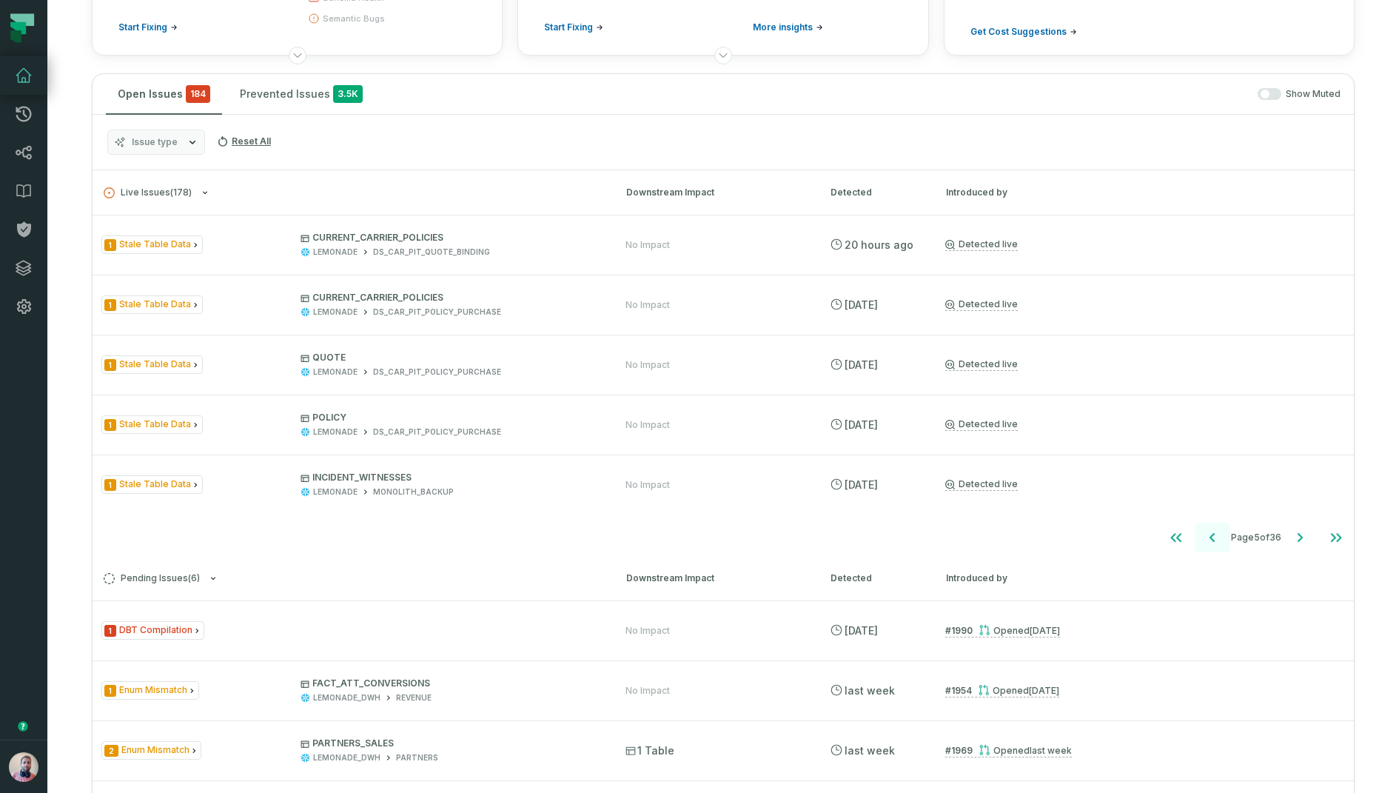
click at [1204, 535] on icon "Go to previous page" at bounding box center [1213, 538] width 18 height 18
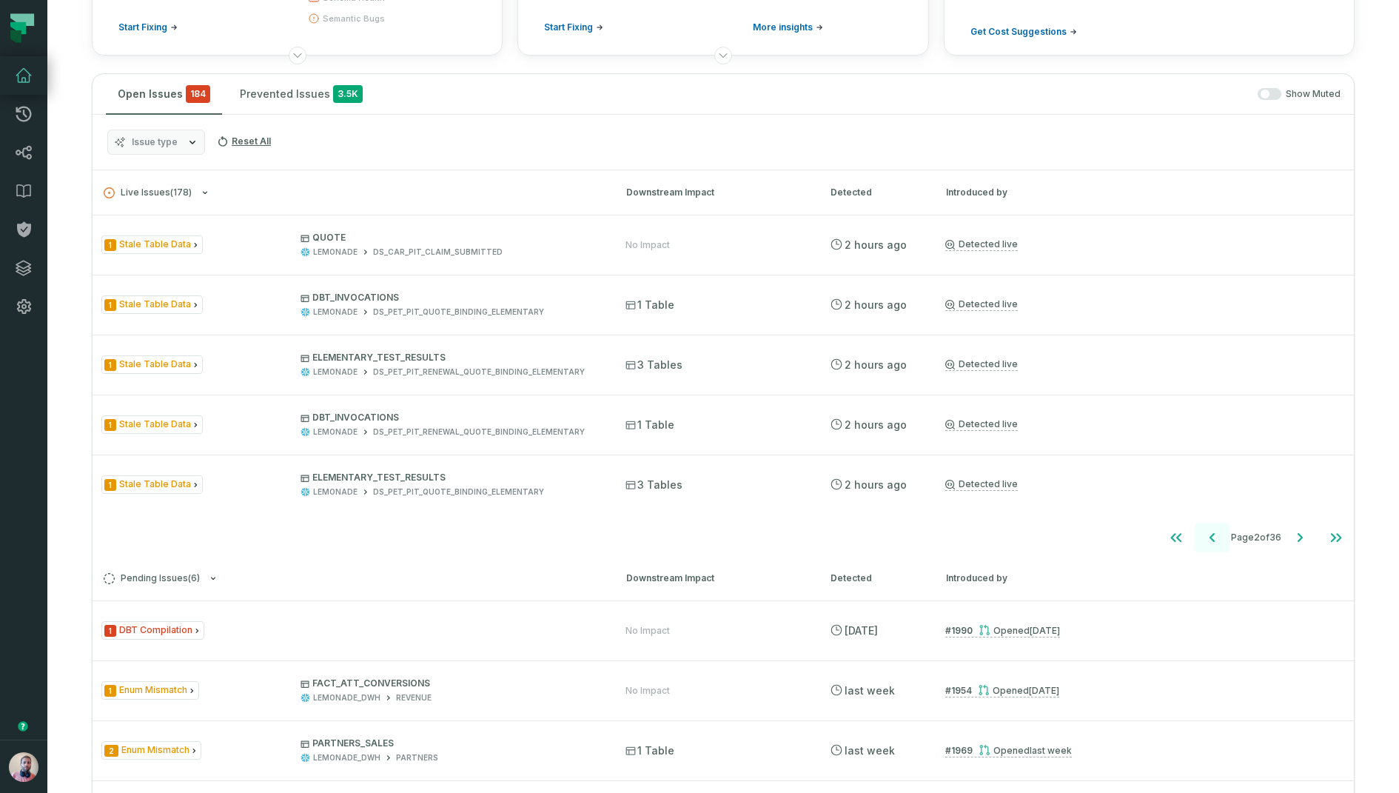
click at [1204, 535] on icon "Go to previous page" at bounding box center [1213, 538] width 18 height 18
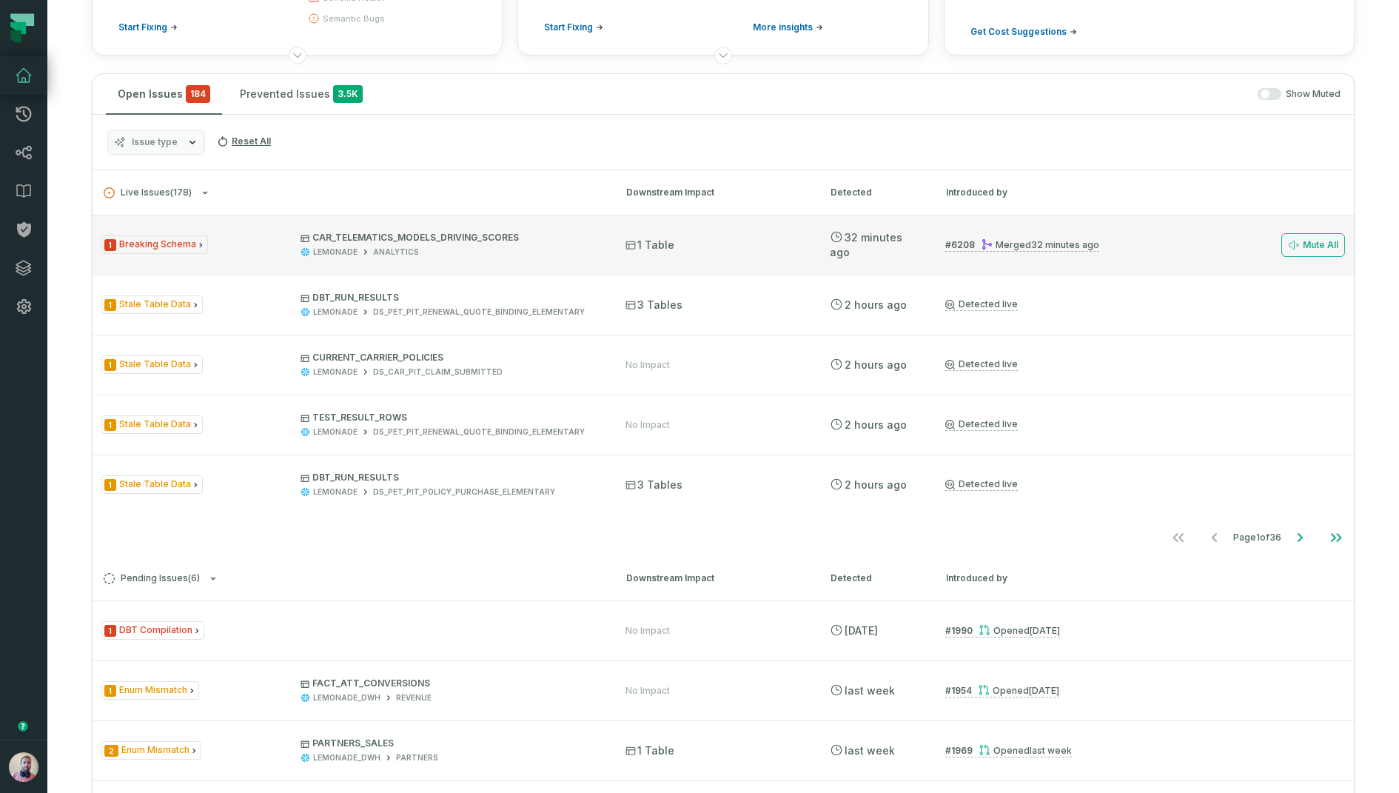
click at [404, 235] on p "CAR_TELEMATICS_MODELS_DRIVING_SCORES" at bounding box center [450, 238] width 298 height 12
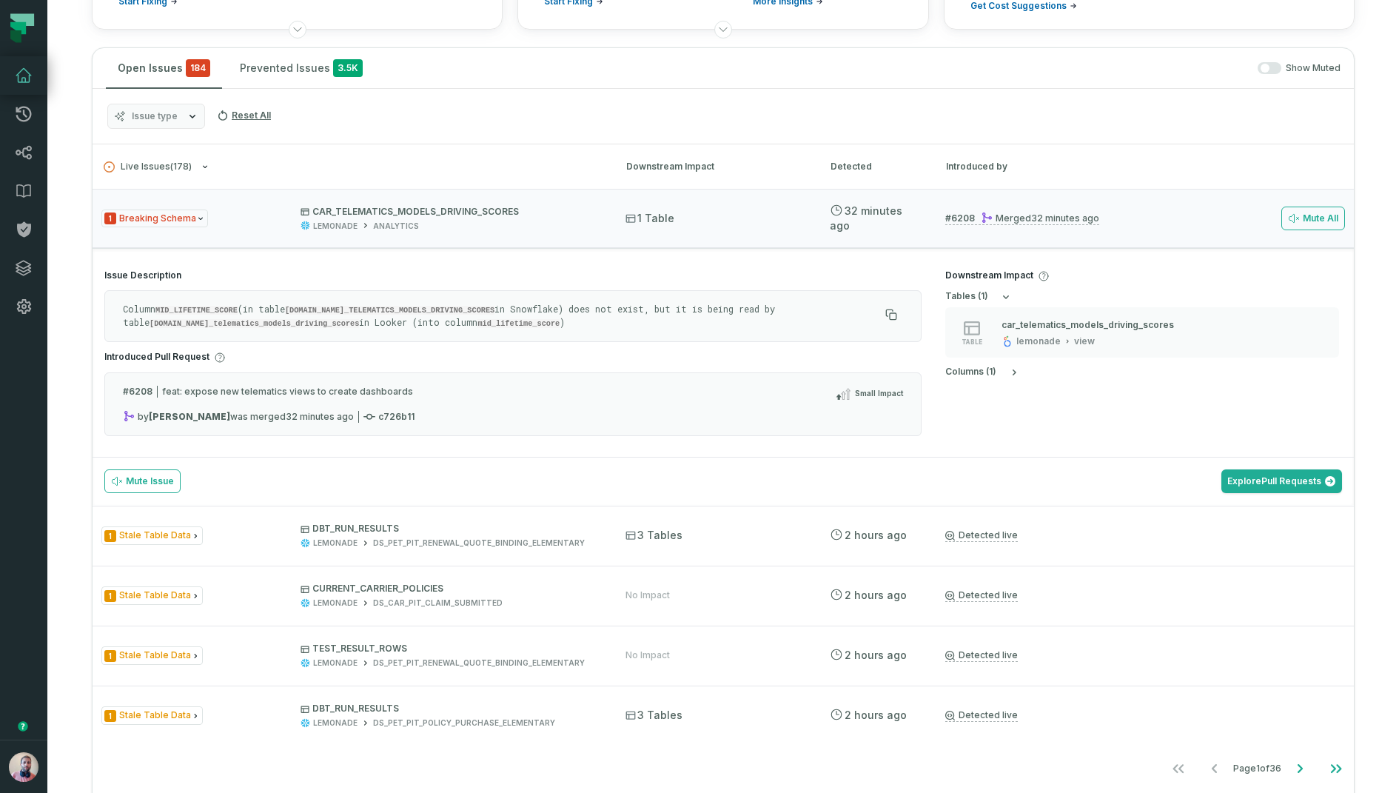
scroll to position [243, 0]
click at [495, 222] on div "LEMONADE ANALYTICS" at bounding box center [450, 227] width 298 height 11
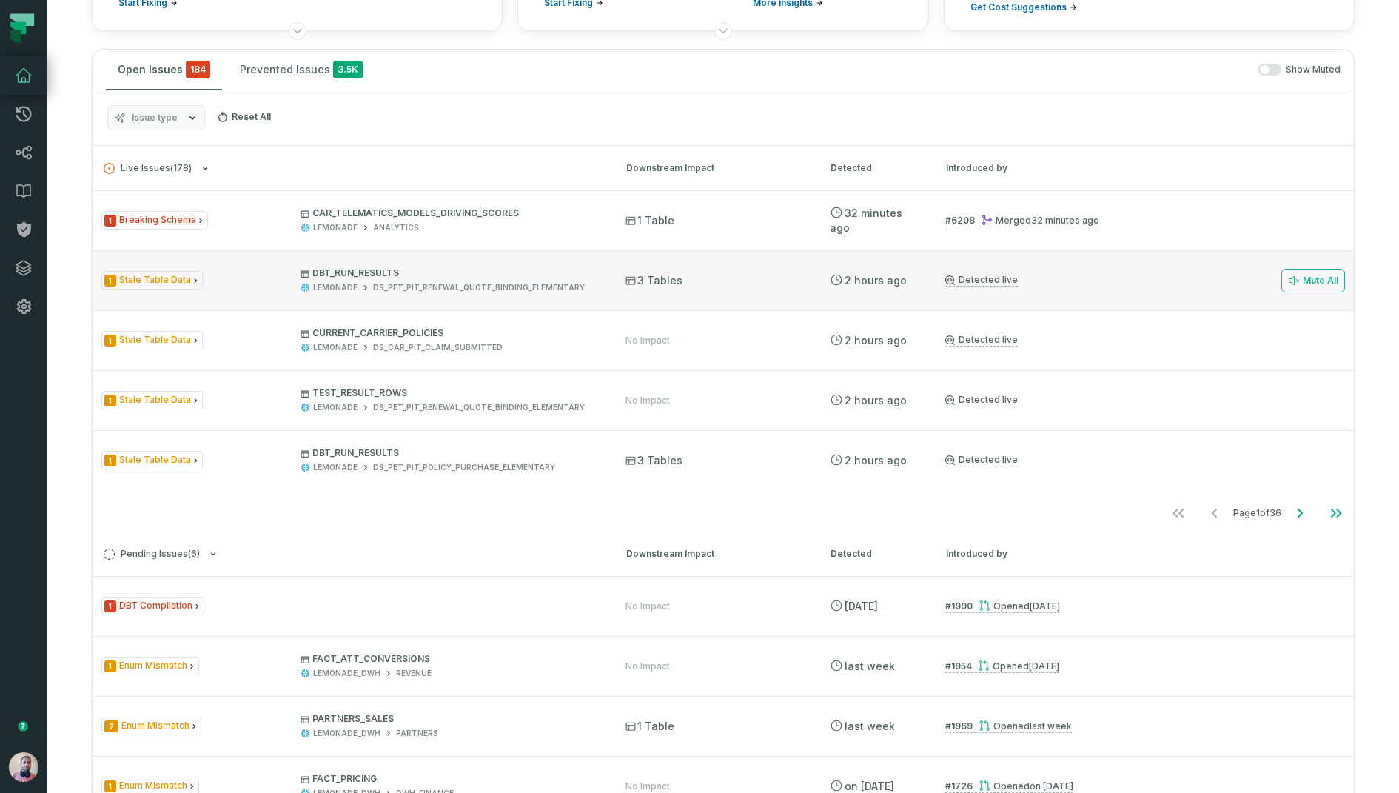
click at [425, 291] on div "1 Stale Table Data DBT_RUN_RESULTS LEMONADE DS_PET_PIT_RENEWAL_QUOTE_BINDING_EL…" at bounding box center [724, 279] width 1262 height 59
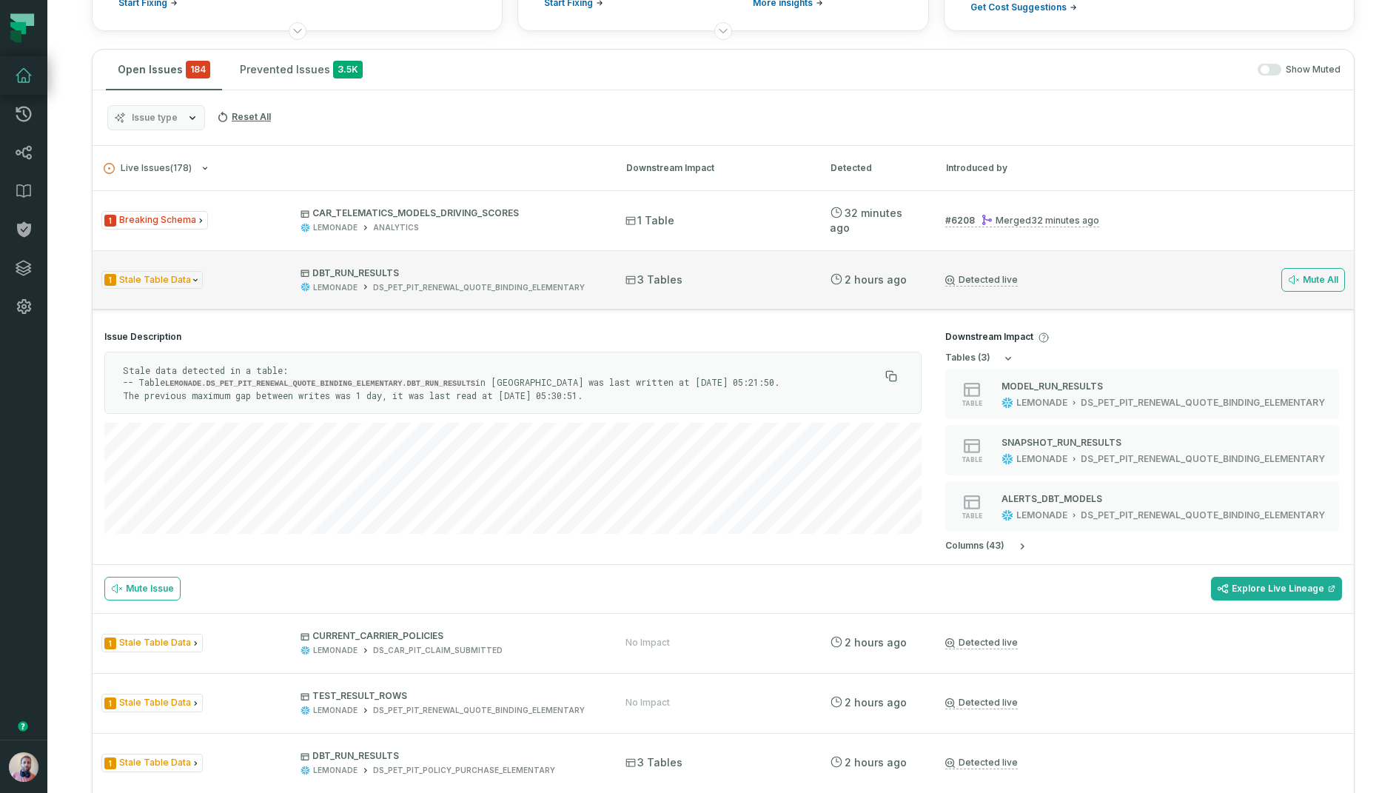
click at [212, 277] on div "1 Stale Table Data DBT_RUN_RESULTS LEMONADE DS_PET_PIT_RENEWAL_QUOTE_BINDING_EL…" at bounding box center [350, 280] width 498 height 26
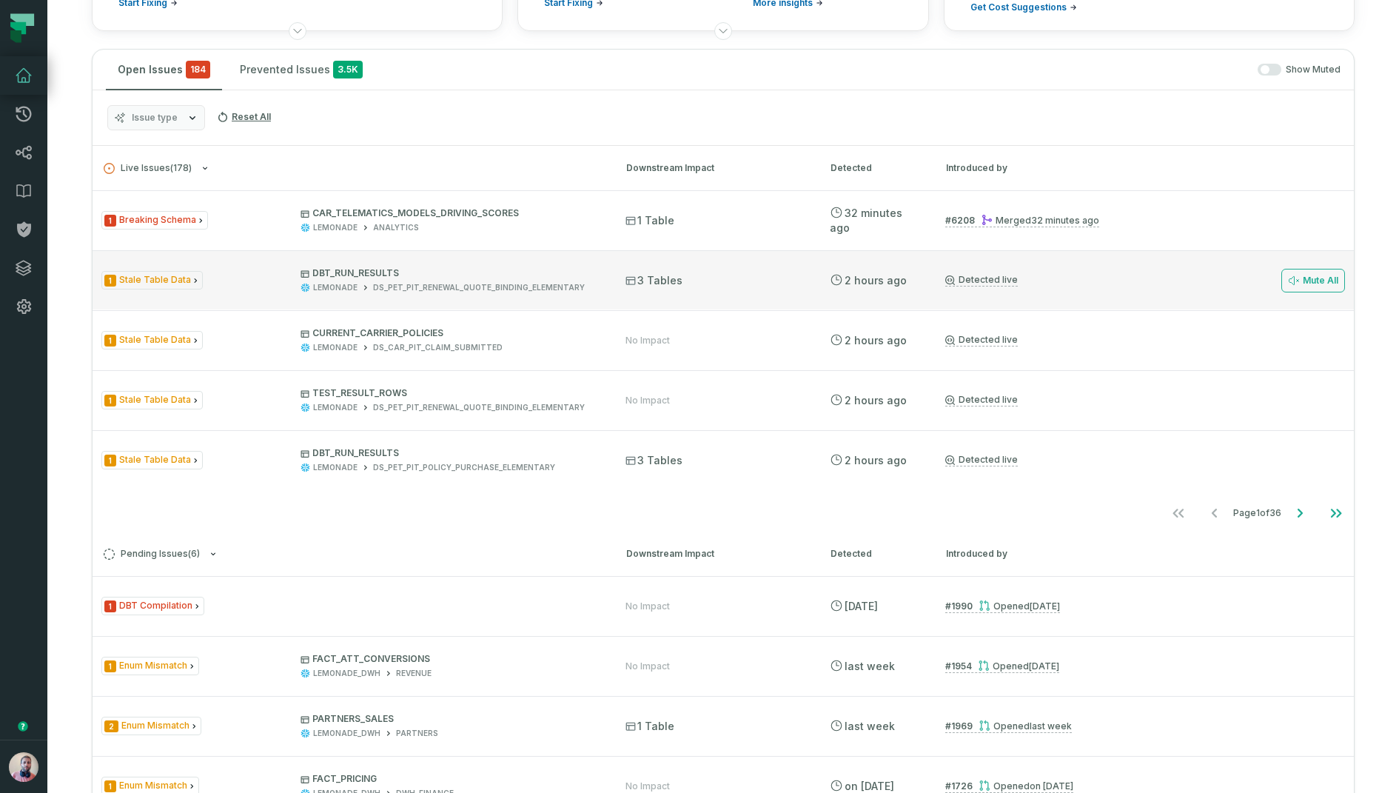
click at [251, 282] on div "1 Stale Table Data DBT_RUN_RESULTS LEMONADE DS_PET_PIT_RENEWAL_QUOTE_BINDING_EL…" at bounding box center [350, 280] width 498 height 26
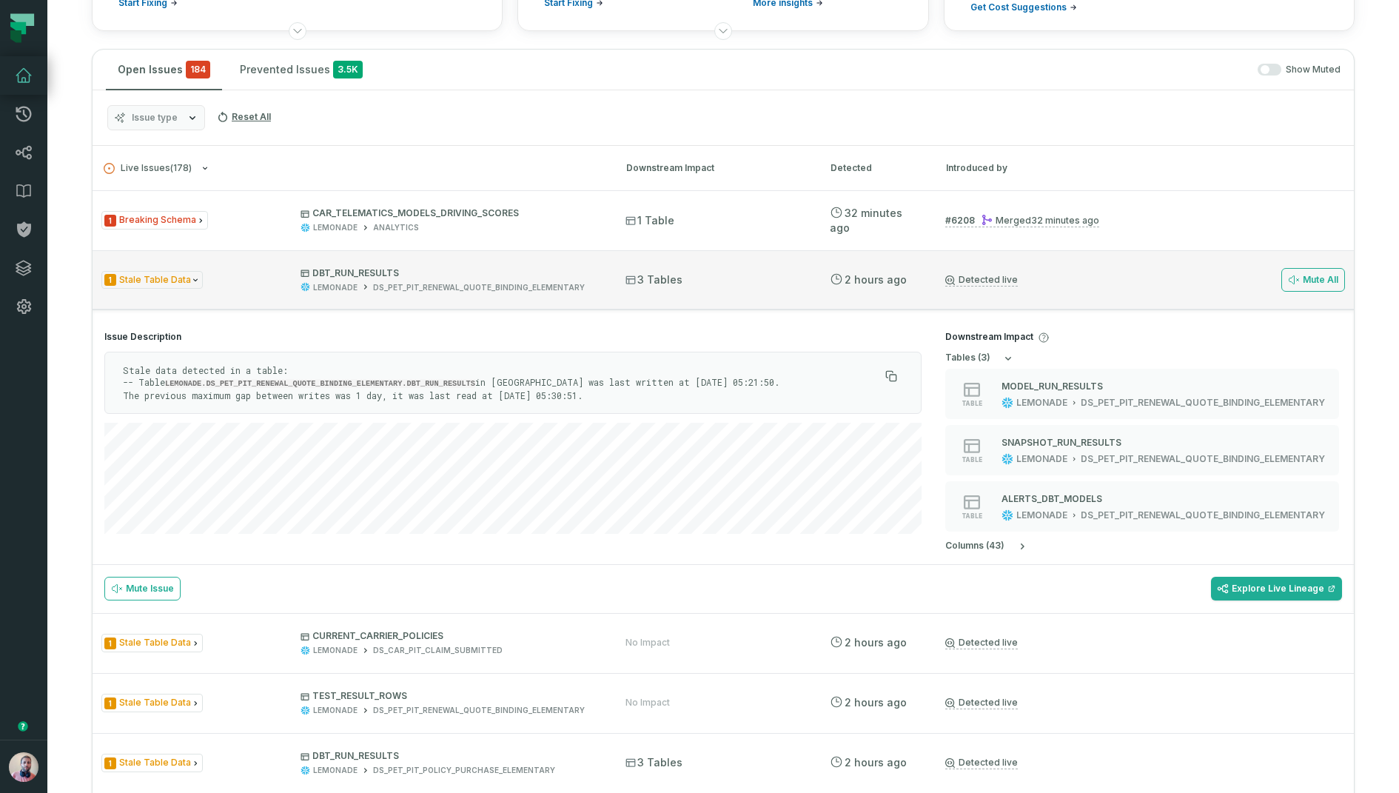
click at [238, 267] on div "1 Stale Table Data DBT_RUN_RESULTS LEMONADE DS_PET_PIT_RENEWAL_QUOTE_BINDING_EL…" at bounding box center [350, 280] width 498 height 26
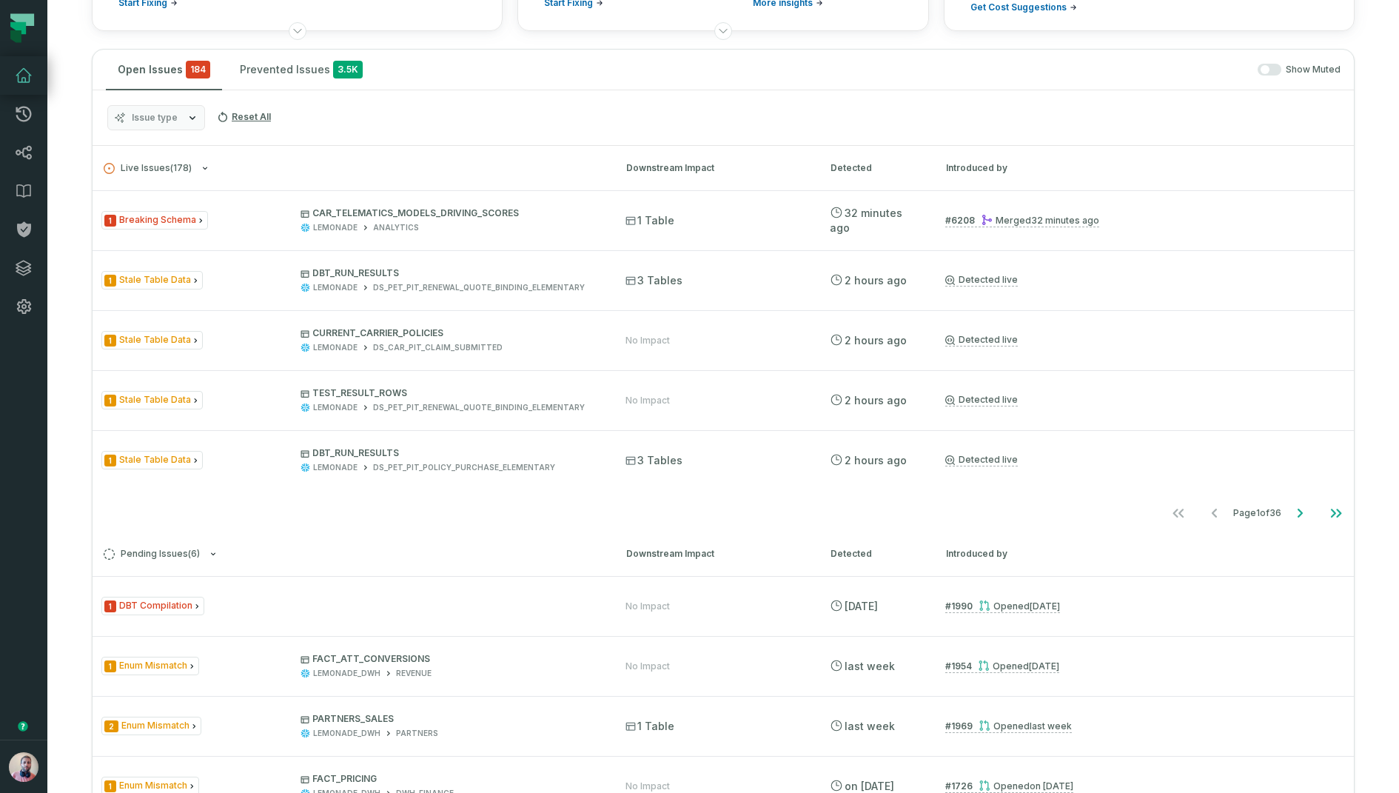
click at [182, 119] on button "Issue type" at bounding box center [156, 117] width 98 height 25
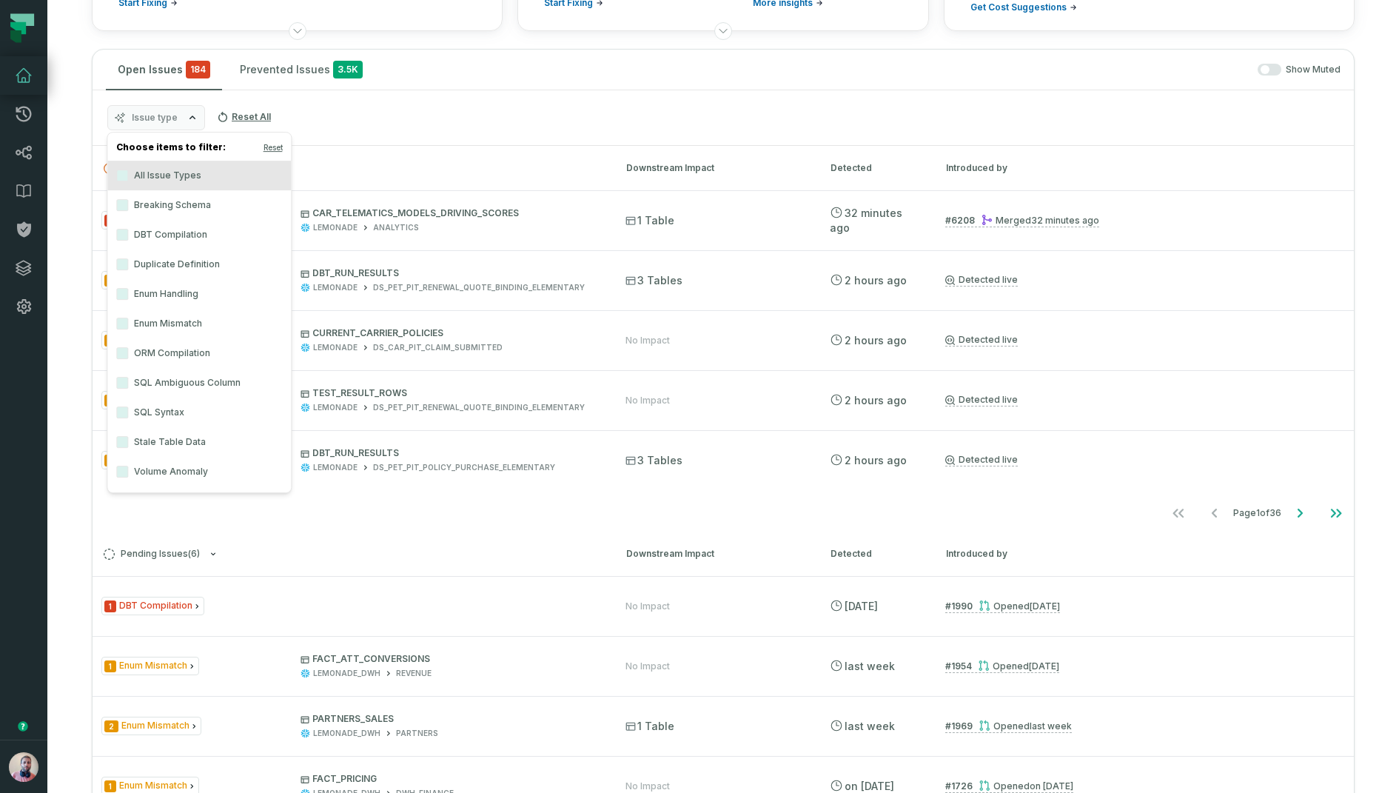
click at [182, 119] on button "Issue type" at bounding box center [156, 117] width 98 height 25
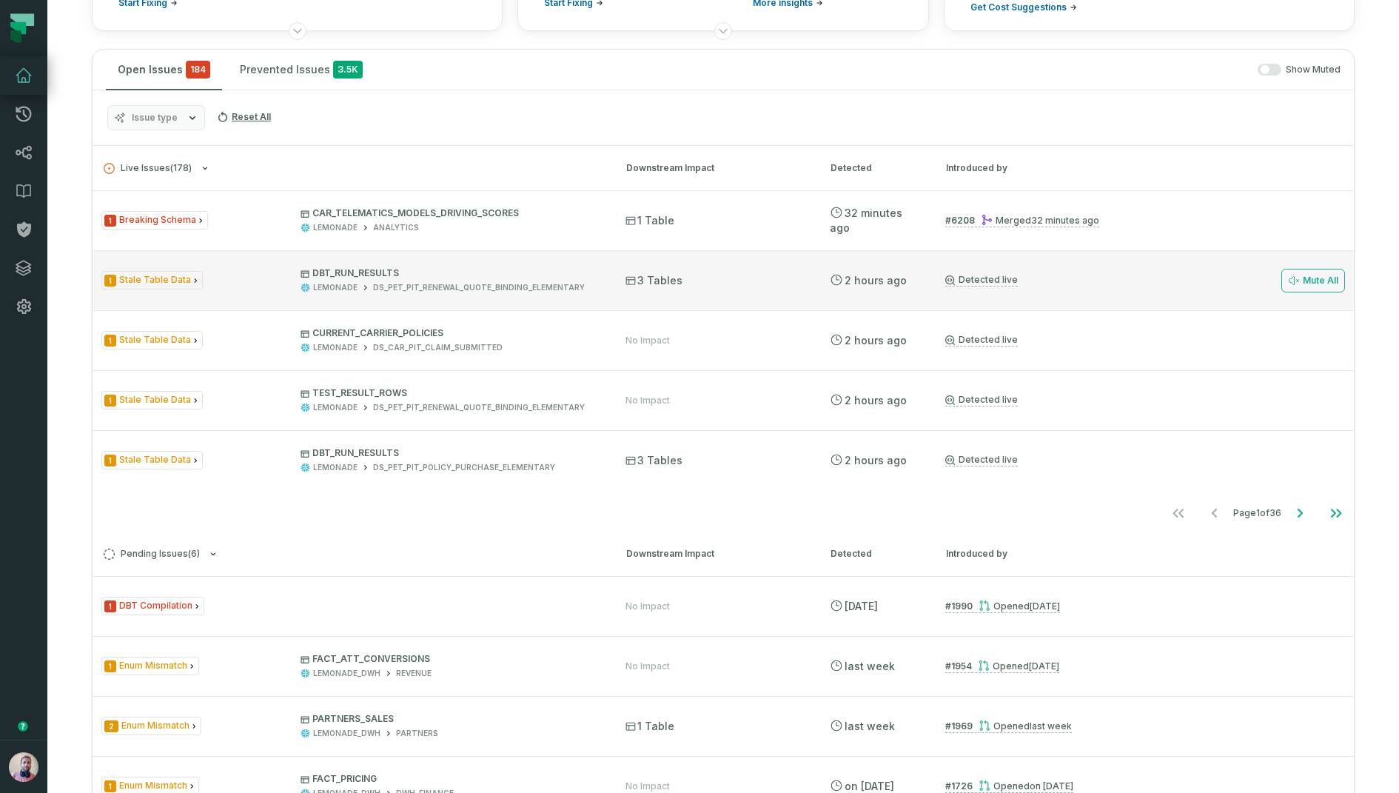
click at [292, 289] on div "1 Stale Table Data DBT_RUN_RESULTS LEMONADE DS_PET_PIT_RENEWAL_QUOTE_BINDING_EL…" at bounding box center [350, 280] width 498 height 26
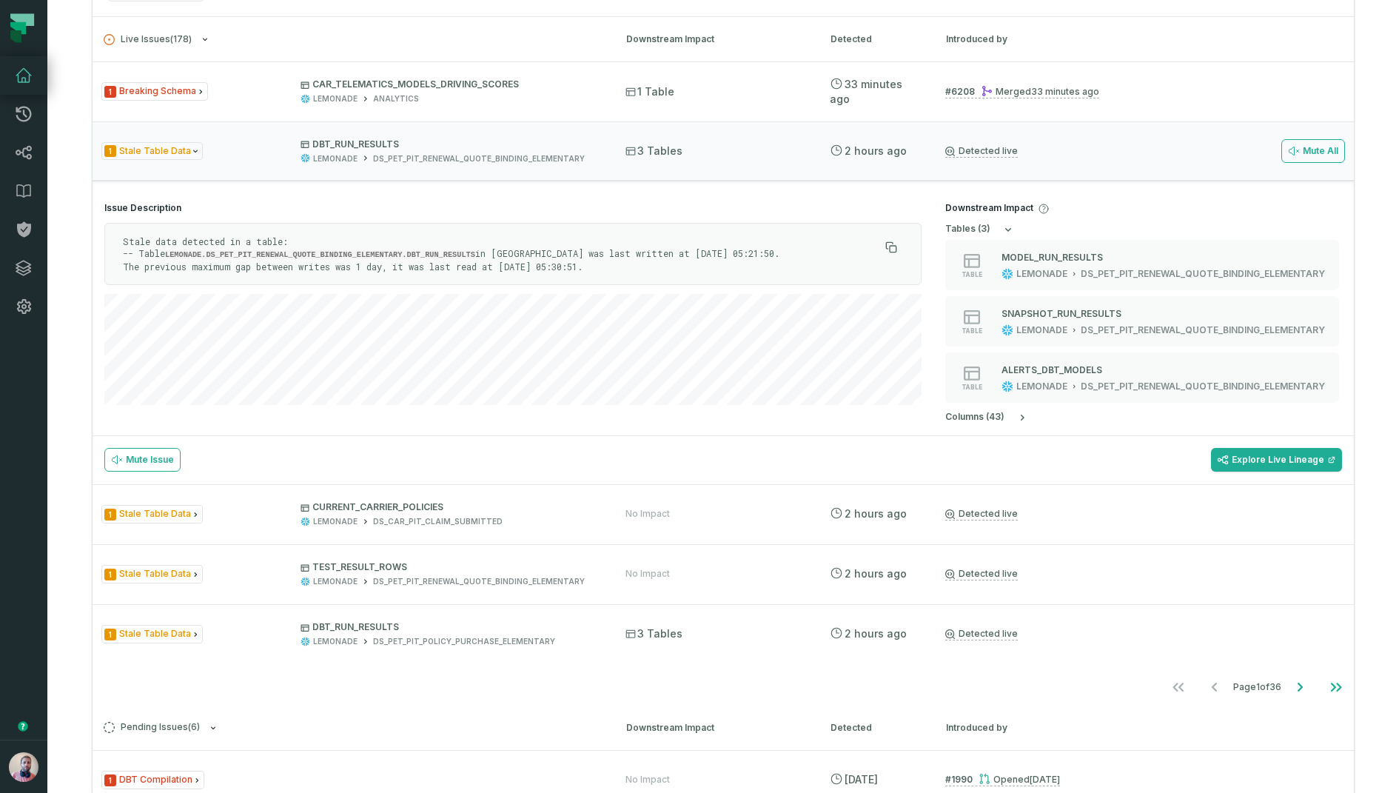
scroll to position [368, 0]
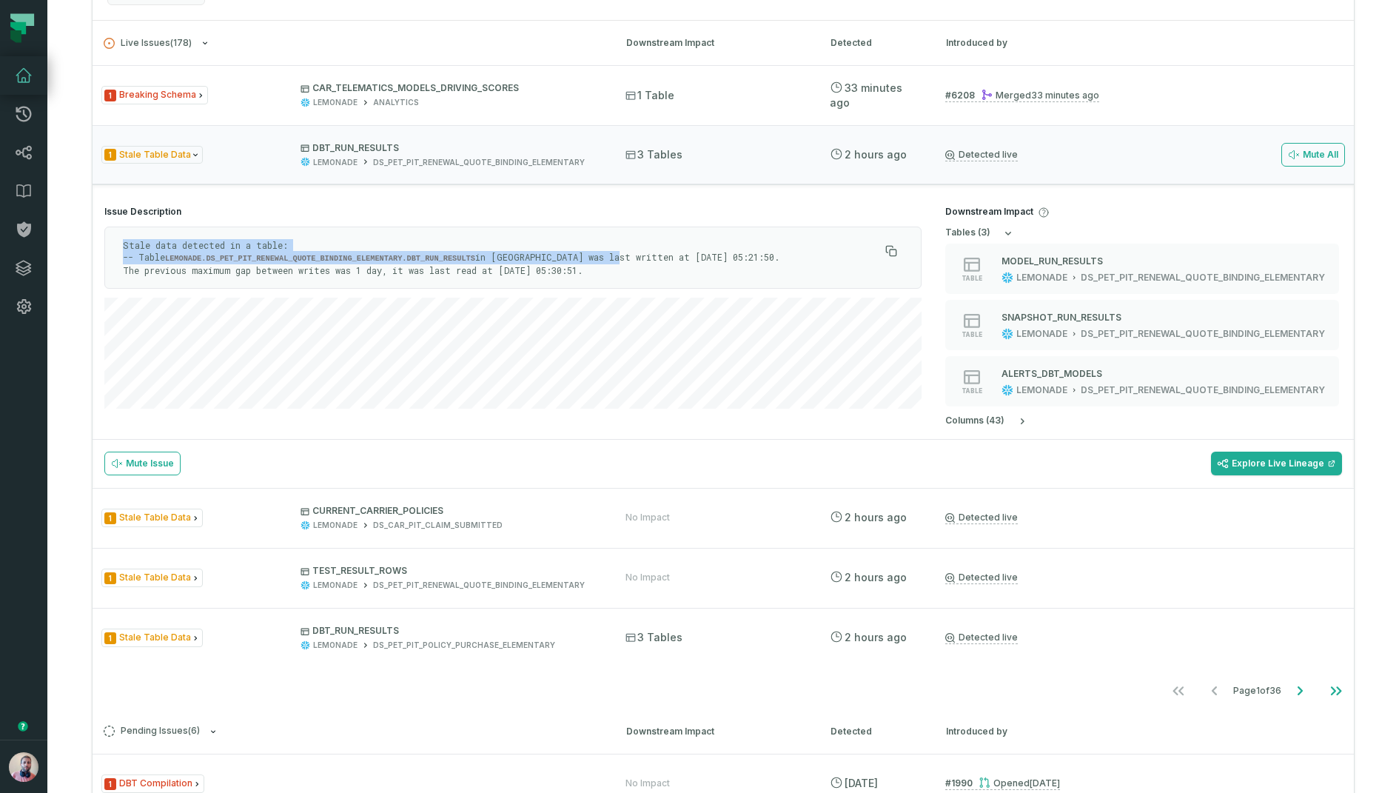
drag, startPoint x: 625, startPoint y: 258, endPoint x: 98, endPoint y: 233, distance: 527.8
click at [98, 233] on section "Issue Description Stale data detected in a table: -- Table LEMONADE.DS_PET_PIT_…" at bounding box center [513, 307] width 841 height 227
click at [633, 271] on p "Stale data detected in a table: -- Table LEMONADE.DS_PET_PIT_RENEWAL_QUOTE_BIND…" at bounding box center [501, 257] width 757 height 37
drag, startPoint x: 621, startPoint y: 270, endPoint x: 64, endPoint y: 231, distance: 558.2
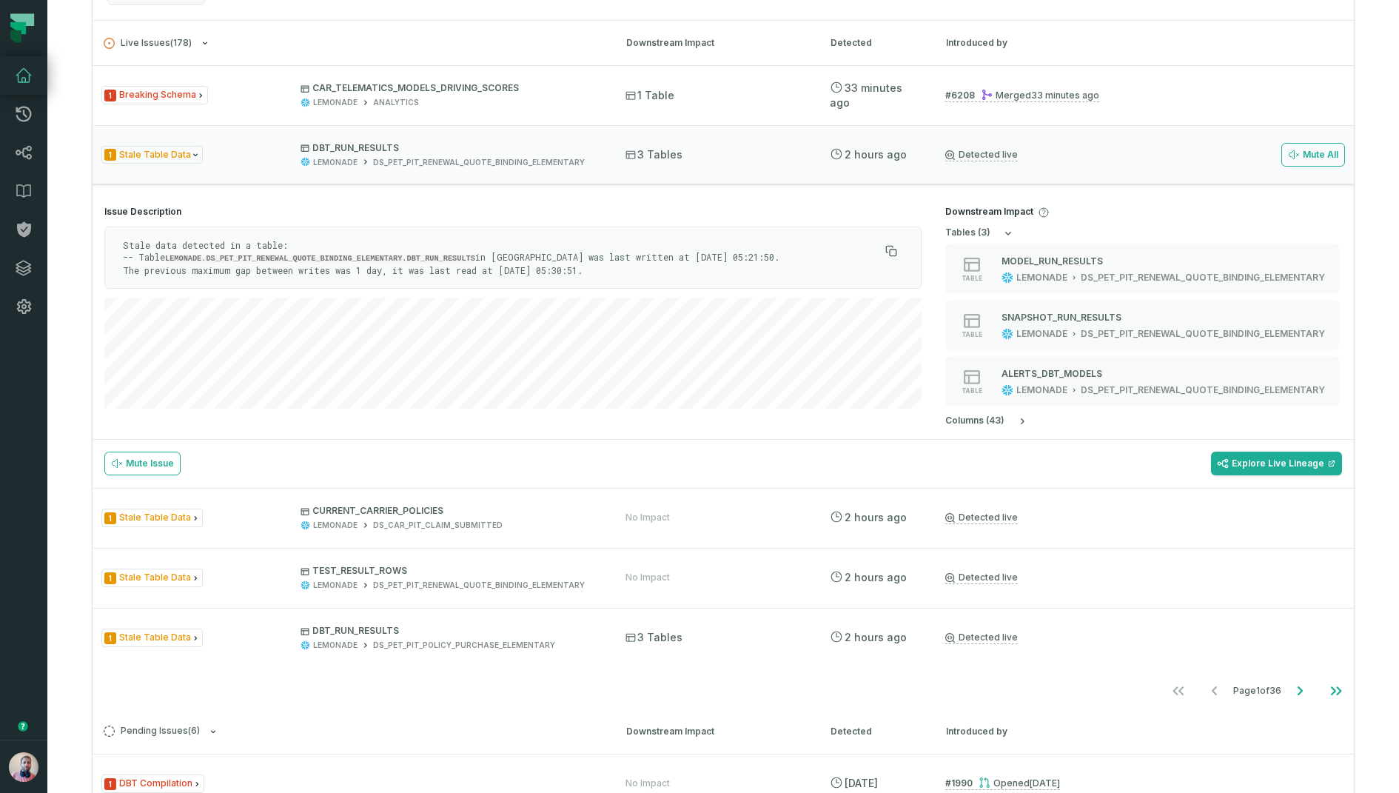
click at [396, 262] on p "Stale data detected in a table: -- Table LEMONADE.DS_PET_PIT_RENEWAL_QUOTE_BIND…" at bounding box center [501, 257] width 757 height 37
drag, startPoint x: 618, startPoint y: 269, endPoint x: 101, endPoint y: 236, distance: 517.9
click at [101, 236] on section "Issue Description Stale data detected in a table: -- Table LEMONADE.DS_PET_PIT_…" at bounding box center [513, 307] width 841 height 227
click at [324, 255] on code "LEMONADE.DS_PET_PIT_RENEWAL_QUOTE_BINDING_ELEMENTARY.DBT_RUN_RESULTS" at bounding box center [320, 258] width 310 height 9
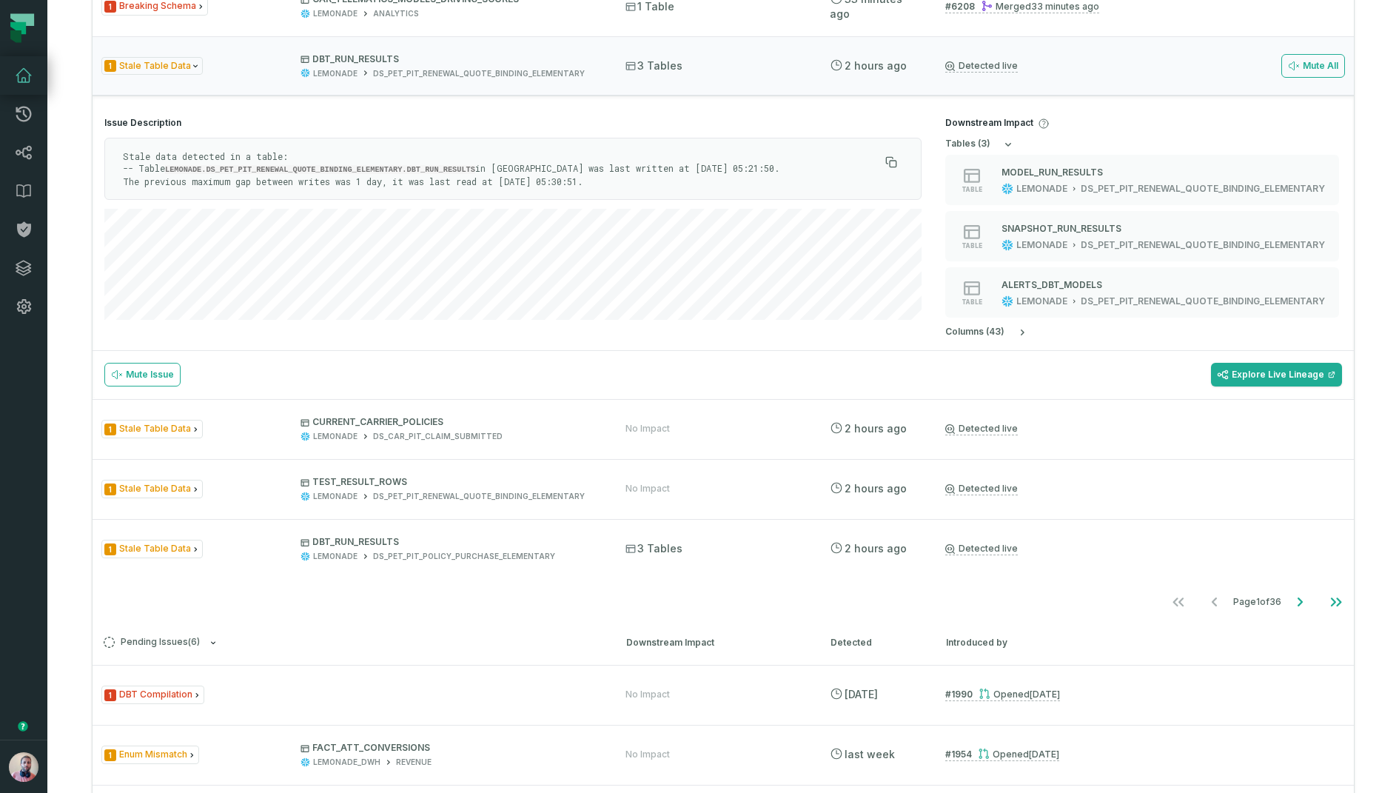
scroll to position [489, 0]
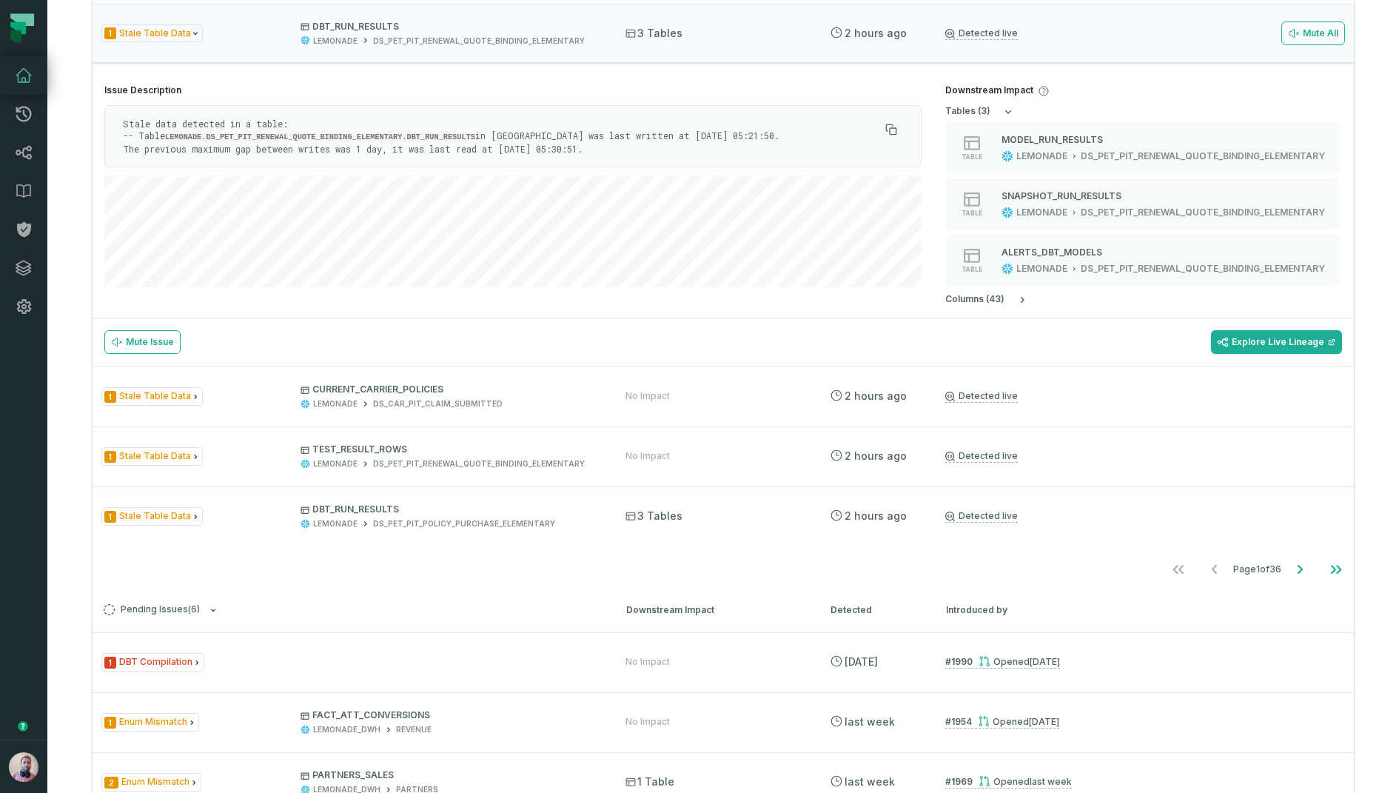
click at [603, 144] on p "Stale data detected in a table: -- Table LEMONADE.DS_PET_PIT_RENEWAL_QUOTE_BIND…" at bounding box center [501, 136] width 757 height 37
click at [468, 133] on code "LEMONADE.DS_PET_PIT_RENEWAL_QUOTE_BINDING_ELEMENTARY.DBT_RUN_RESULTS" at bounding box center [320, 137] width 310 height 9
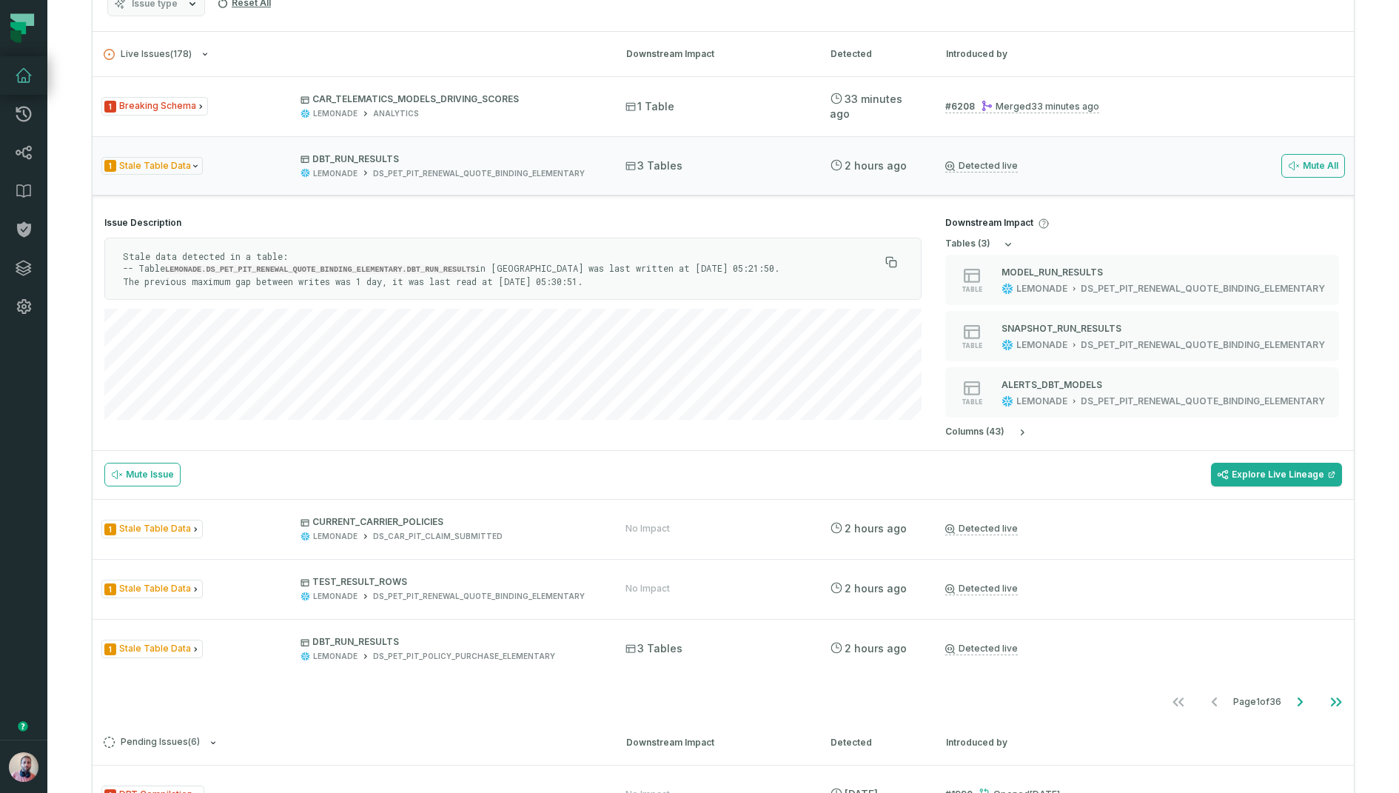
scroll to position [354, 0]
